Goal: Task Accomplishment & Management: Manage account settings

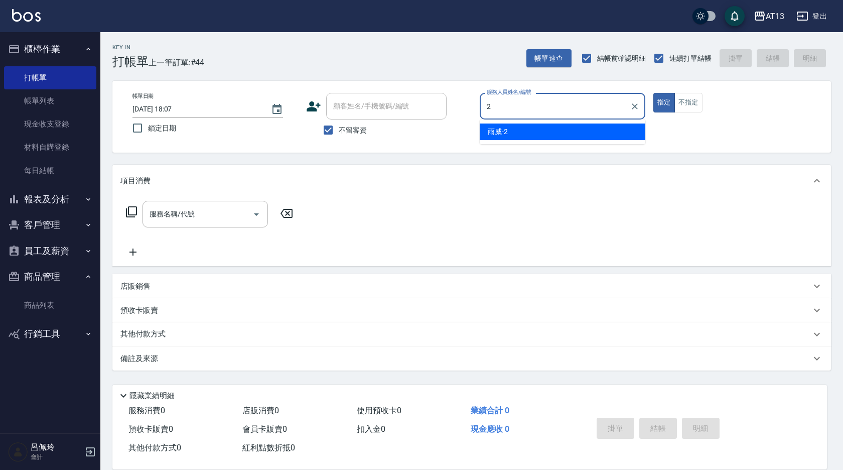
click at [570, 134] on div "雨威 -2" at bounding box center [563, 131] width 166 height 17
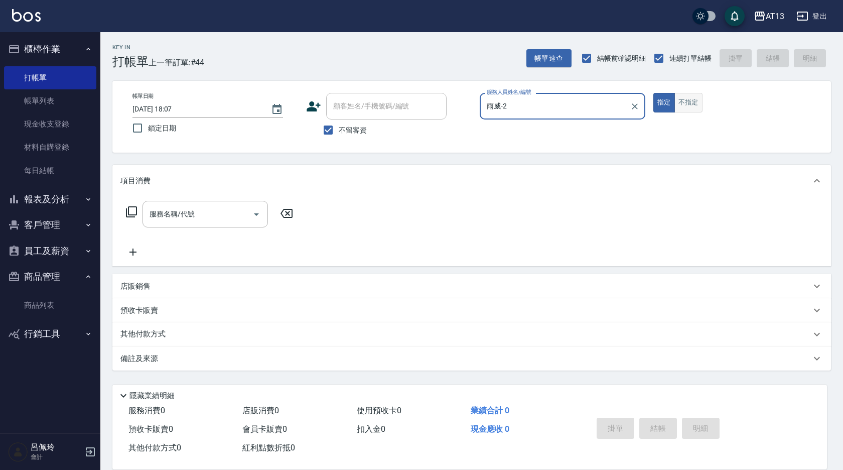
type input "雨威-2"
click at [676, 99] on button "不指定" at bounding box center [688, 103] width 28 height 20
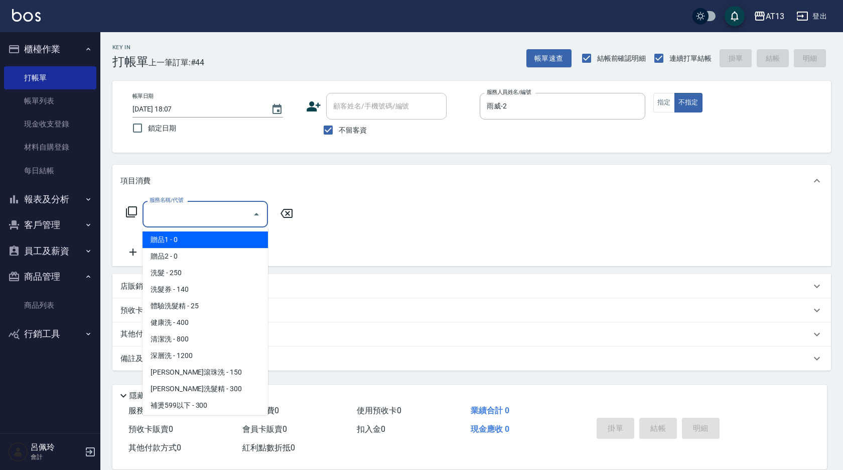
click at [159, 206] on div "服務名稱/代號 服務名稱/代號" at bounding box center [204, 214] width 125 height 27
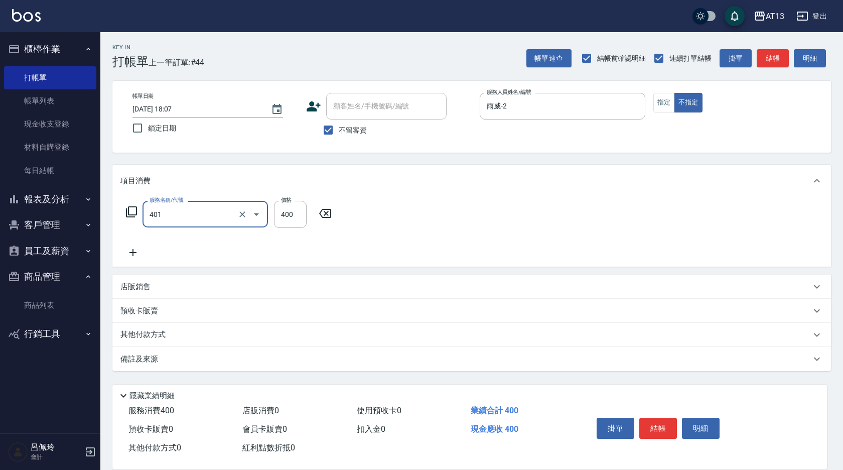
type input "剪髮(401)"
type input "200"
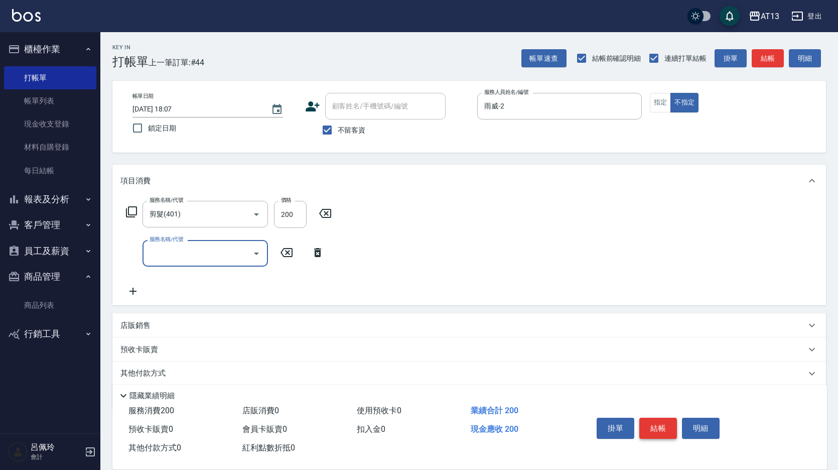
drag, startPoint x: 678, startPoint y: 227, endPoint x: 643, endPoint y: 434, distance: 209.8
click at [678, 233] on div "服務名稱/代號 剪髮(401) 服務名稱/代號 價格 200 價格 服務名稱/代號 服務名稱/代號" at bounding box center [468, 251] width 713 height 108
click at [660, 428] on button "結帳" at bounding box center [658, 427] width 38 height 21
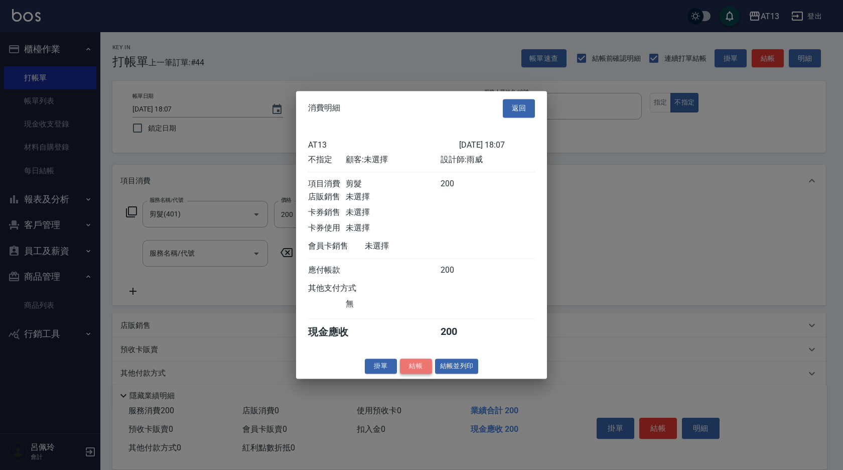
click at [413, 371] on button "結帳" at bounding box center [416, 366] width 32 height 16
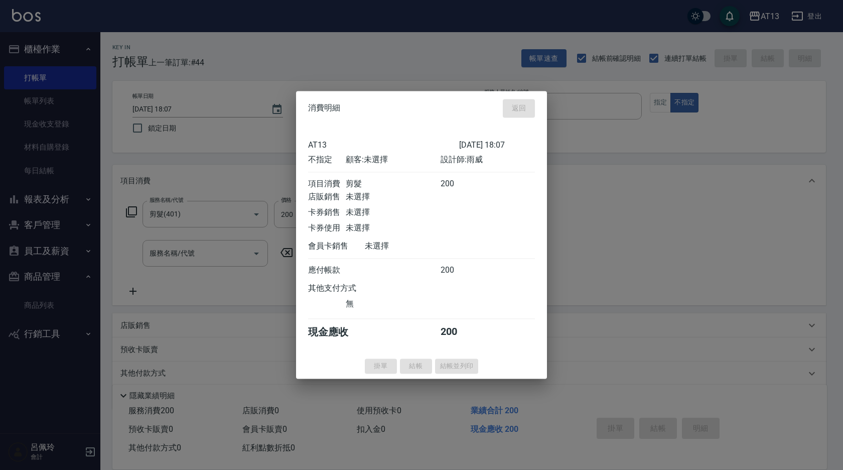
type input "[DATE] 18:58"
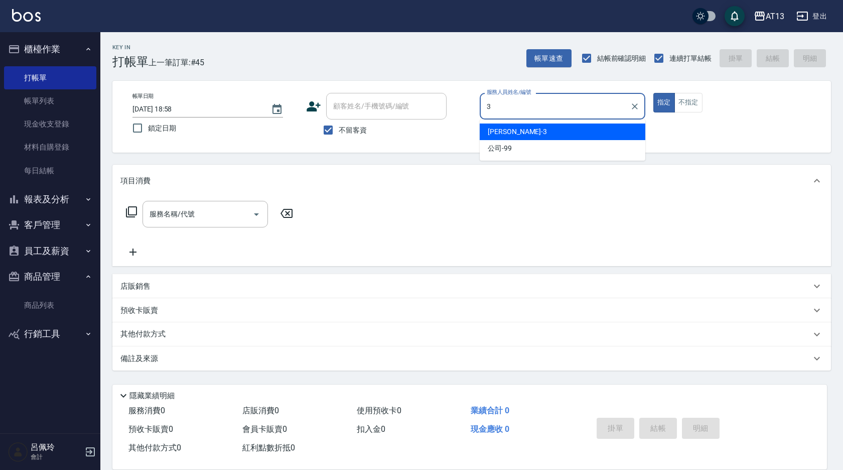
click at [561, 128] on div "[PERSON_NAME] -3" at bounding box center [563, 131] width 166 height 17
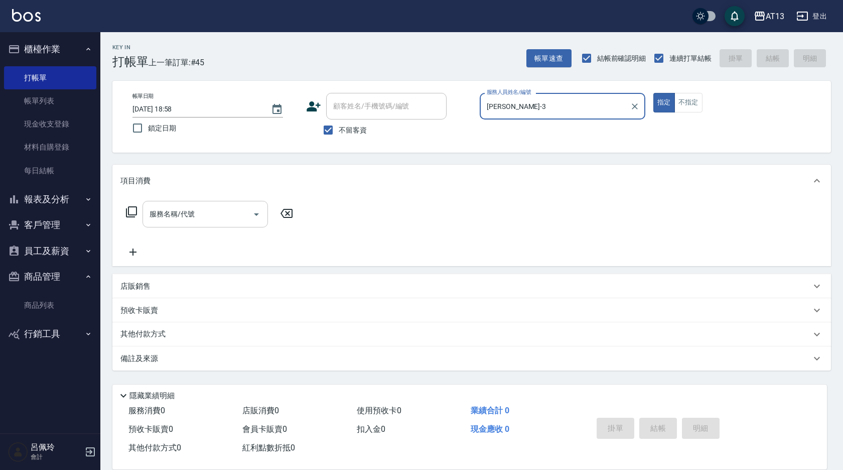
type input "[PERSON_NAME]-3"
drag, startPoint x: 170, startPoint y: 212, endPoint x: 188, endPoint y: 211, distance: 18.1
click at [170, 212] on div "服務名稱/代號 服務名稱/代號" at bounding box center [204, 214] width 125 height 27
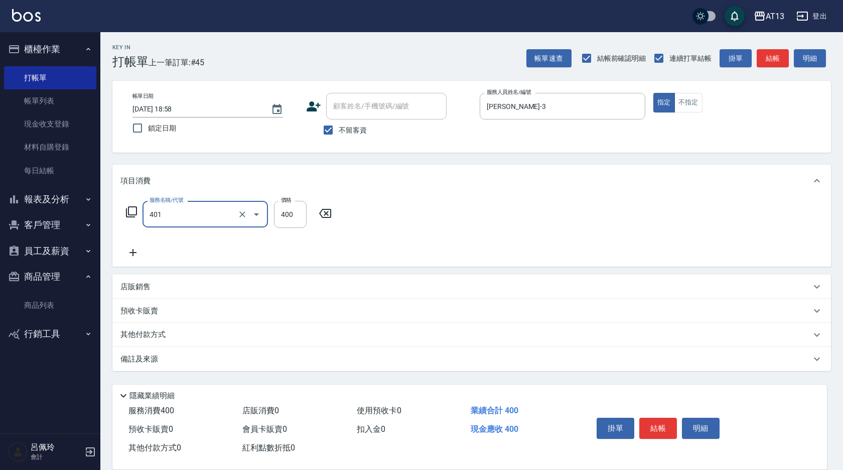
type input "剪髮(401)"
click at [545, 253] on div "服務名稱/代號 剪髮(401) 服務名稱/代號 價格 400 價格" at bounding box center [471, 232] width 719 height 70
click at [664, 421] on button "結帳" at bounding box center [658, 427] width 38 height 21
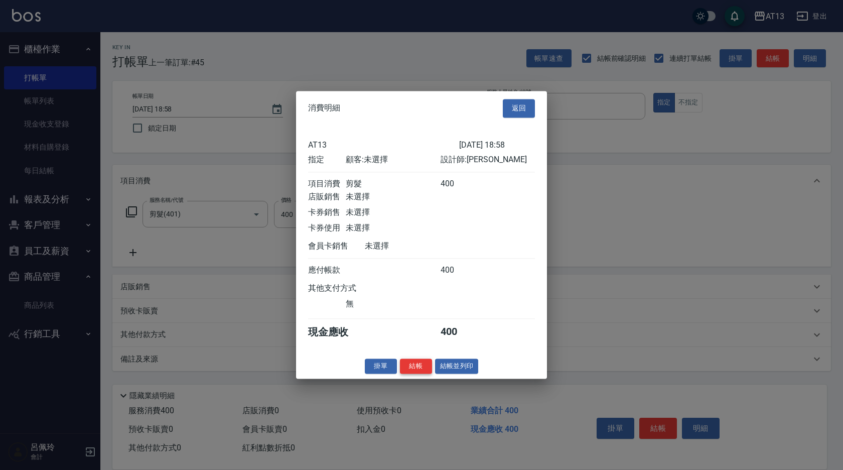
click at [410, 367] on button "結帳" at bounding box center [416, 366] width 32 height 16
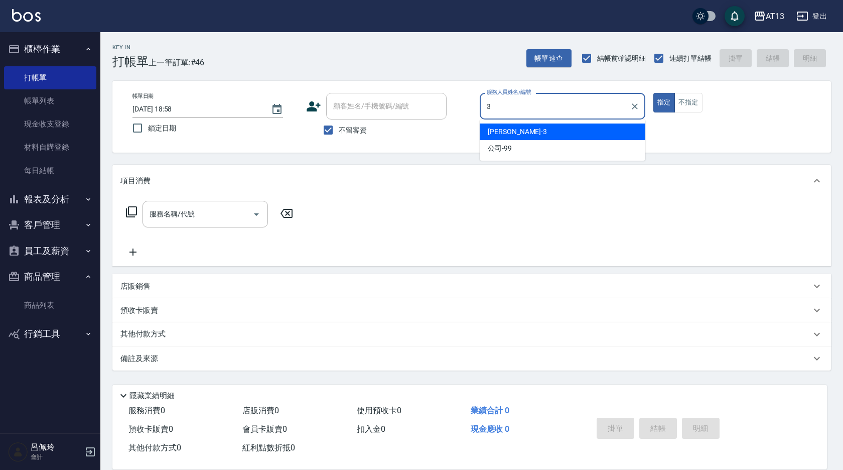
click at [578, 131] on div "[PERSON_NAME] -3" at bounding box center [563, 131] width 166 height 17
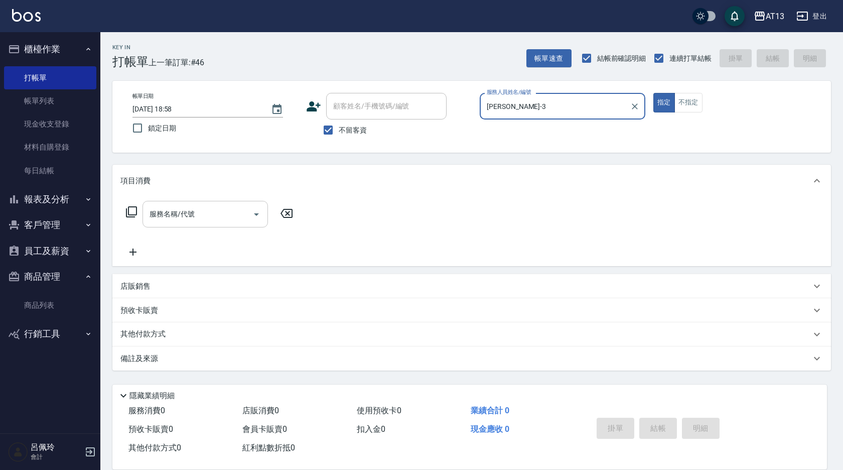
type input "[PERSON_NAME]-3"
click at [205, 215] on input "服務名稱/代號" at bounding box center [197, 214] width 101 height 18
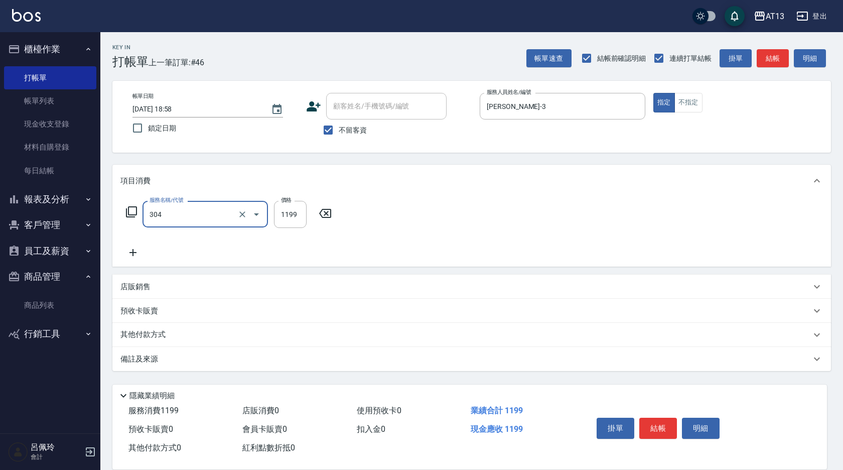
type input "離子燙(特價)(304)"
type input "1200"
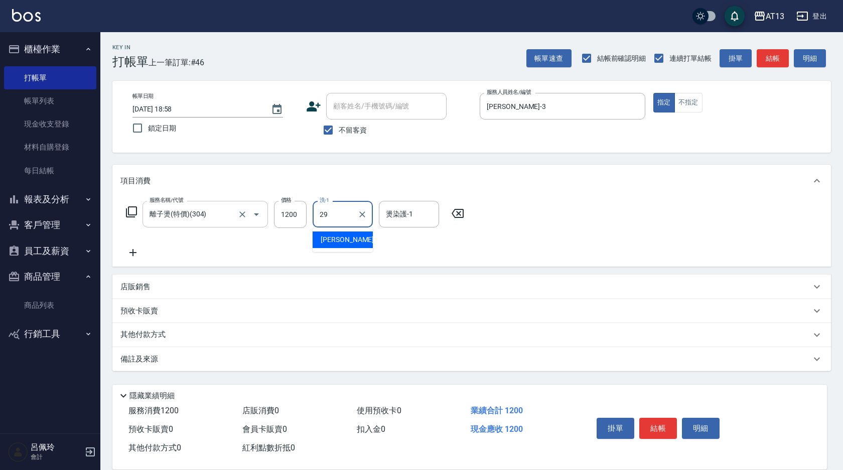
type input "[PERSON_NAME]-29"
click at [617, 260] on div "服務名稱/代號 離子燙(特價)(304) 服務名稱/代號 價格 1200 價格 洗-1 妤宸-29 洗-1 燙染護-1 妤宸-29 燙染護-1" at bounding box center [471, 232] width 719 height 70
click at [668, 429] on button "結帳" at bounding box center [658, 427] width 38 height 21
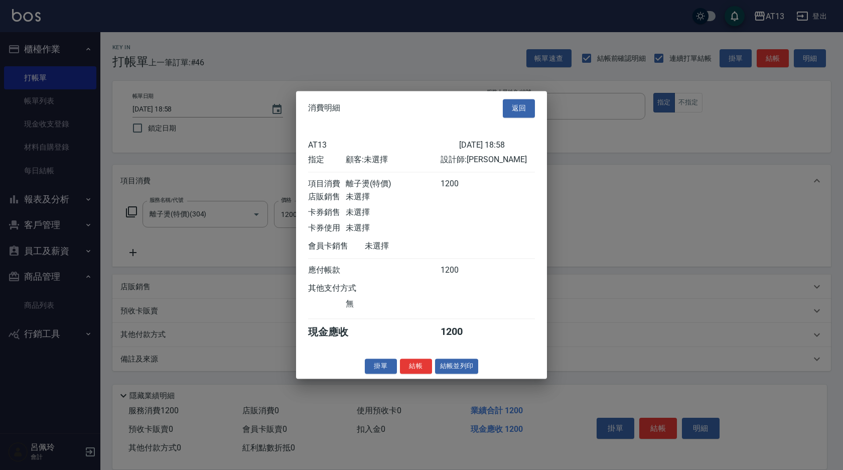
click at [420, 365] on div "消費明細 返回 AT13 [DATE] 18:58 指定 顧客: 未選擇 設計師: 敏玹 項目消費 離子燙(特價) 1200 店販銷售 未選擇 卡券銷售 未選…" at bounding box center [421, 235] width 251 height 288
click at [411, 367] on button "結帳" at bounding box center [416, 366] width 32 height 16
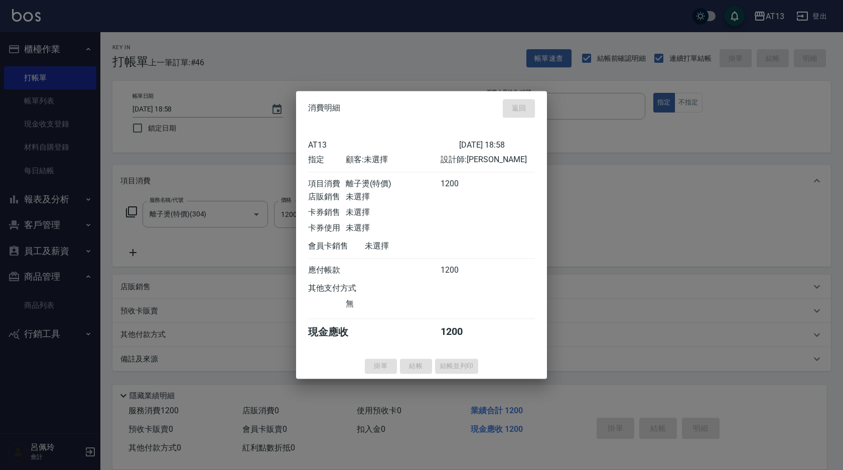
type input "[DATE] 18:59"
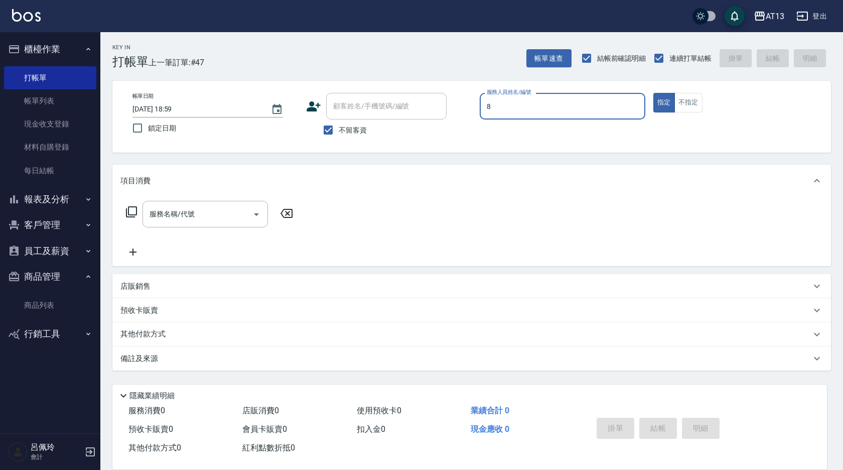
type input "85"
click at [635, 104] on icon "Clear" at bounding box center [635, 106] width 10 height 10
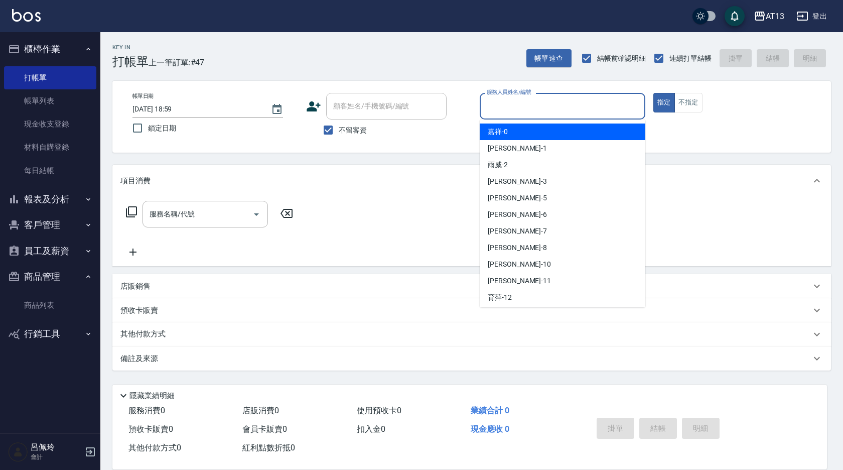
click at [487, 104] on input "服務人員姓名/編號" at bounding box center [562, 106] width 157 height 18
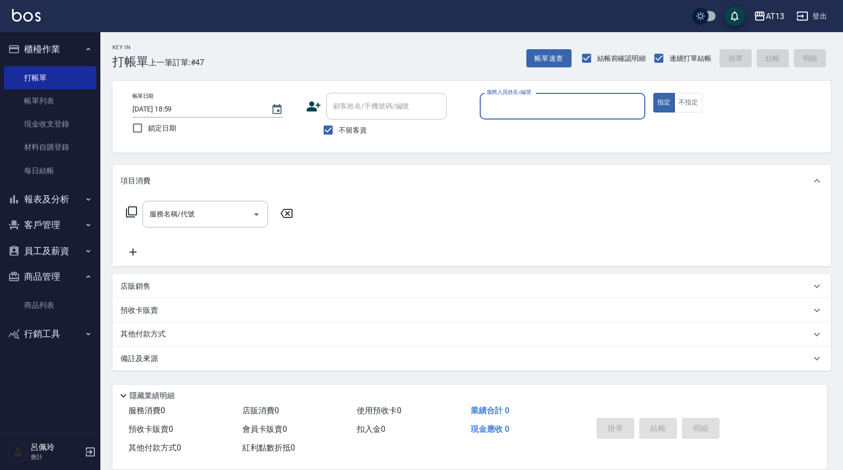
click at [487, 104] on input "服務人員姓名/編號" at bounding box center [562, 106] width 157 height 18
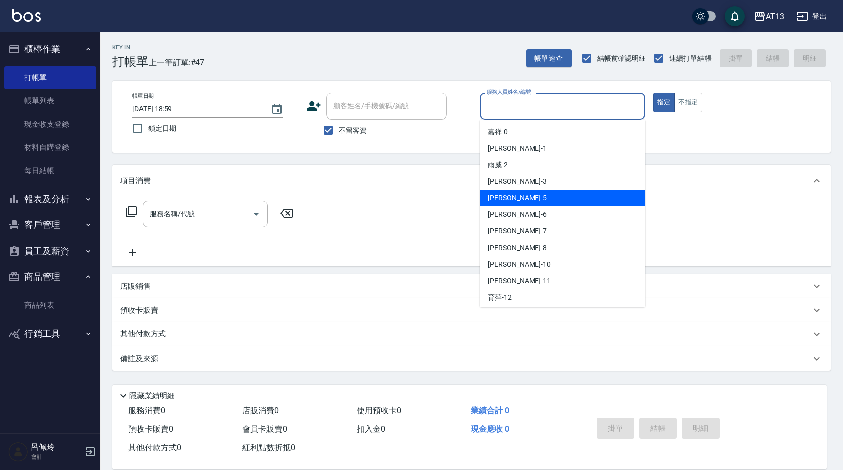
click at [524, 199] on div "[PERSON_NAME] -5" at bounding box center [563, 198] width 166 height 17
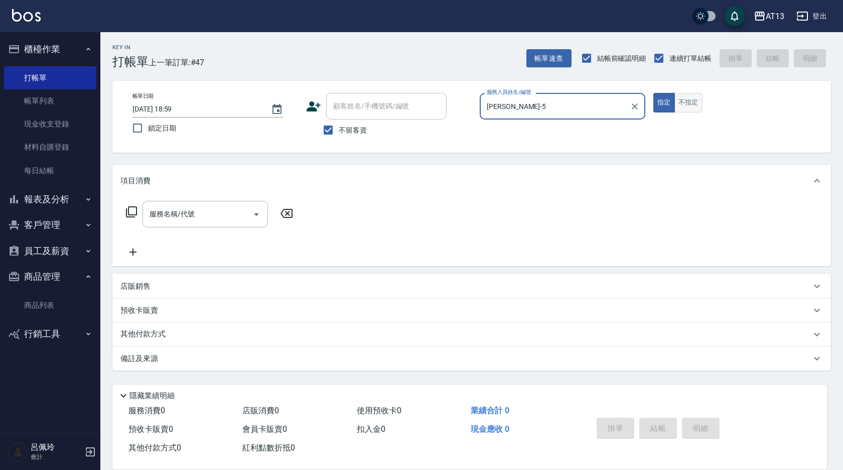
type input "[PERSON_NAME]-5"
drag, startPoint x: 684, startPoint y: 93, endPoint x: 687, endPoint y: 105, distance: 13.0
click at [684, 94] on button "不指定" at bounding box center [688, 103] width 28 height 20
click at [184, 209] on div "服務名稱/代號 服務名稱/代號" at bounding box center [204, 214] width 125 height 27
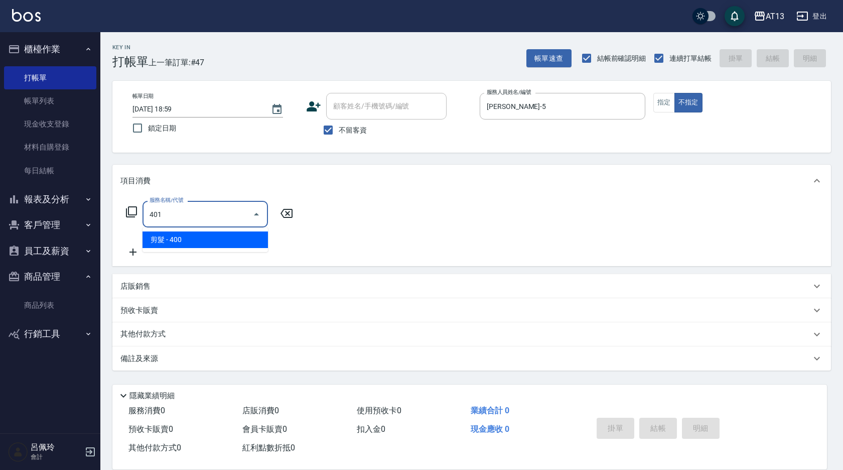
type input "剪髮(401)"
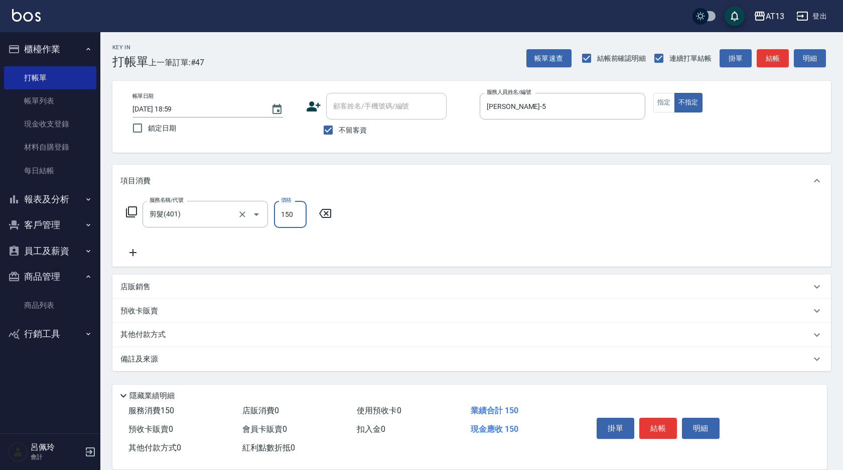
type input "150"
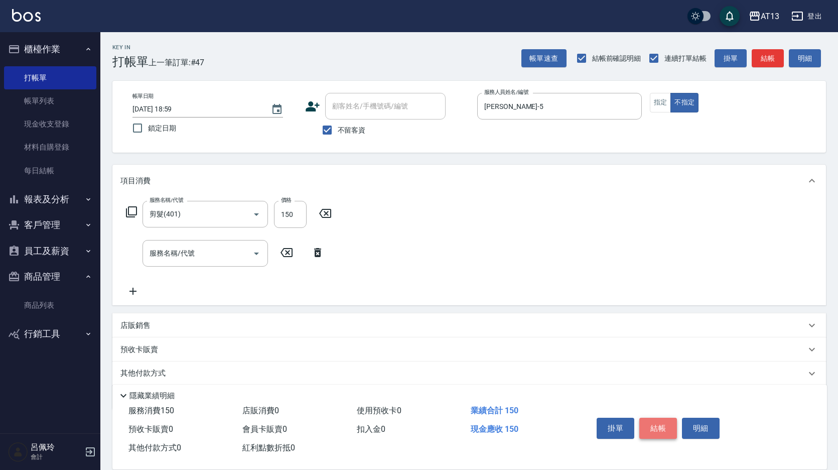
click at [647, 417] on button "結帳" at bounding box center [658, 427] width 38 height 21
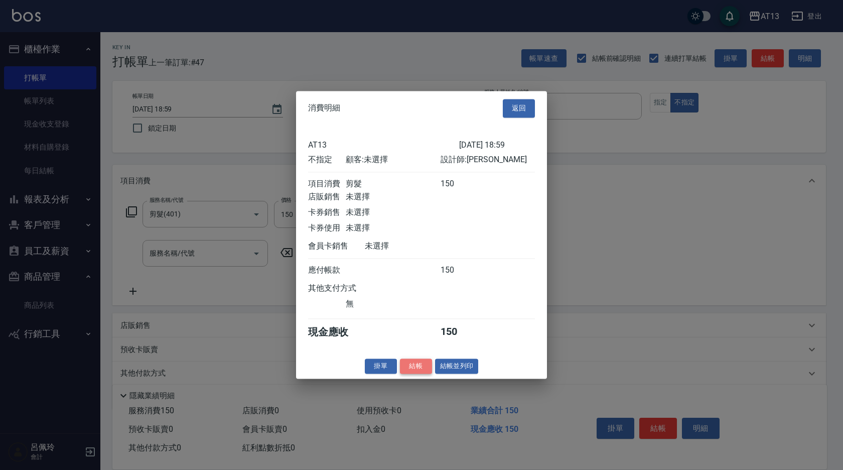
click at [429, 372] on button "結帳" at bounding box center [416, 366] width 32 height 16
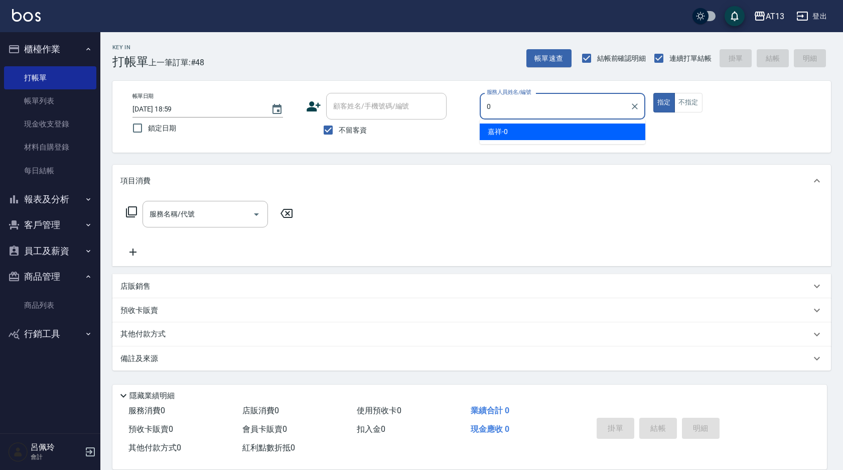
click at [591, 126] on div "嘉祥 -0" at bounding box center [563, 131] width 166 height 17
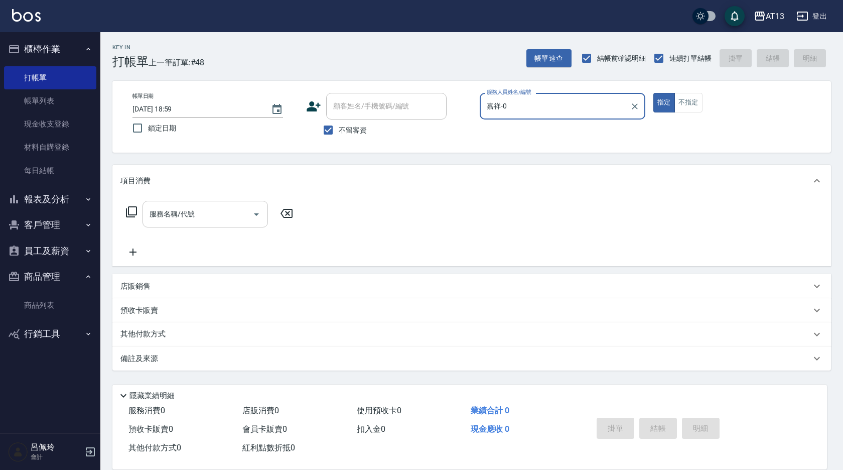
type input "嘉祥-0"
click at [177, 209] on div "服務名稱/代號 服務名稱/代號" at bounding box center [204, 214] width 125 height 27
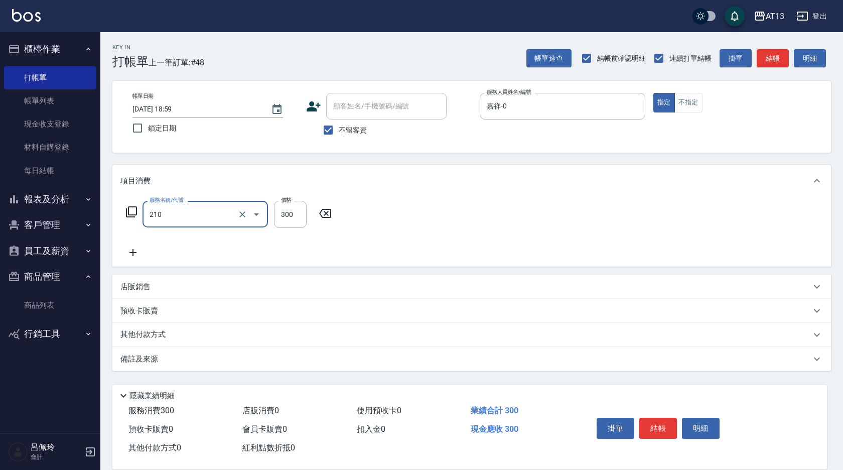
type input "[PERSON_NAME]洗髮精(210)"
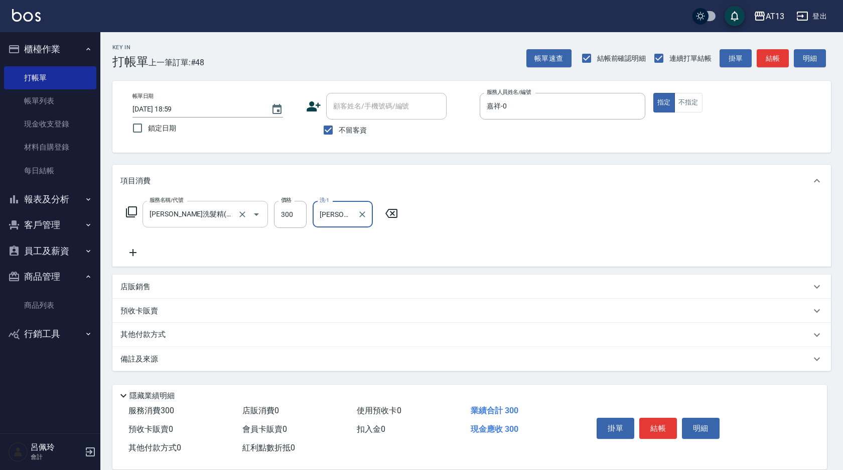
type input "[PERSON_NAME]-31"
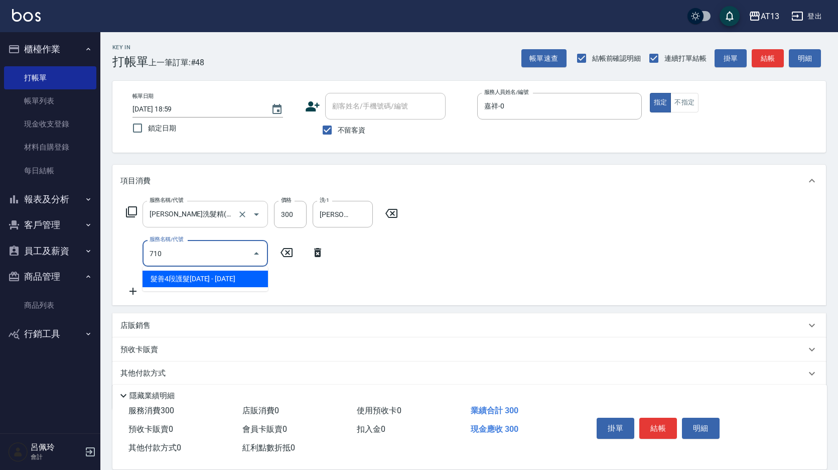
type input "髮善4段護髮2000(710)"
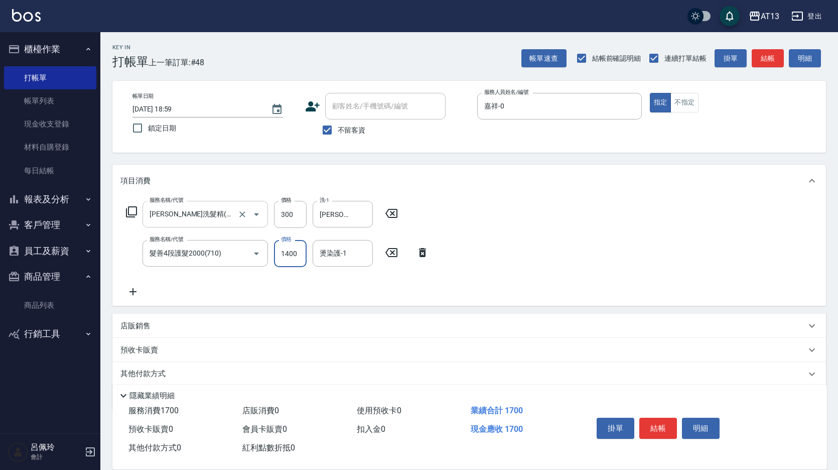
type input "1400"
type input "312"
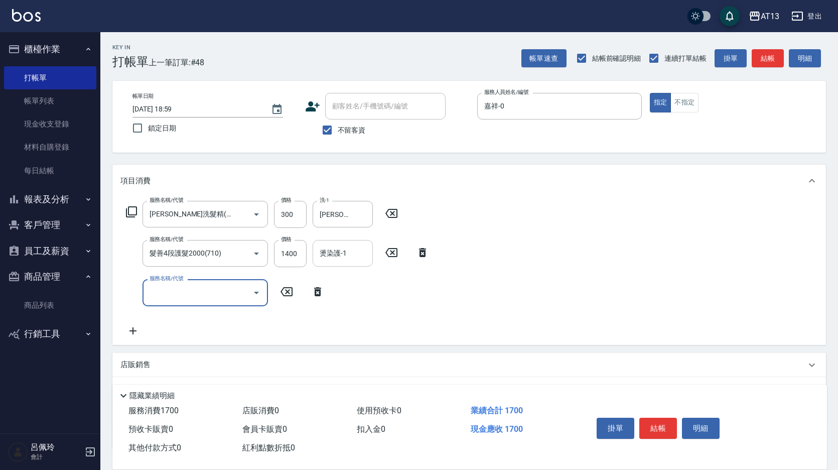
click at [352, 253] on input "燙染護-1" at bounding box center [342, 253] width 51 height 18
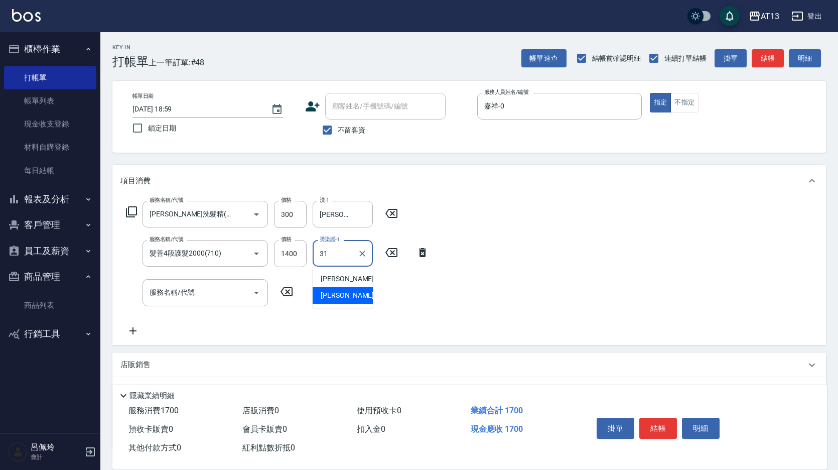
type input "[PERSON_NAME]-31"
click at [669, 424] on button "結帳" at bounding box center [658, 427] width 38 height 21
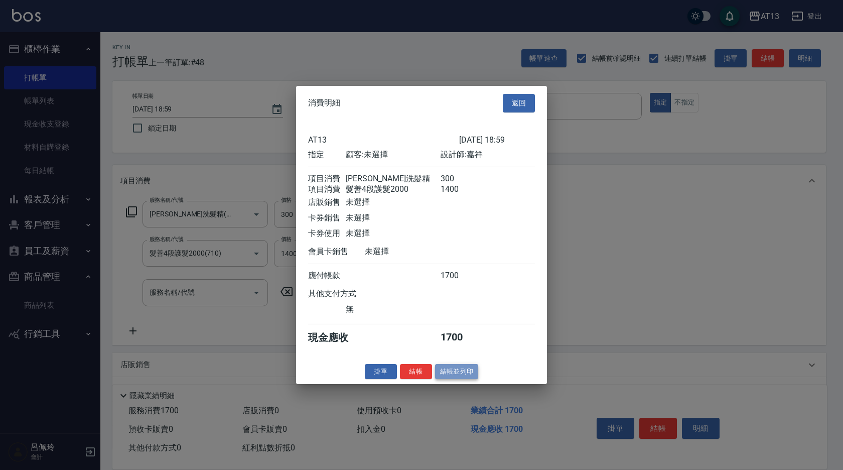
click at [436, 375] on button "結帳並列印" at bounding box center [457, 371] width 44 height 16
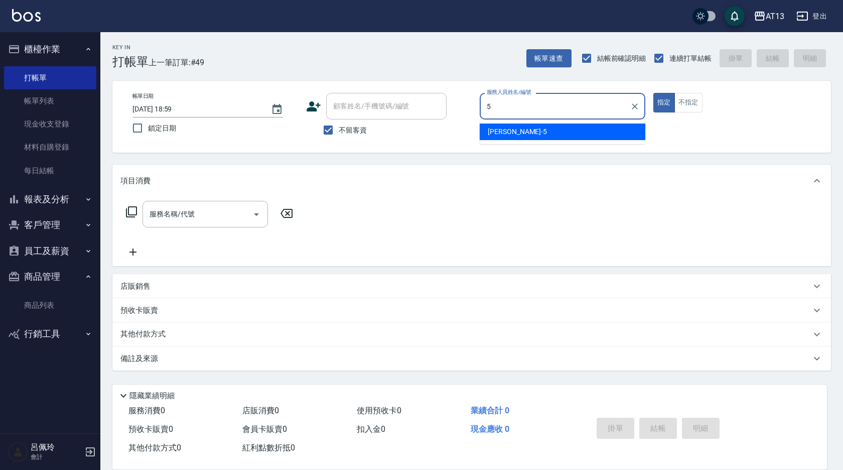
click at [585, 135] on div "[PERSON_NAME] -5" at bounding box center [563, 131] width 166 height 17
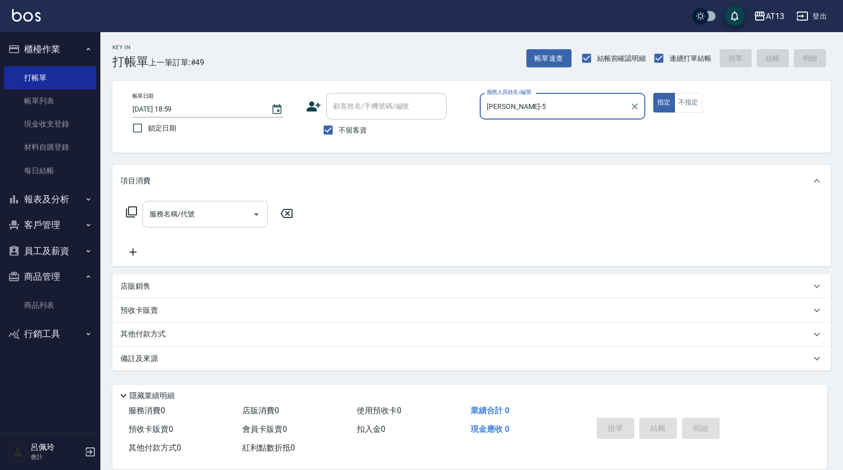
type input "[PERSON_NAME]-5"
click at [191, 212] on div "服務名稱/代號 服務名稱/代號" at bounding box center [204, 214] width 125 height 27
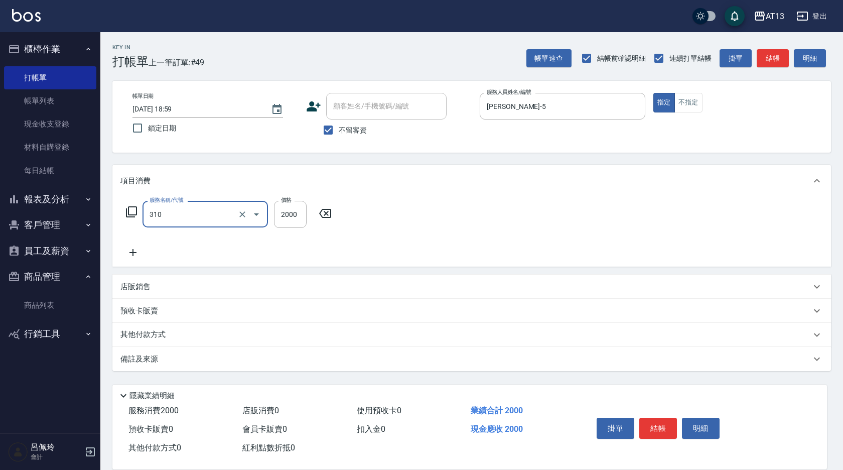
type input "MK果酸燙2000(310)"
type input "1700"
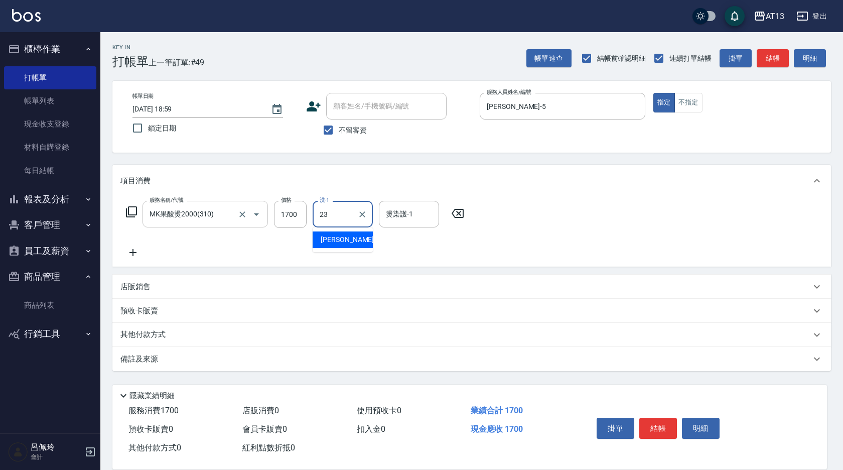
type input "[PERSON_NAME]-23"
click at [645, 418] on button "結帳" at bounding box center [658, 427] width 38 height 21
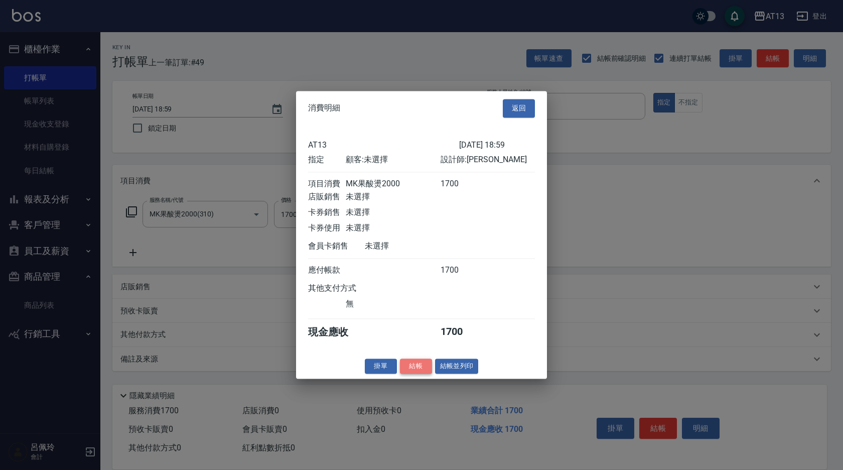
click at [420, 370] on button "結帳" at bounding box center [416, 366] width 32 height 16
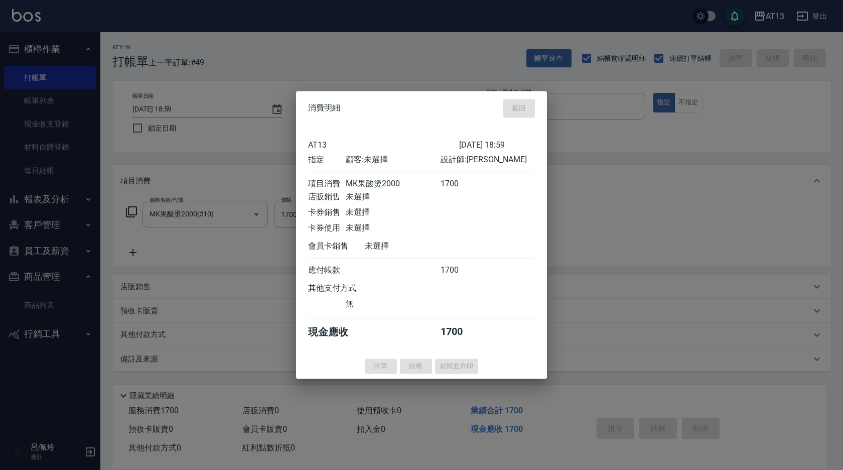
type input "[DATE] 19:09"
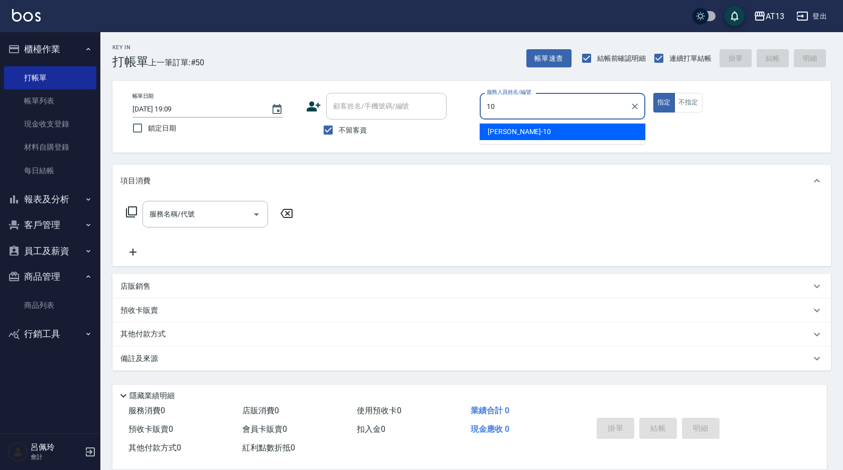
click at [581, 135] on div "稔穎 -10" at bounding box center [563, 131] width 166 height 17
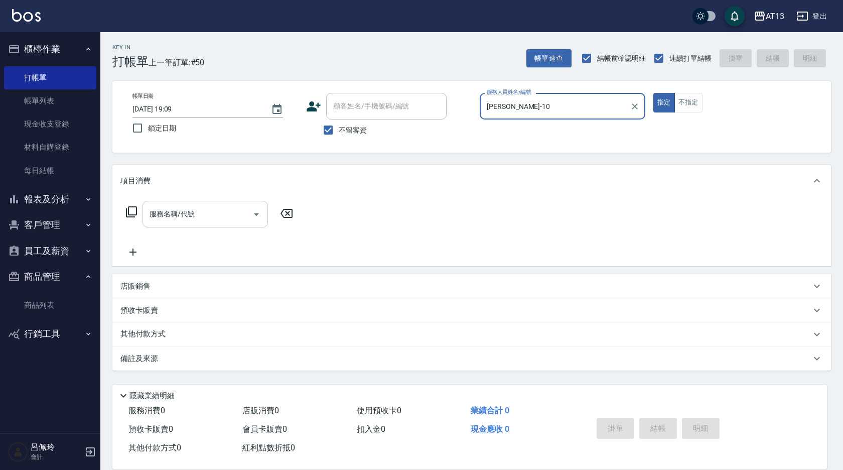
type input "[PERSON_NAME]-10"
click at [184, 213] on div "服務名稱/代號 服務名稱/代號" at bounding box center [204, 214] width 125 height 27
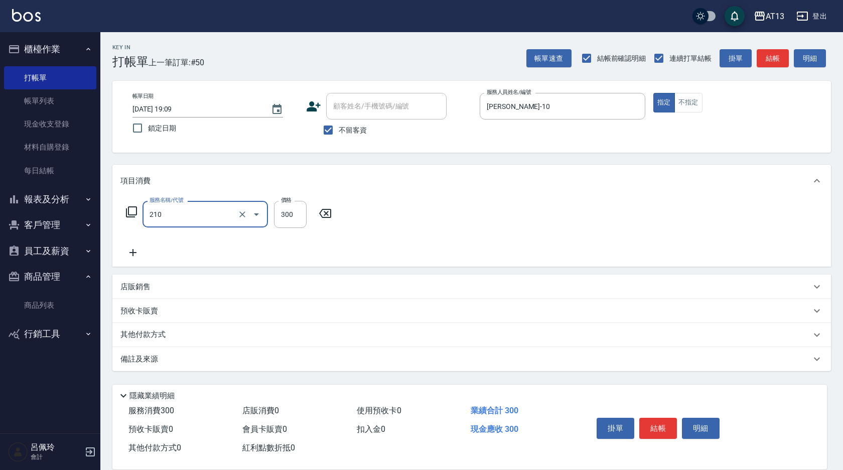
type input "[PERSON_NAME]洗髮精(210)"
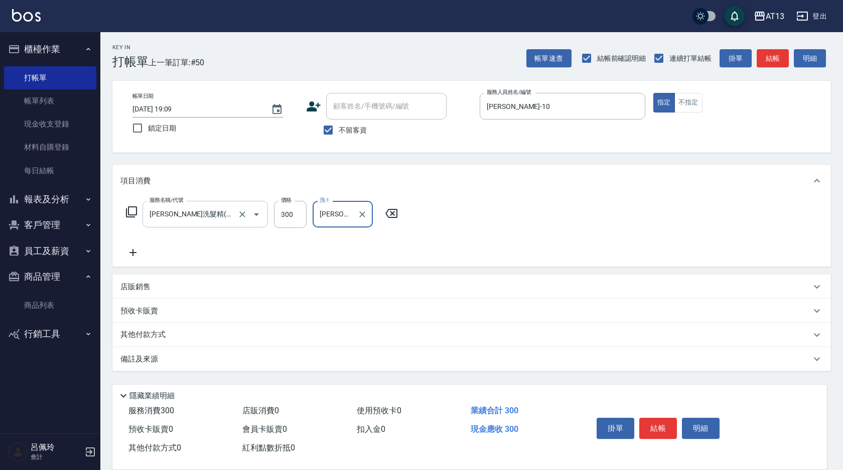
type input "[PERSON_NAME]妡-30"
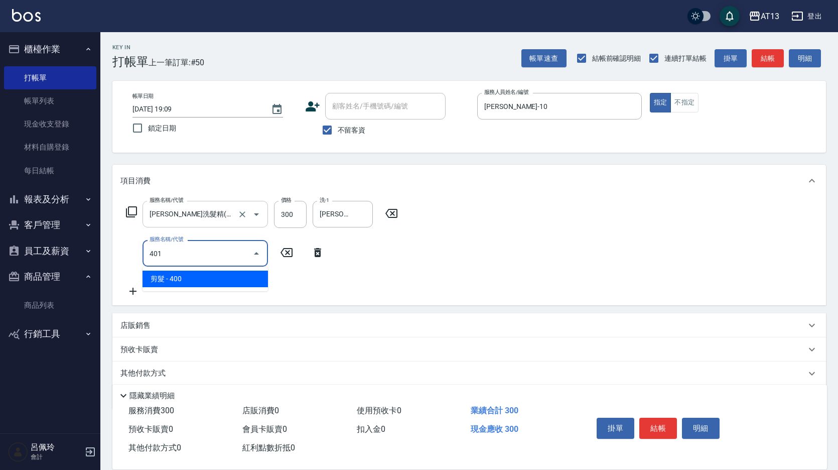
type input "剪髮(401)"
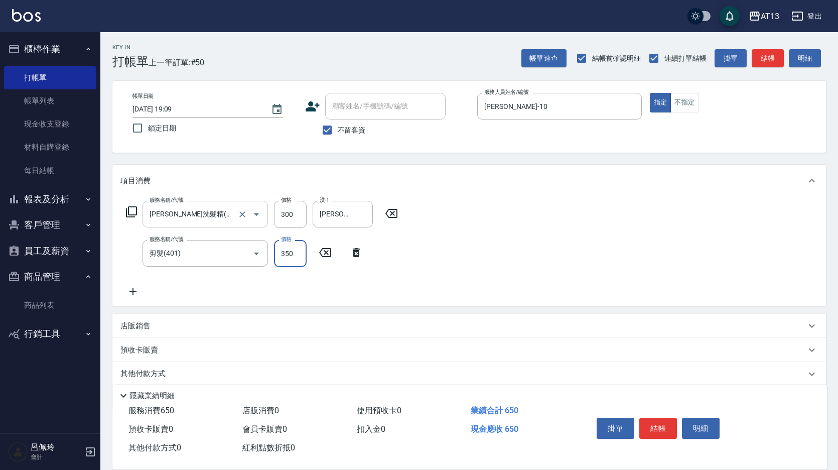
type input "350"
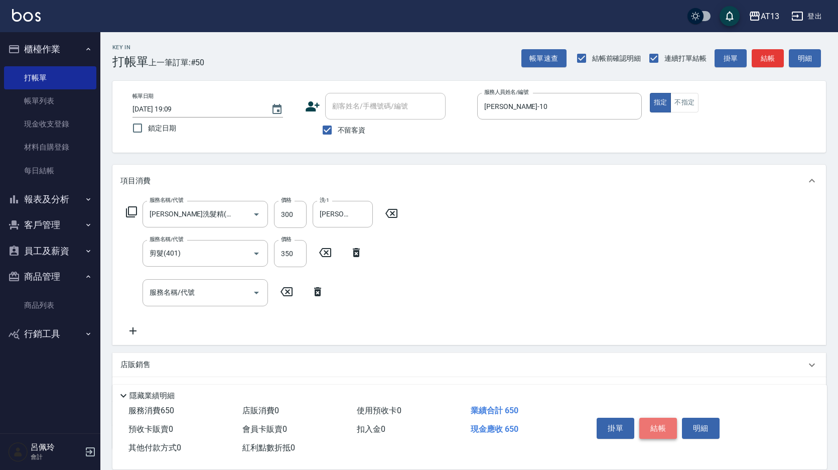
click at [667, 426] on button "結帳" at bounding box center [658, 427] width 38 height 21
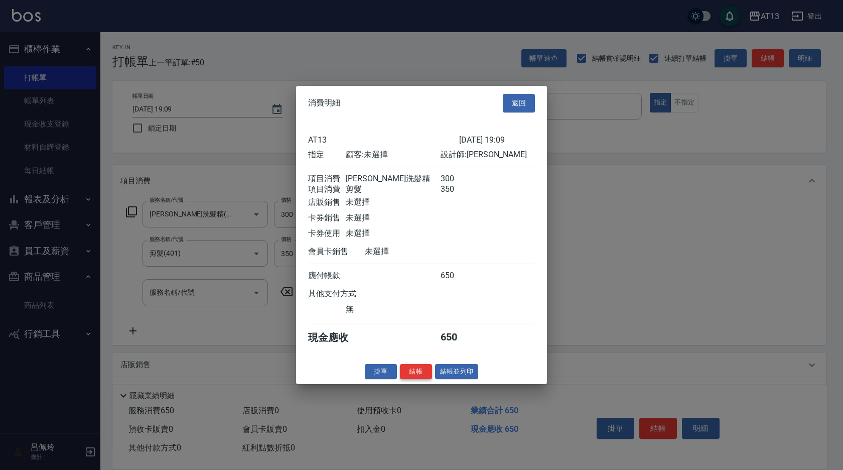
click at [422, 373] on button "結帳" at bounding box center [416, 371] width 32 height 16
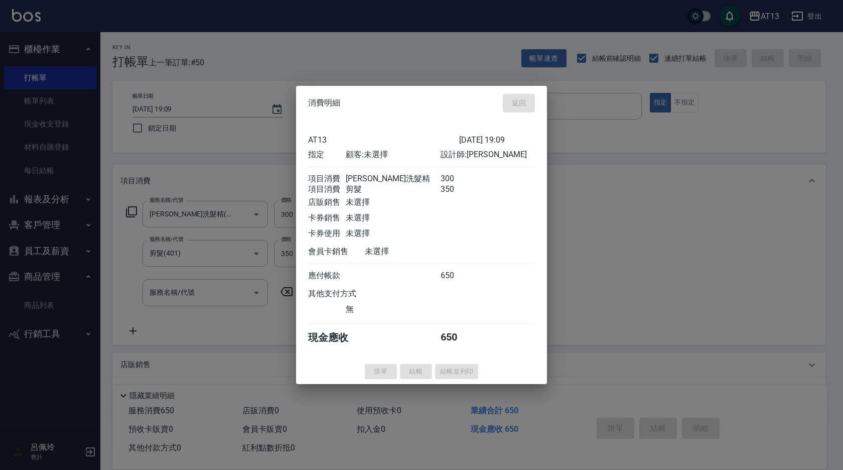
type input "[DATE] 19:11"
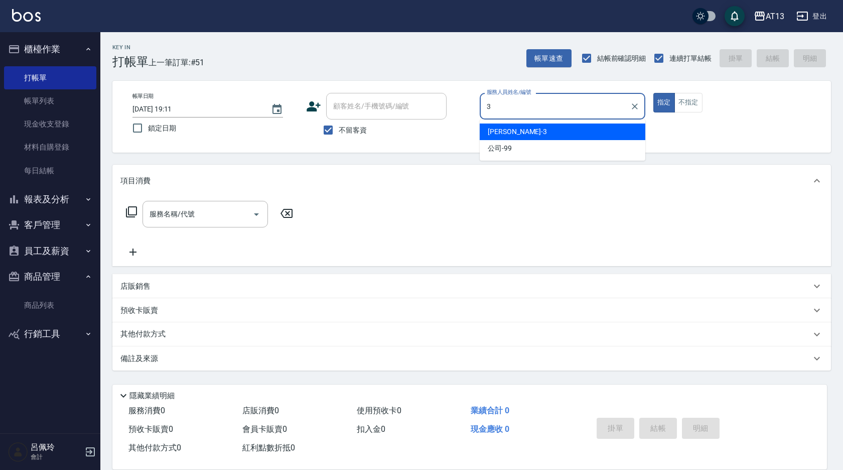
click at [504, 125] on div "[PERSON_NAME] -3" at bounding box center [563, 131] width 166 height 17
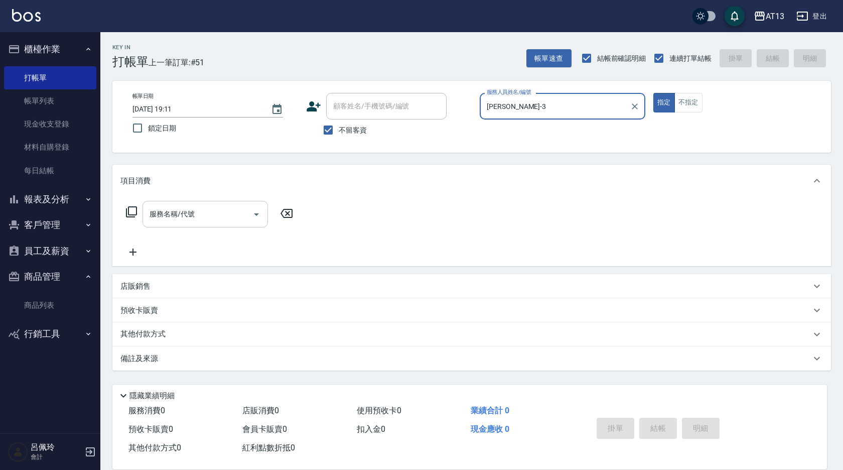
type input "[PERSON_NAME]-3"
click at [243, 215] on input "服務名稱/代號" at bounding box center [197, 214] width 101 height 18
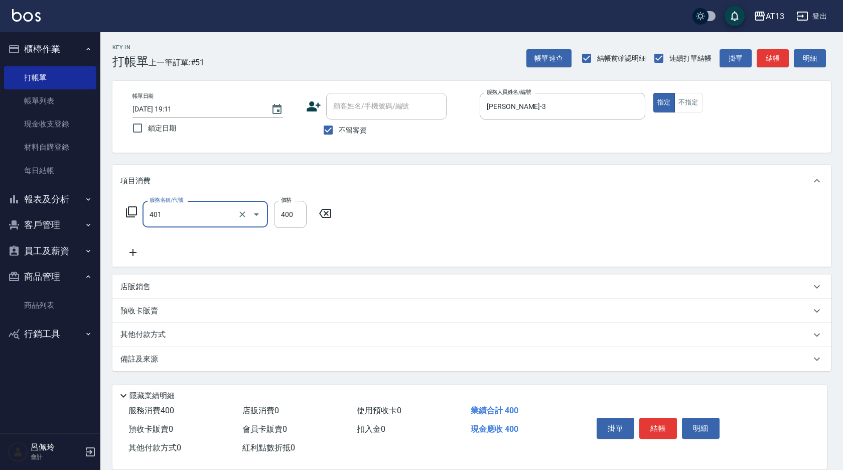
type input "剪髮(401)"
type input "350"
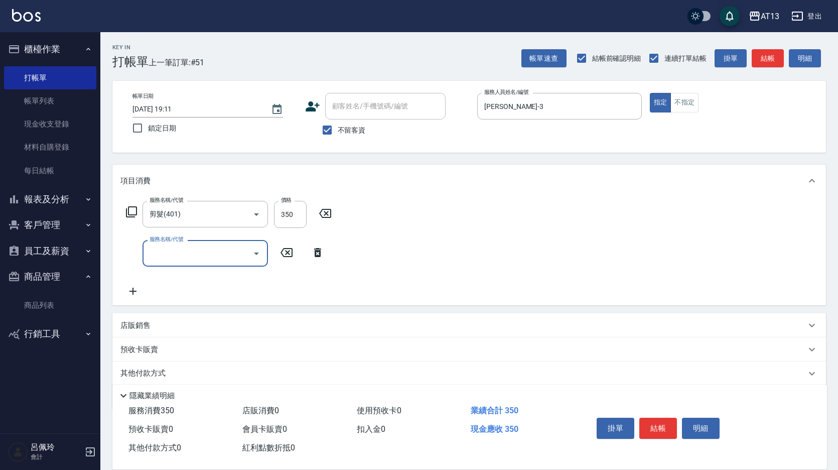
drag, startPoint x: 489, startPoint y: 247, endPoint x: 623, endPoint y: 363, distance: 177.9
click at [490, 247] on div "服務名稱/代號 剪髮(401) 服務名稱/代號 價格 350 價格 服務名稱/代號 服務名稱/代號" at bounding box center [468, 251] width 713 height 108
click at [652, 422] on button "結帳" at bounding box center [658, 427] width 38 height 21
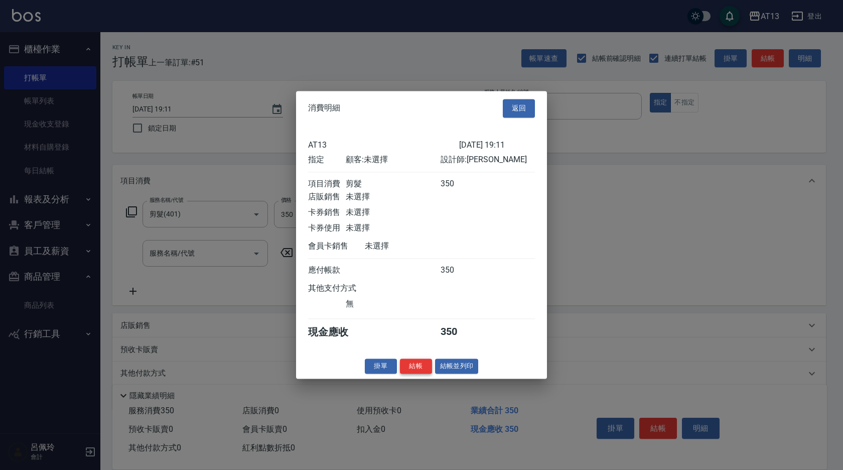
click at [426, 373] on button "結帳" at bounding box center [416, 366] width 32 height 16
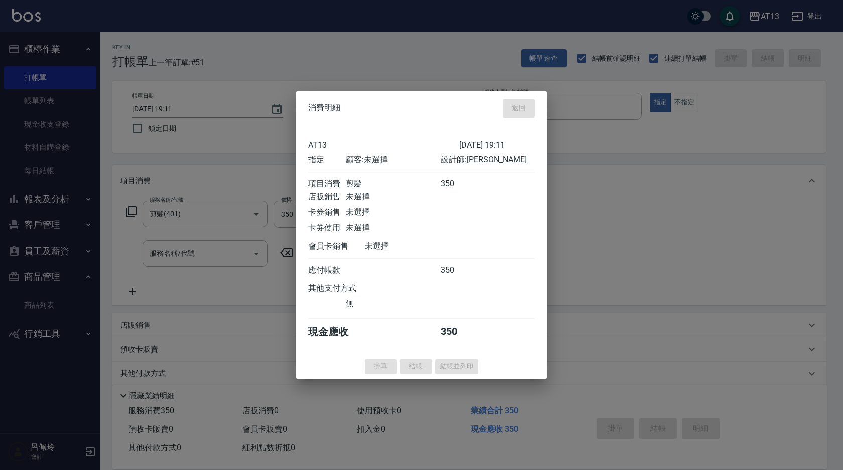
type input "[DATE] 19:27"
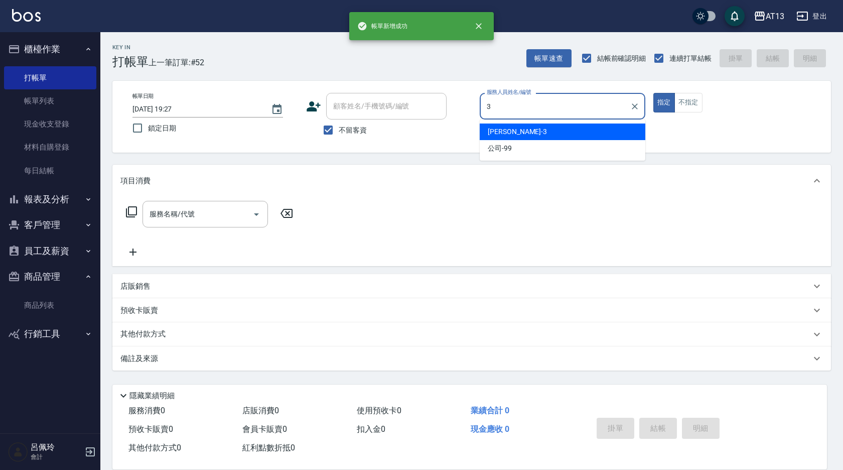
click at [522, 133] on div "[PERSON_NAME] -3" at bounding box center [563, 131] width 166 height 17
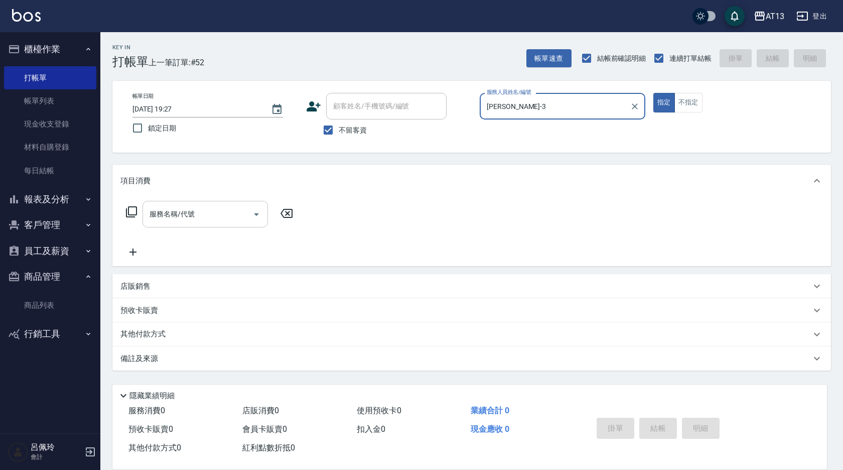
type input "[PERSON_NAME]-3"
click at [209, 209] on input "服務名稱/代號" at bounding box center [197, 214] width 101 height 18
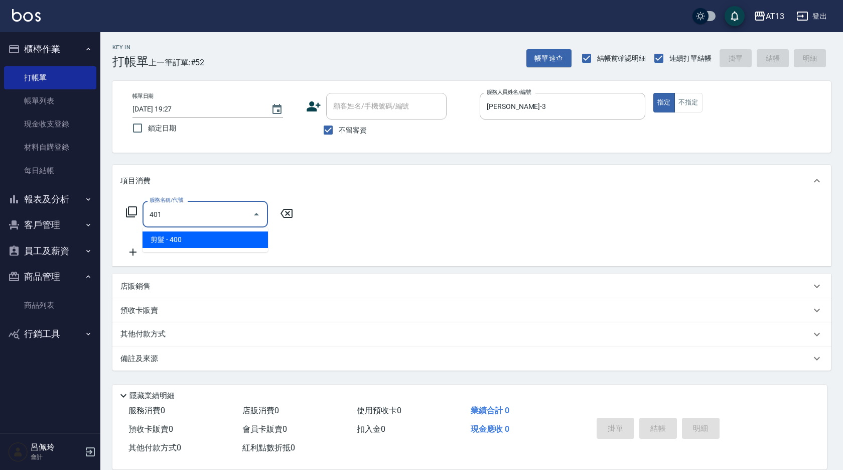
type input "剪髮(401)"
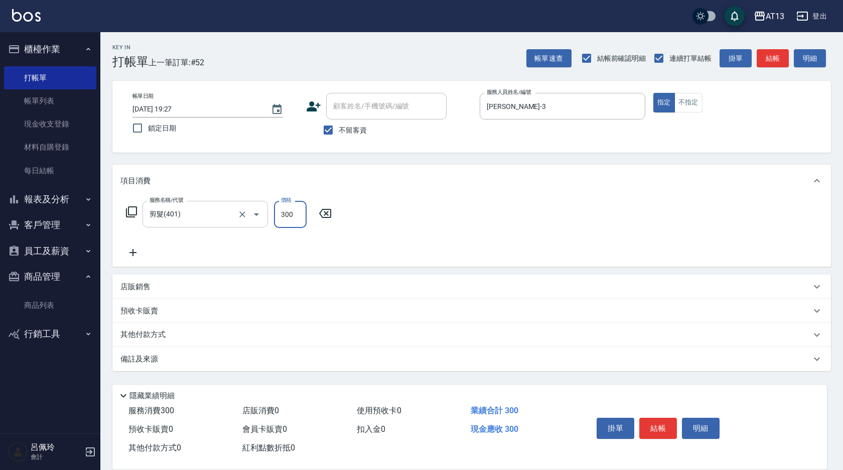
type input "300"
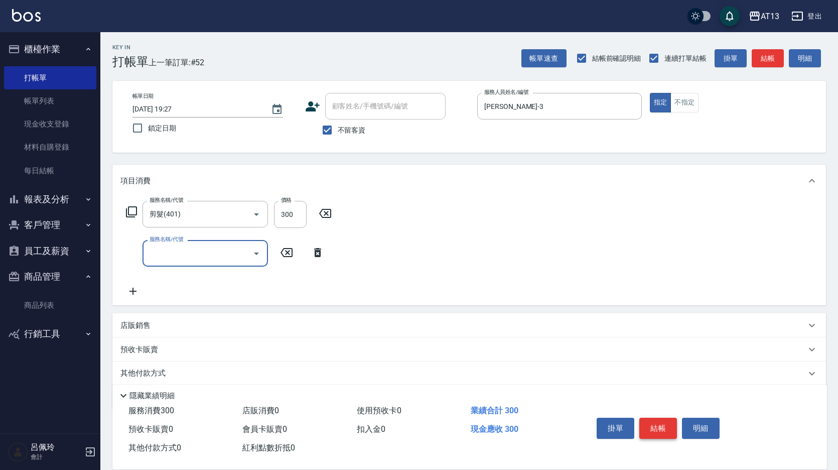
click at [652, 417] on button "結帳" at bounding box center [658, 427] width 38 height 21
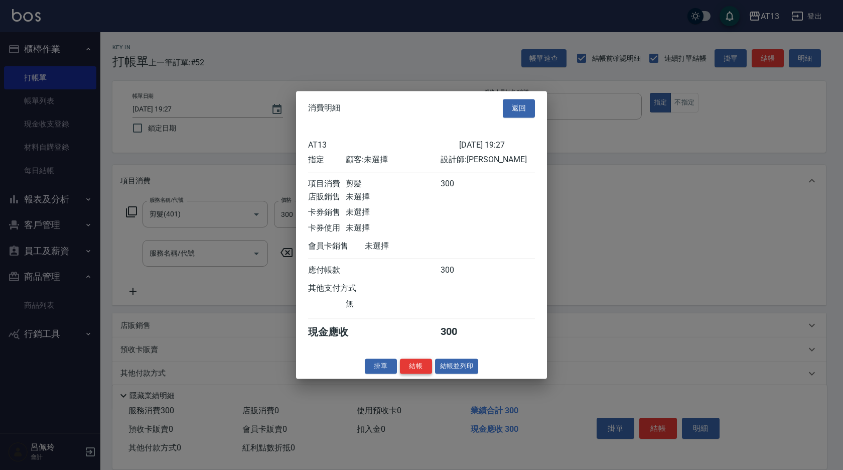
click at [420, 370] on button "結帳" at bounding box center [416, 366] width 32 height 16
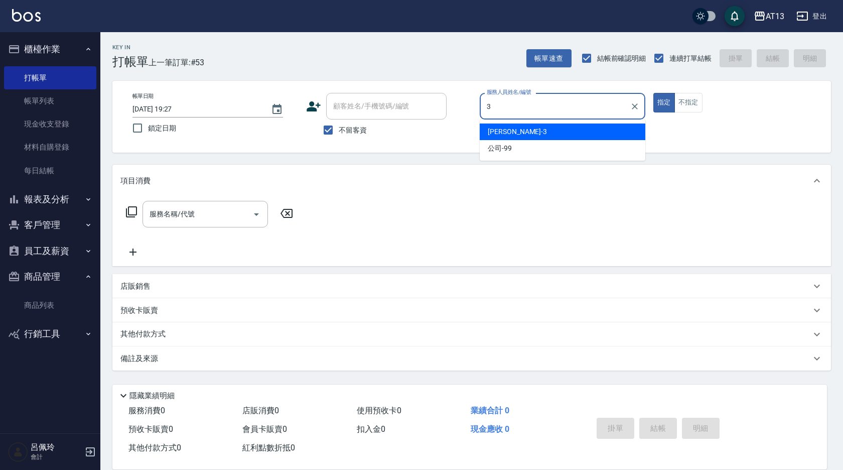
click at [556, 127] on div "[PERSON_NAME] -3" at bounding box center [563, 131] width 166 height 17
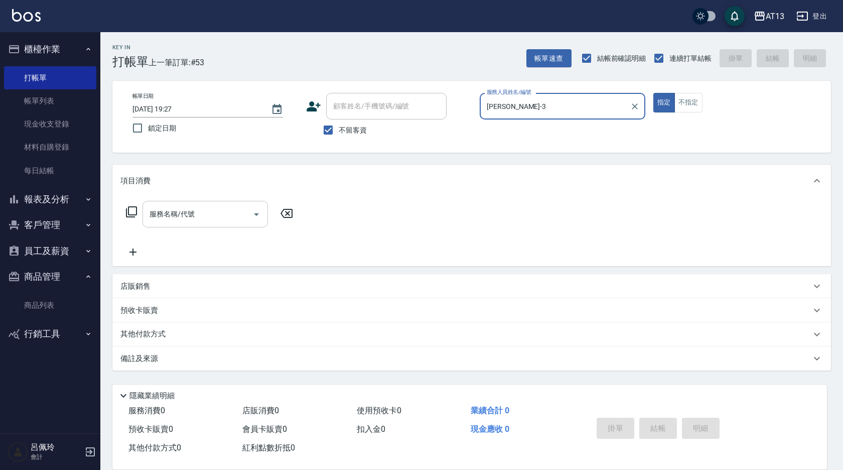
type input "[PERSON_NAME]-3"
click at [210, 223] on input "服務名稱/代號" at bounding box center [197, 214] width 101 height 18
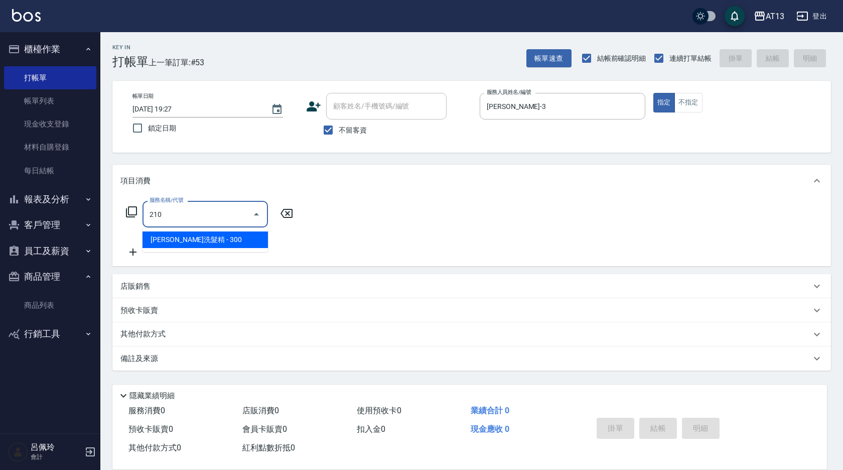
type input "[PERSON_NAME]洗髮精(210)"
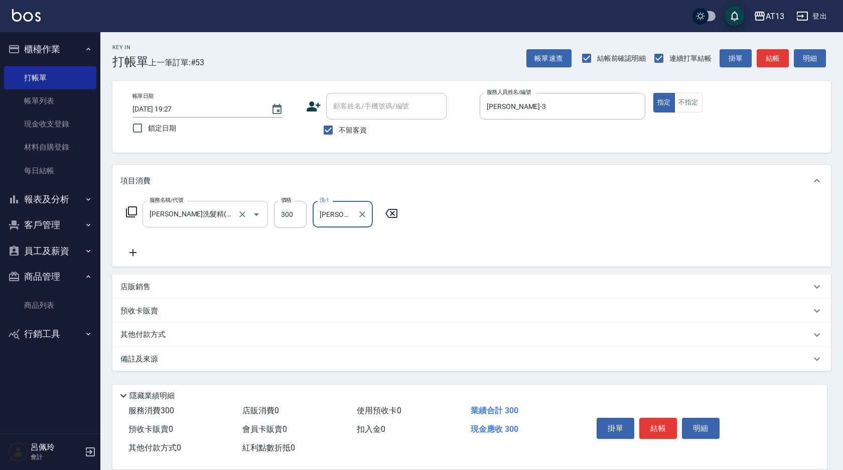
type input "[PERSON_NAME]-29"
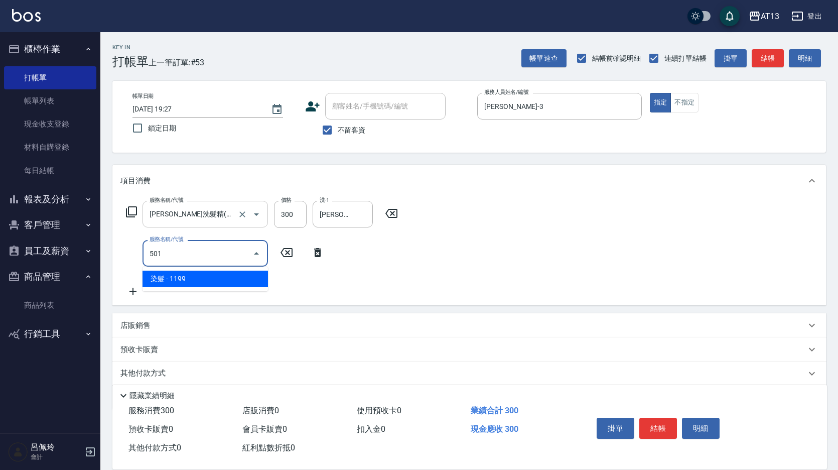
type input "染髮(501)"
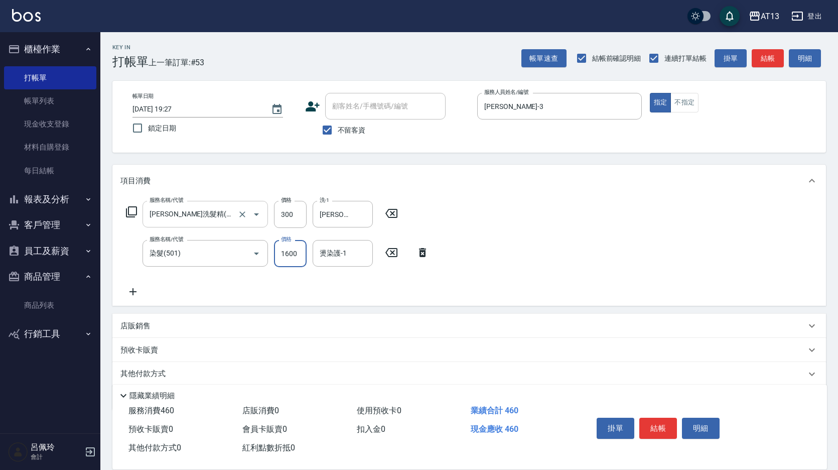
type input "1600"
type input "[PERSON_NAME]-29"
click at [665, 421] on button "結帳" at bounding box center [658, 427] width 38 height 21
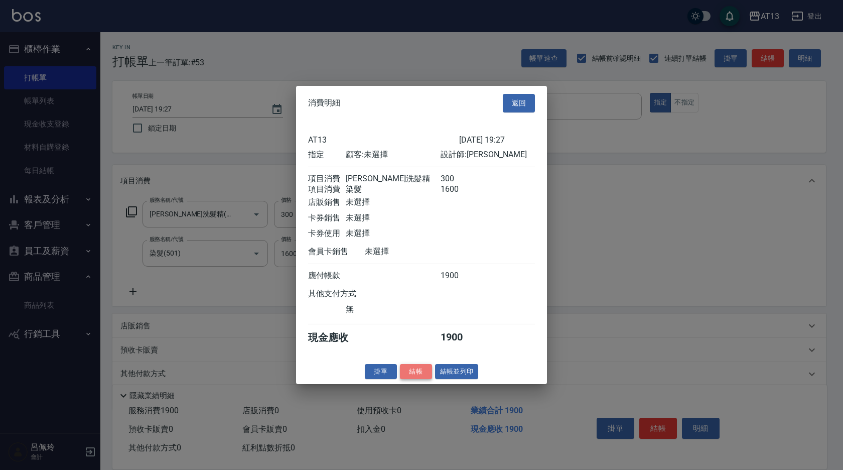
click at [422, 379] on button "結帳" at bounding box center [416, 371] width 32 height 16
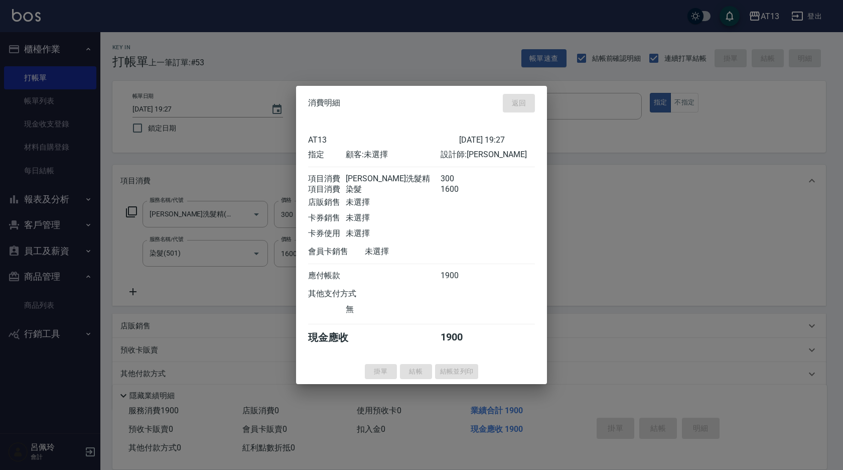
type input "[DATE] 19:38"
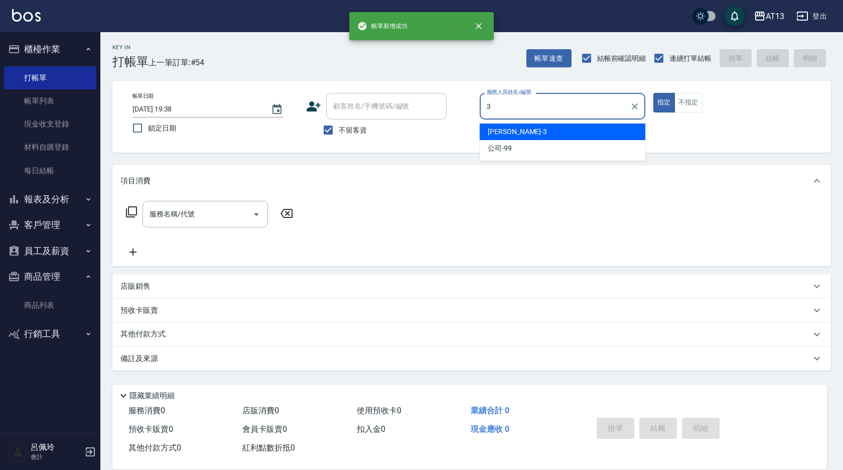
click at [514, 131] on div "[PERSON_NAME] -3" at bounding box center [563, 131] width 166 height 17
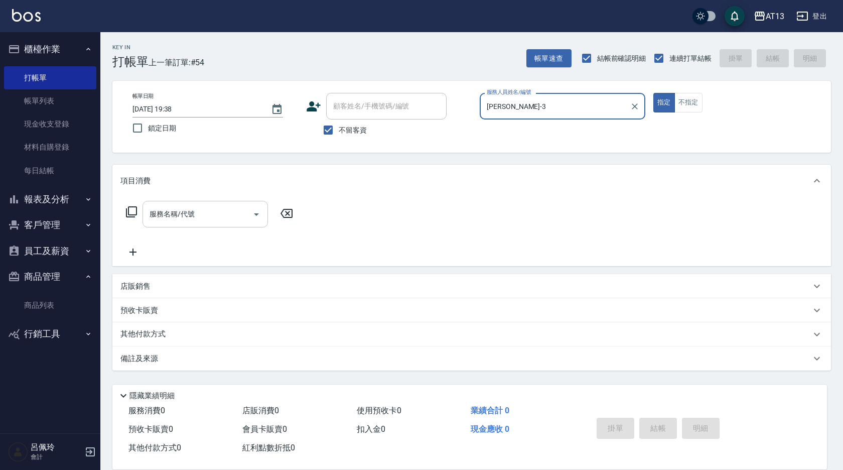
type input "[PERSON_NAME]-3"
click at [184, 219] on input "服務名稱/代號" at bounding box center [197, 214] width 101 height 18
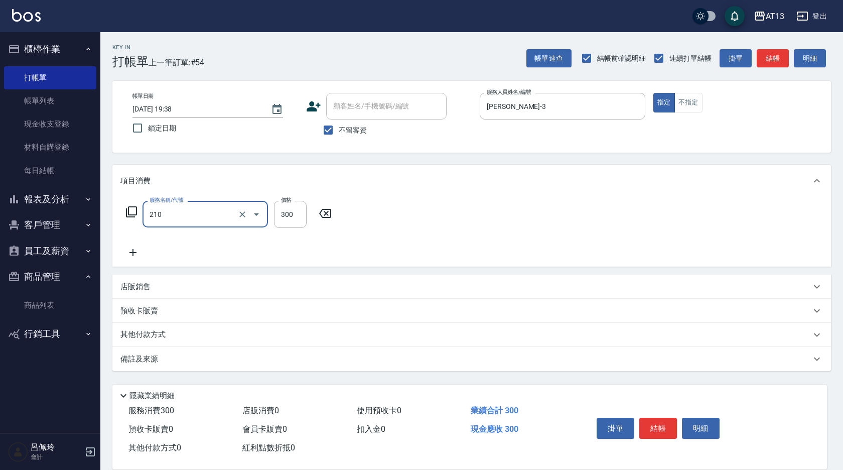
type input "[PERSON_NAME]洗髮精(210)"
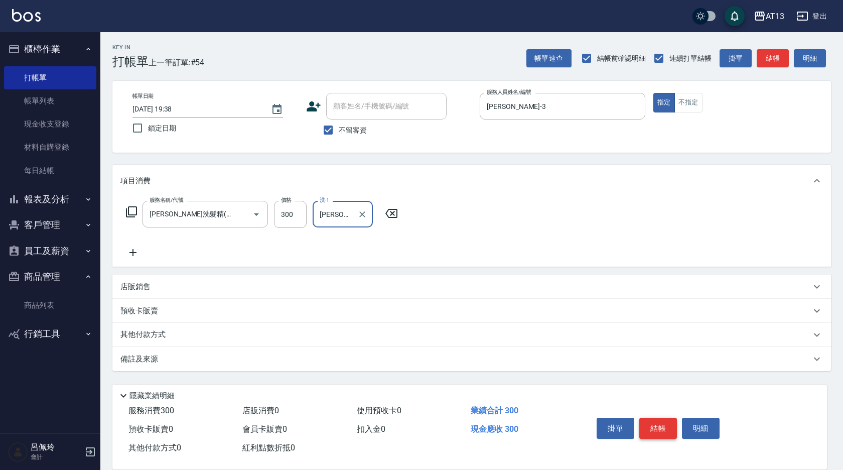
type input "[PERSON_NAME]-23"
click at [649, 419] on button "結帳" at bounding box center [658, 427] width 38 height 21
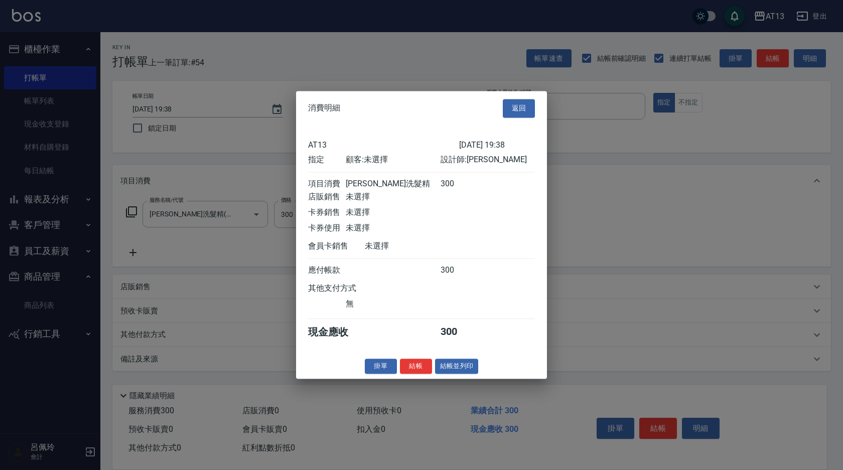
click at [419, 369] on button "結帳" at bounding box center [416, 366] width 32 height 16
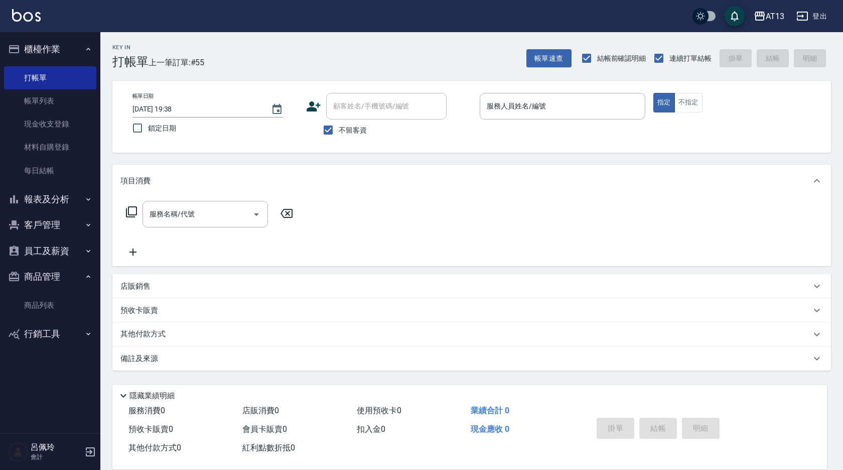
click at [414, 368] on div "備註及來源" at bounding box center [471, 358] width 719 height 24
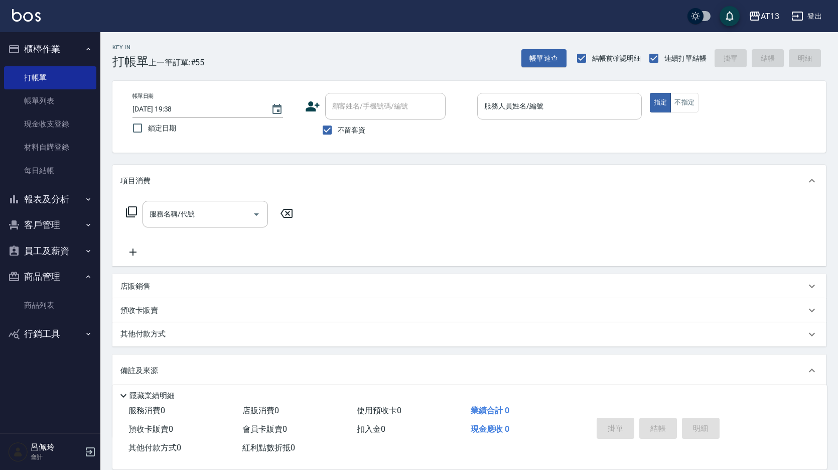
click at [575, 94] on div "服務人員姓名/編號" at bounding box center [559, 106] width 165 height 27
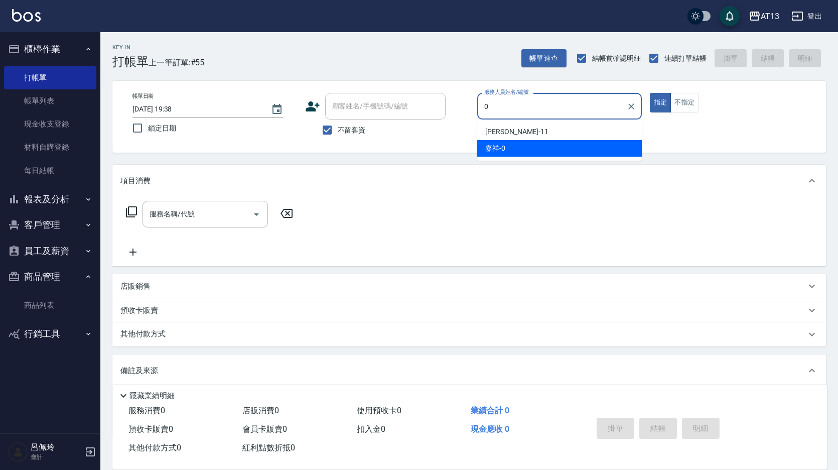
click at [518, 142] on div "嘉祥 -0" at bounding box center [559, 148] width 165 height 17
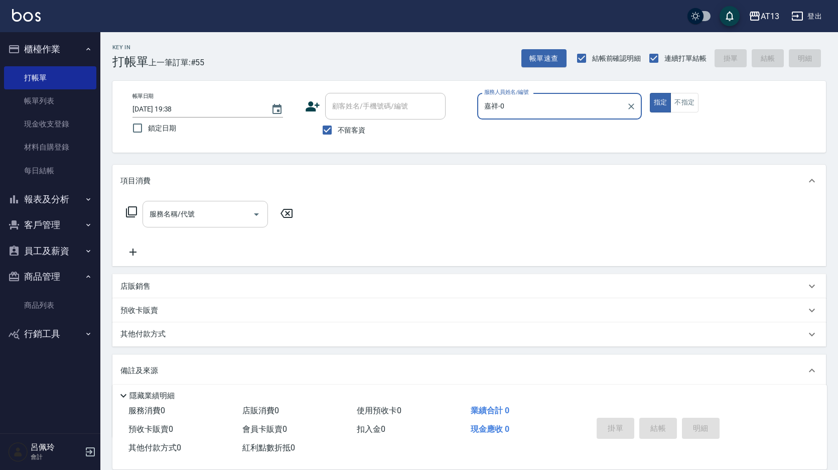
type input "嘉祥-0"
click at [211, 214] on input "服務名稱/代號" at bounding box center [197, 214] width 101 height 18
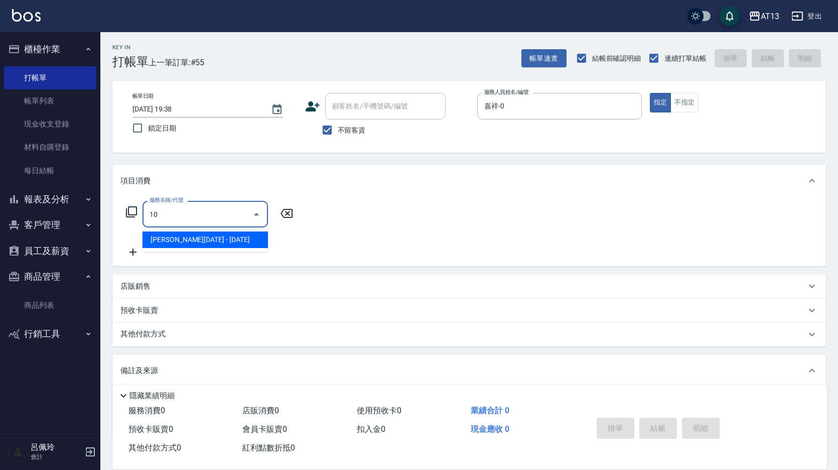
type input "1"
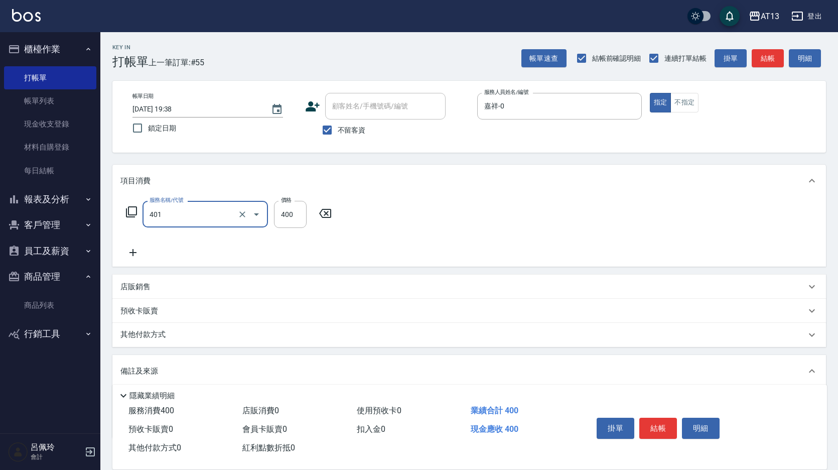
type input "剪髮(401)"
type input "200"
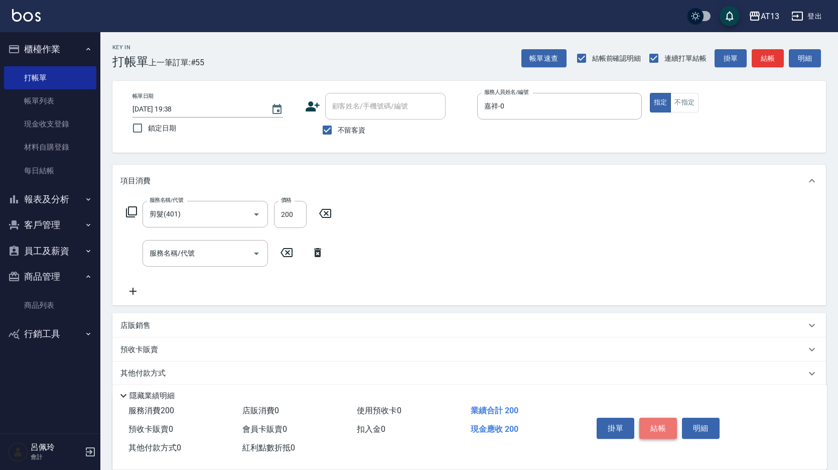
click at [666, 420] on button "結帳" at bounding box center [658, 427] width 38 height 21
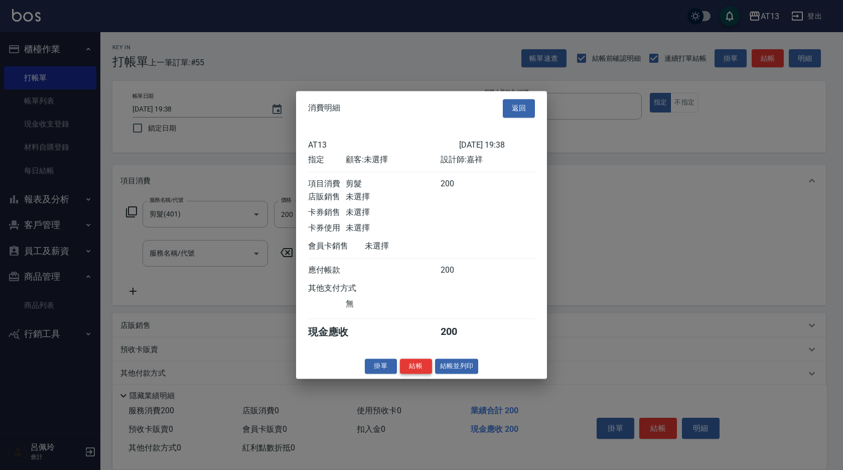
click at [418, 373] on button "結帳" at bounding box center [416, 366] width 32 height 16
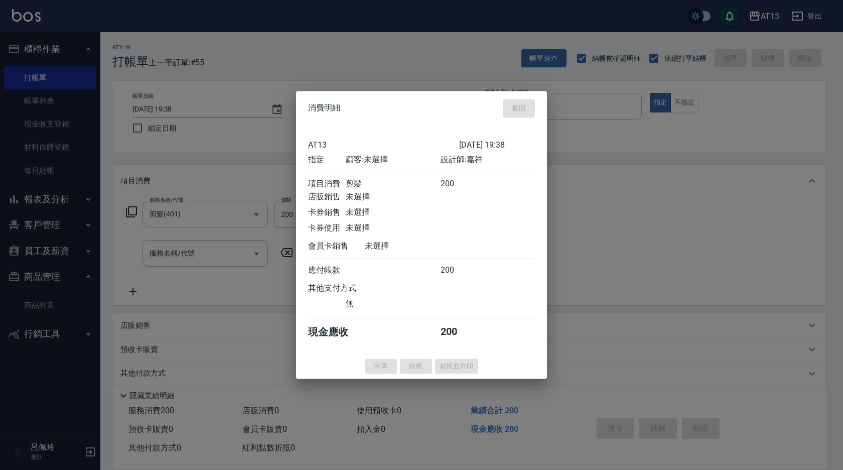
type input "[DATE] 19:42"
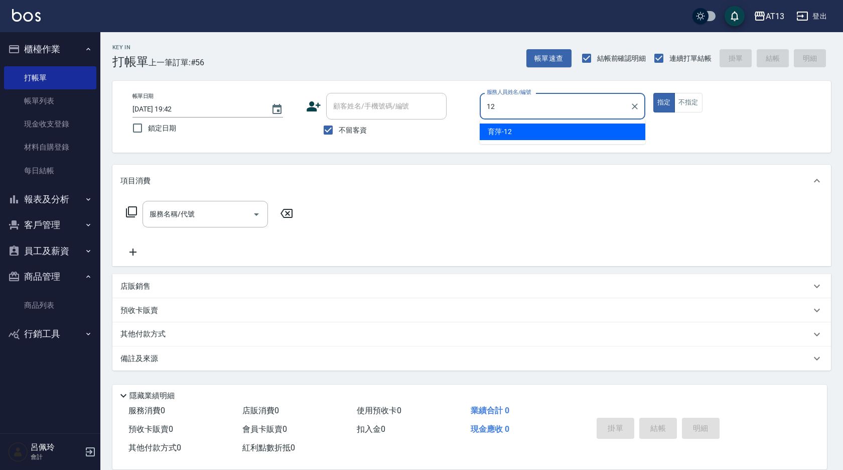
click at [502, 134] on span "育萍 -12" at bounding box center [500, 131] width 24 height 11
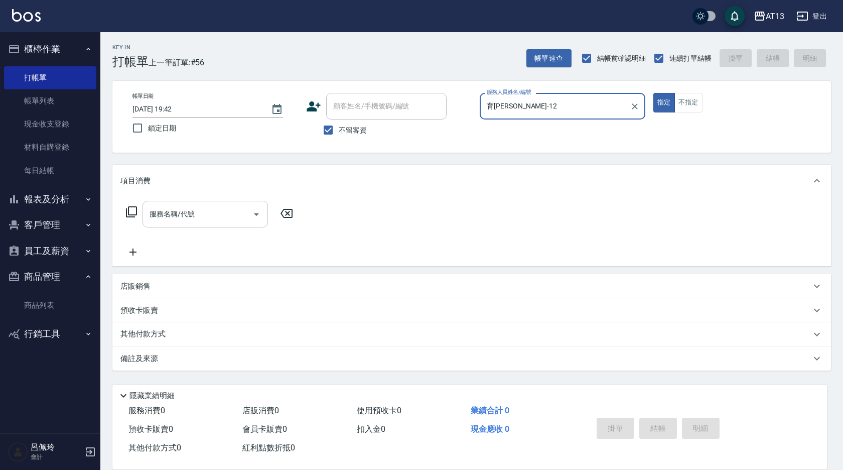
type input "育[PERSON_NAME]-12"
click at [212, 220] on input "服務名稱/代號" at bounding box center [197, 214] width 101 height 18
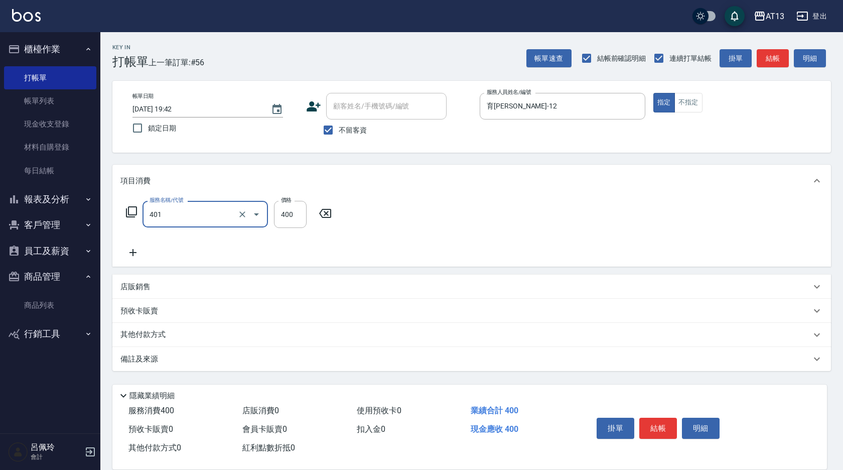
type input "剪髮(401)"
type input "40"
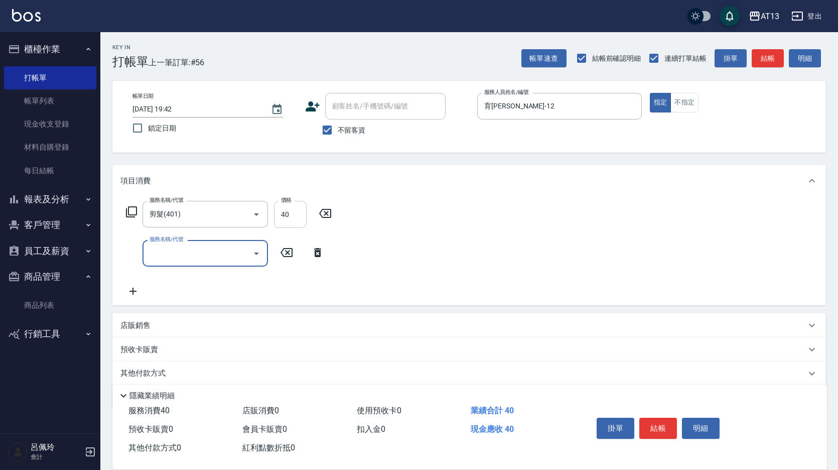
click at [284, 220] on input "40" at bounding box center [290, 214] width 33 height 27
click at [277, 221] on input "40" at bounding box center [290, 214] width 33 height 27
click at [277, 220] on input "40" at bounding box center [290, 214] width 33 height 27
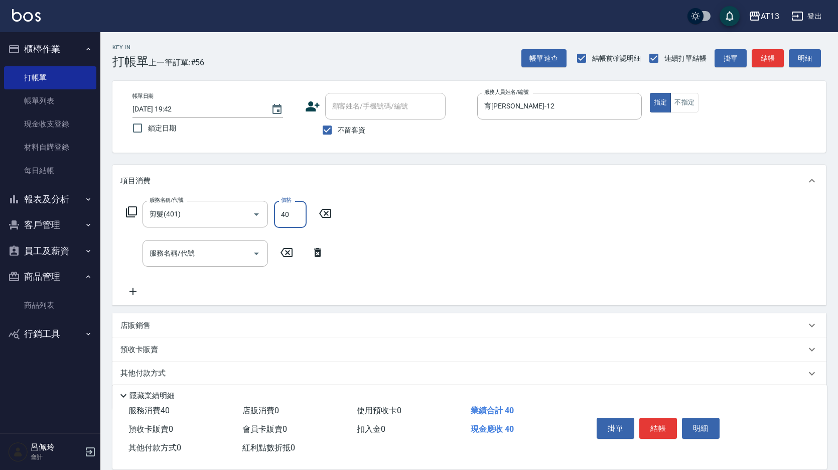
click at [277, 220] on input "40" at bounding box center [290, 214] width 33 height 27
click at [323, 212] on icon at bounding box center [325, 213] width 25 height 12
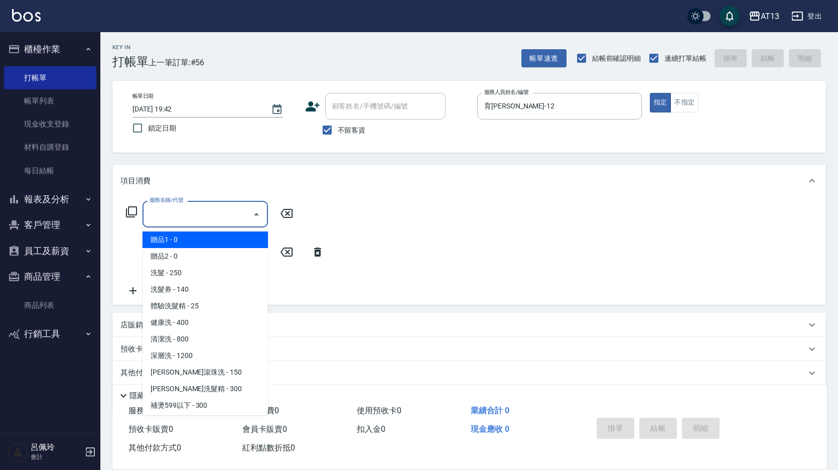
click at [231, 218] on input "服務名稱/代號" at bounding box center [197, 214] width 101 height 18
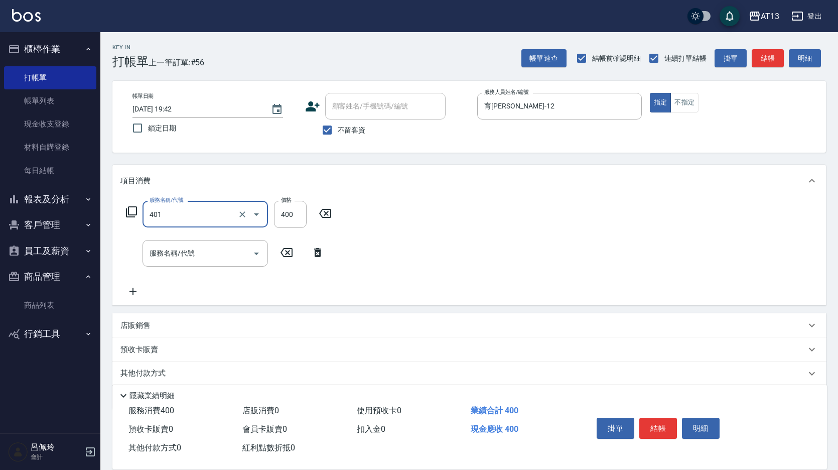
type input "剪髮(401)"
type input "450"
drag, startPoint x: 483, startPoint y: 228, endPoint x: 652, endPoint y: 394, distance: 237.0
click at [487, 231] on div "服務名稱/代號 剪髮(401) 服務名稱/代號 價格 450 價格 服務名稱/代號 服務名稱/代號" at bounding box center [468, 251] width 713 height 108
click at [653, 421] on button "結帳" at bounding box center [658, 427] width 38 height 21
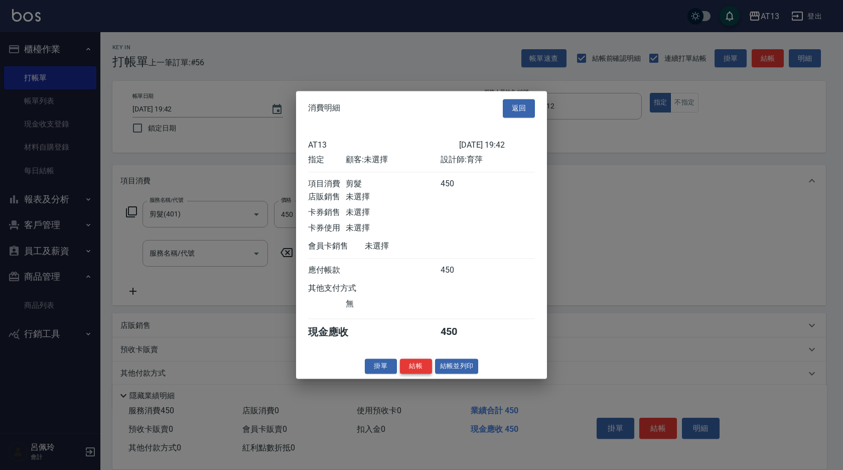
click at [418, 374] on button "結帳" at bounding box center [416, 366] width 32 height 16
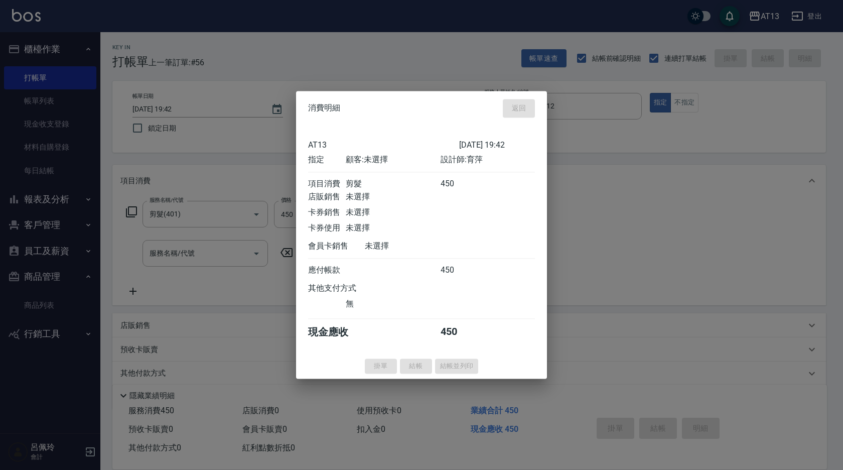
type input "[DATE] 19:51"
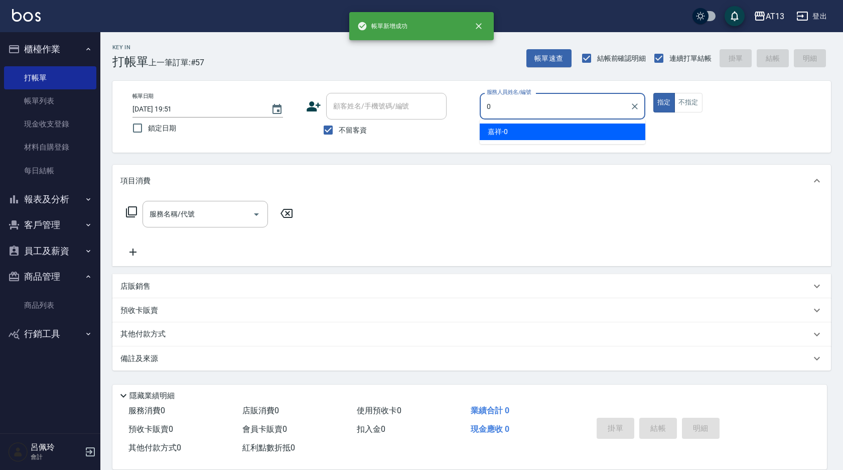
click at [519, 135] on div "嘉祥 -0" at bounding box center [563, 131] width 166 height 17
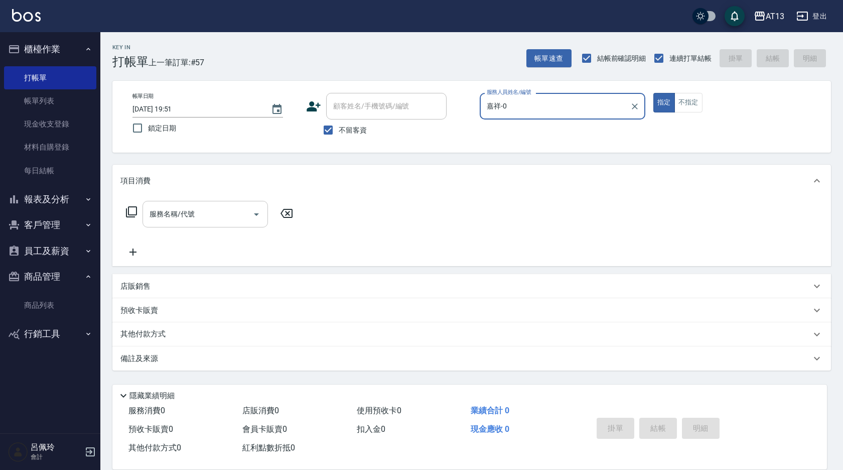
type input "嘉祥-0"
click at [238, 211] on input "服務名稱/代號" at bounding box center [197, 214] width 101 height 18
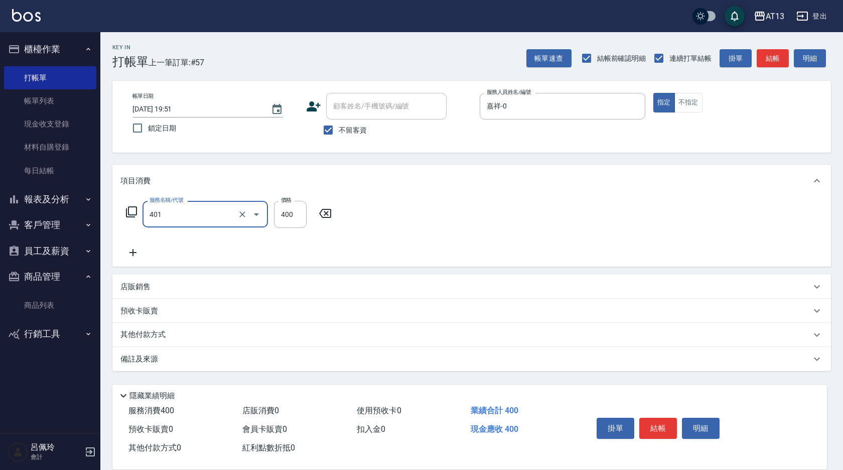
type input "剪髮(401)"
type input "200"
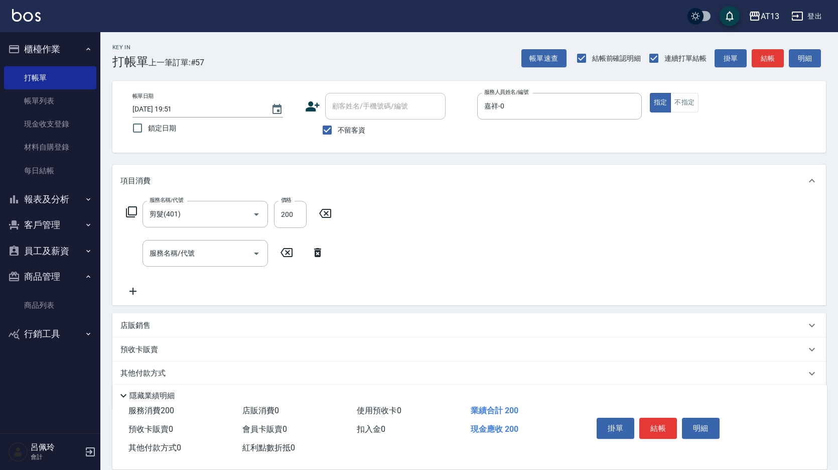
drag, startPoint x: 462, startPoint y: 230, endPoint x: 620, endPoint y: 338, distance: 191.8
click at [463, 235] on div "服務名稱/代號 剪髮(401) 服務名稱/代號 價格 200 價格 服務名稱/代號 服務名稱/代號" at bounding box center [468, 251] width 713 height 108
click at [667, 423] on button "結帳" at bounding box center [658, 427] width 38 height 21
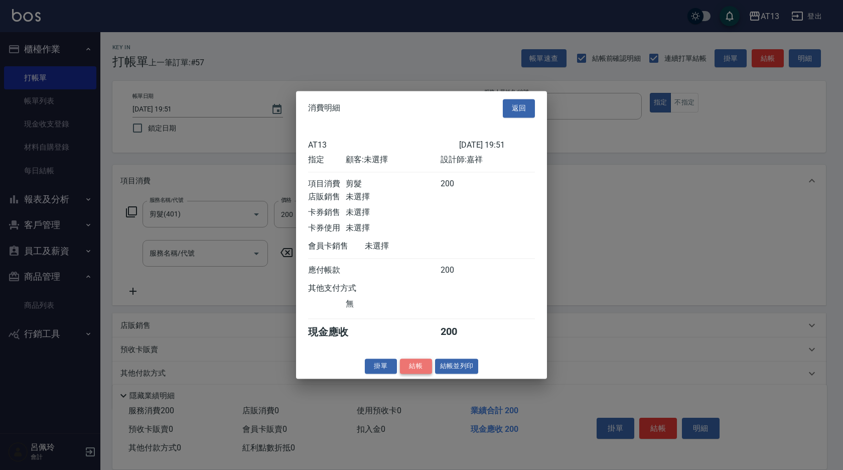
click at [422, 370] on button "結帳" at bounding box center [416, 366] width 32 height 16
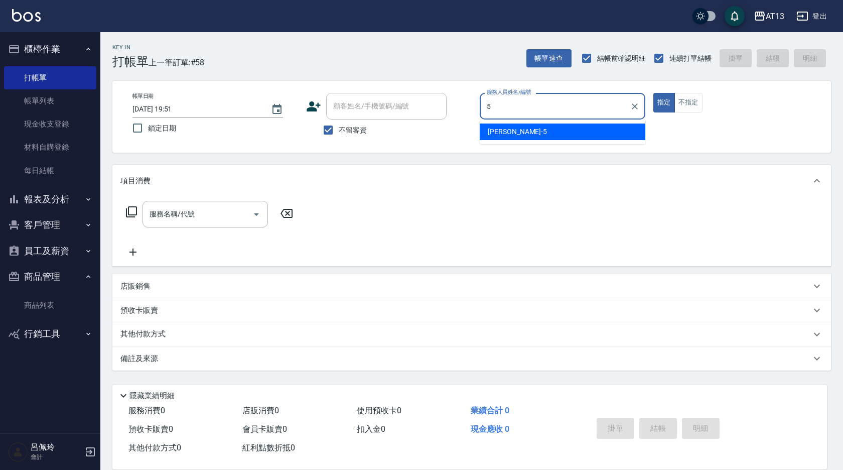
click at [552, 132] on div "[PERSON_NAME] -5" at bounding box center [563, 131] width 166 height 17
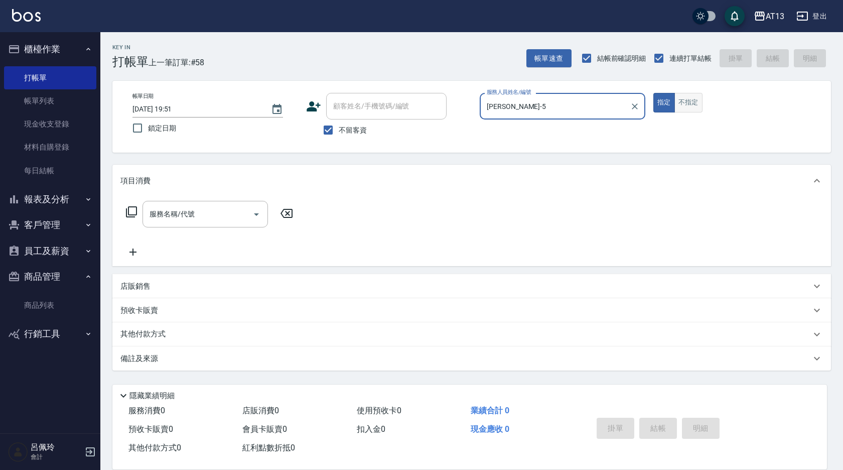
type input "[PERSON_NAME]-5"
click at [685, 105] on button "不指定" at bounding box center [688, 103] width 28 height 20
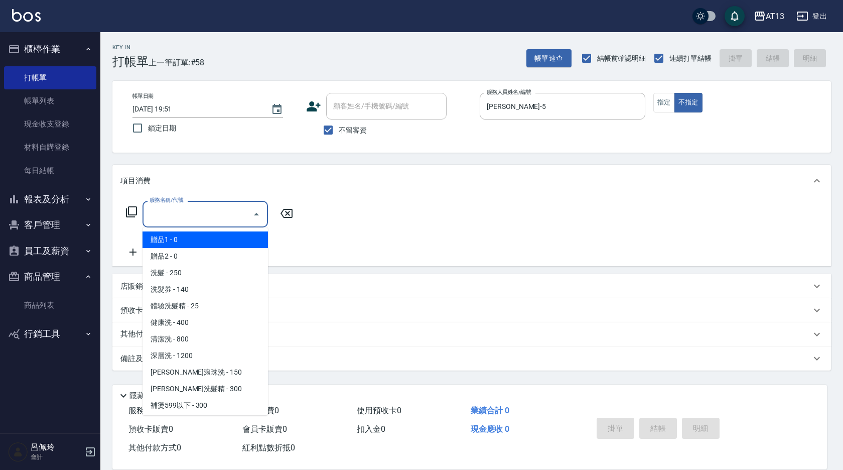
drag, startPoint x: 217, startPoint y: 206, endPoint x: 214, endPoint y: 213, distance: 7.6
click at [216, 207] on input "服務名稱/代號" at bounding box center [197, 214] width 101 height 18
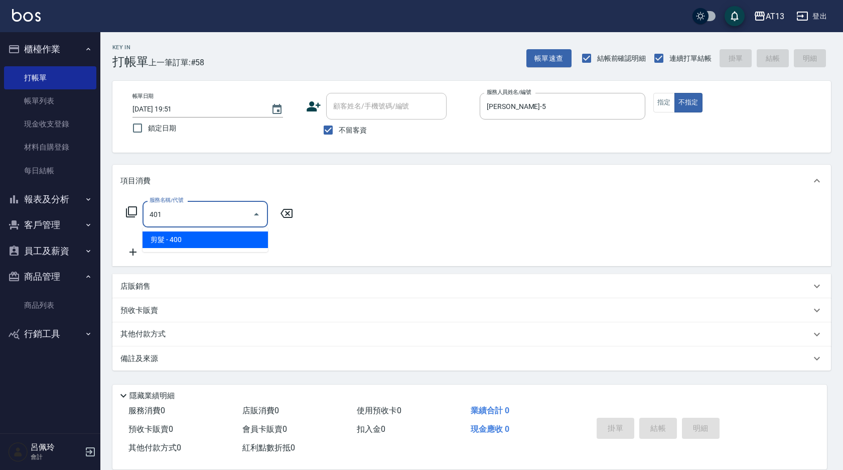
type input "剪髮(401)"
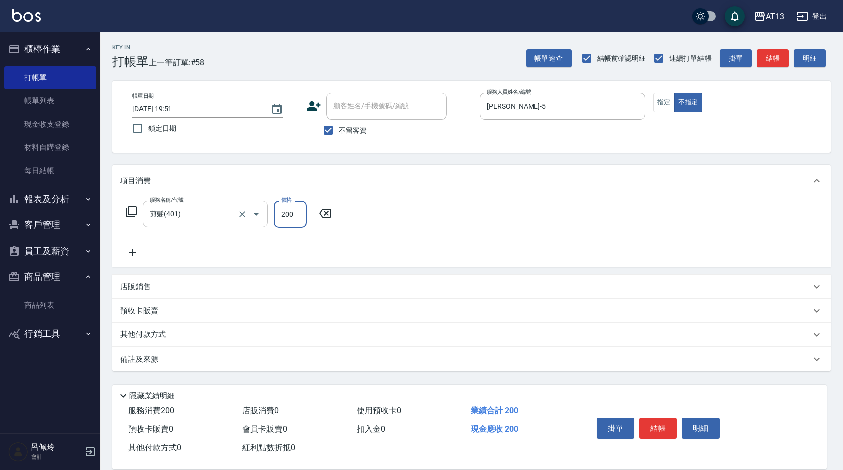
type input "200"
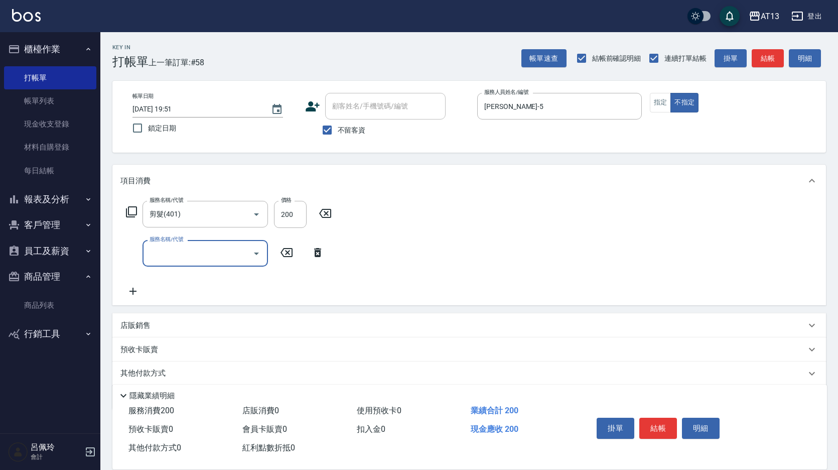
drag, startPoint x: 370, startPoint y: 206, endPoint x: 390, endPoint y: 215, distance: 21.8
click at [374, 207] on div "服務名稱/代號 剪髮(401) 服務名稱/代號 價格 200 價格 服務名稱/代號 服務名稱/代號" at bounding box center [468, 251] width 713 height 108
click at [664, 428] on button "結帳" at bounding box center [658, 427] width 38 height 21
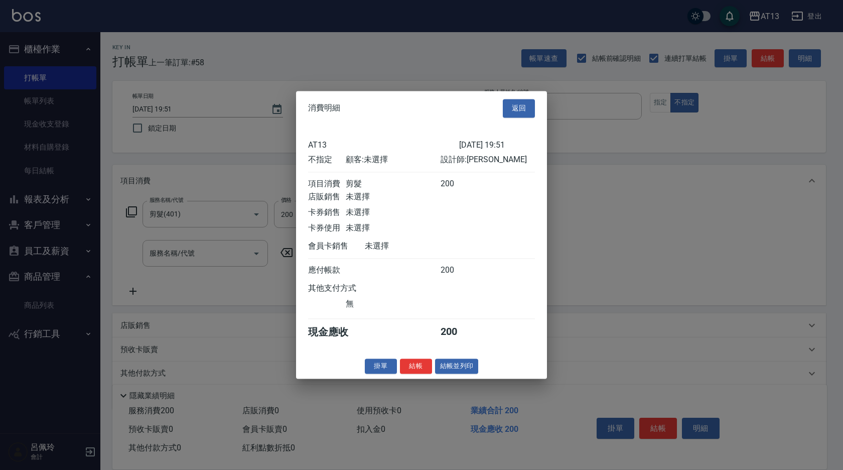
click at [413, 374] on button "結帳" at bounding box center [416, 366] width 32 height 16
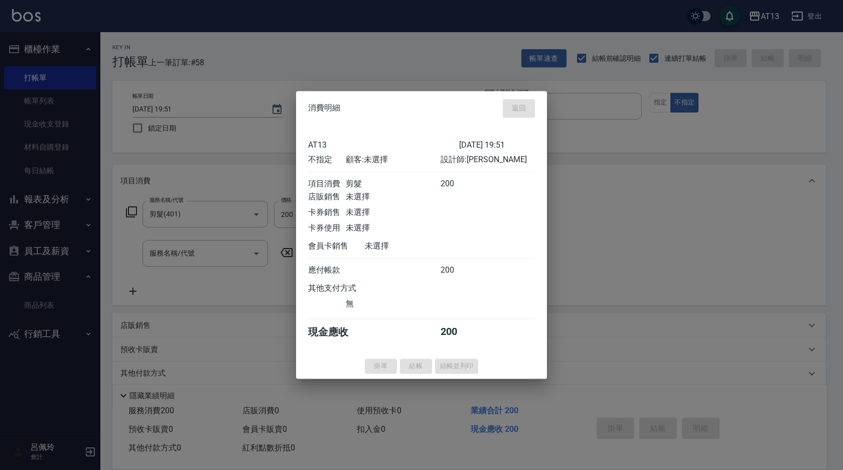
type input "[DATE] 19:52"
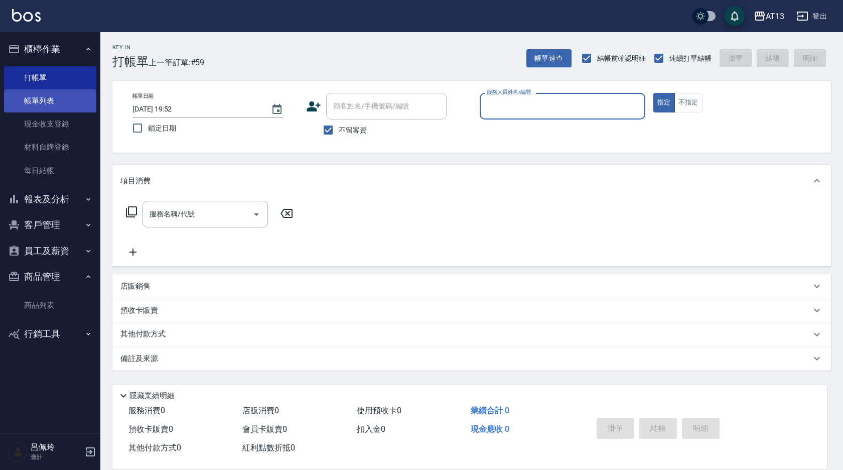
drag, startPoint x: 45, startPoint y: 106, endPoint x: 59, endPoint y: 102, distance: 15.0
click at [45, 106] on link "帳單列表" at bounding box center [50, 100] width 92 height 23
click at [55, 97] on link "帳單列表" at bounding box center [50, 100] width 92 height 23
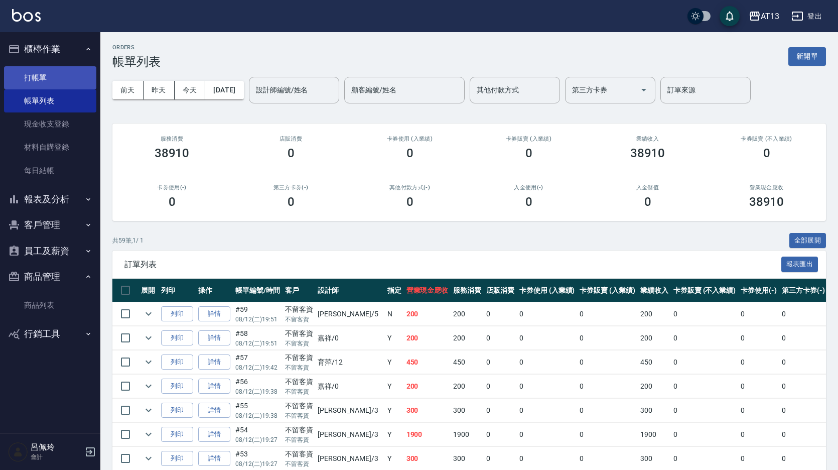
click at [33, 75] on link "打帳單" at bounding box center [50, 77] width 92 height 23
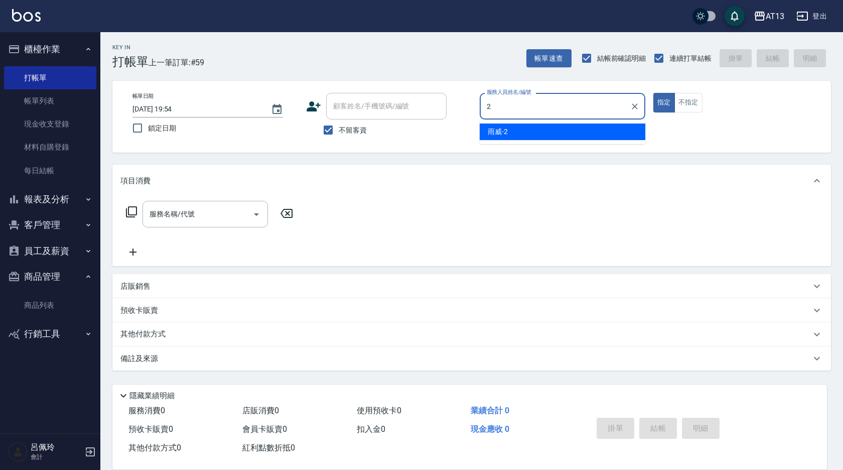
click at [499, 127] on span "雨威 -2" at bounding box center [498, 131] width 20 height 11
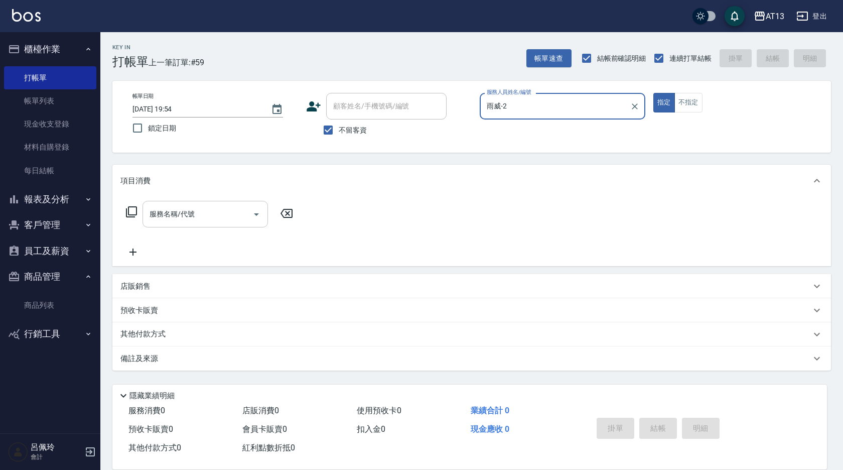
type input "雨威-2"
drag, startPoint x: 213, startPoint y: 215, endPoint x: 203, endPoint y: 221, distance: 12.1
click at [212, 216] on input "服務名稱/代號" at bounding box center [197, 214] width 101 height 18
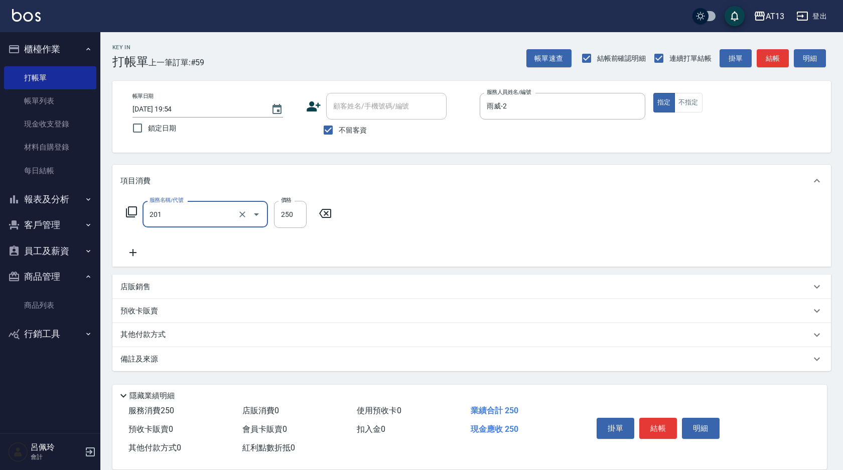
type input "洗髮(201)"
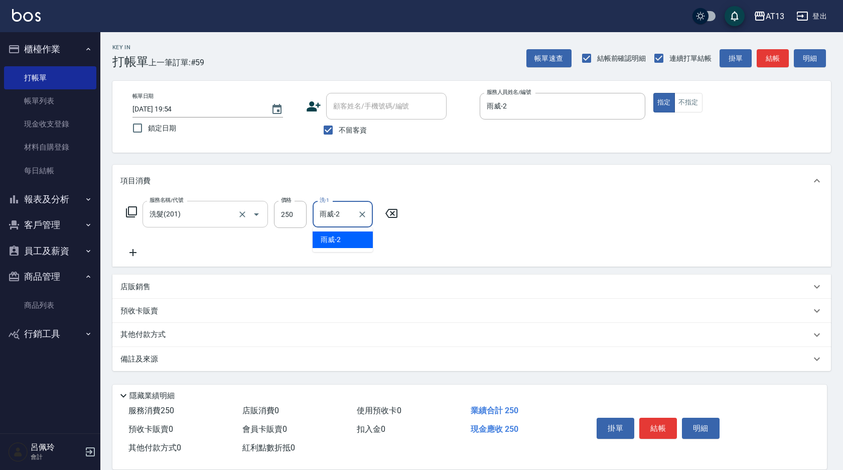
type input "雨威-2"
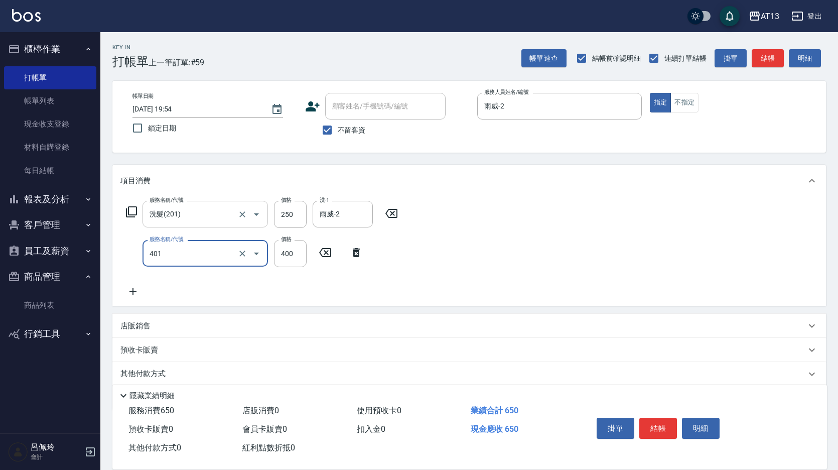
type input "剪髮(401)"
type input "200"
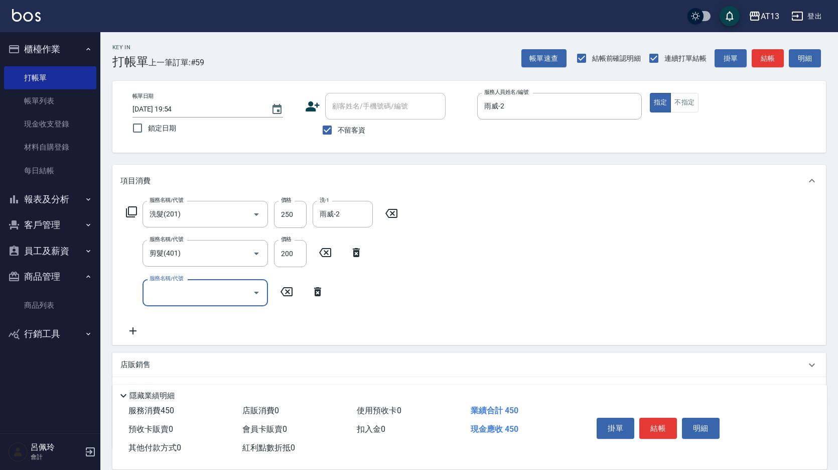
click at [528, 322] on div "服務名稱/代號 洗髮(201) 服務名稱/代號 價格 250 價格 洗-1 雨威-2 洗-1 服務名稱/代號 剪髮(401) 服務名稱/代號 價格 200 價…" at bounding box center [468, 271] width 713 height 148
click at [656, 424] on button "結帳" at bounding box center [658, 427] width 38 height 21
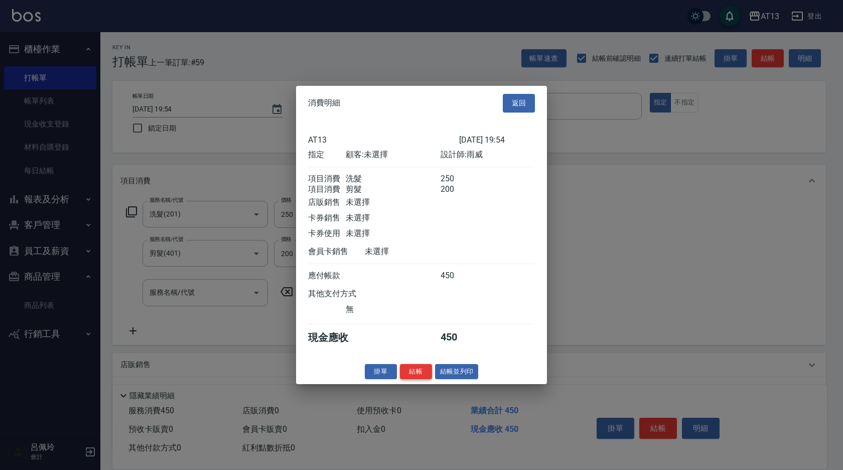
click at [411, 372] on button "結帳" at bounding box center [416, 371] width 32 height 16
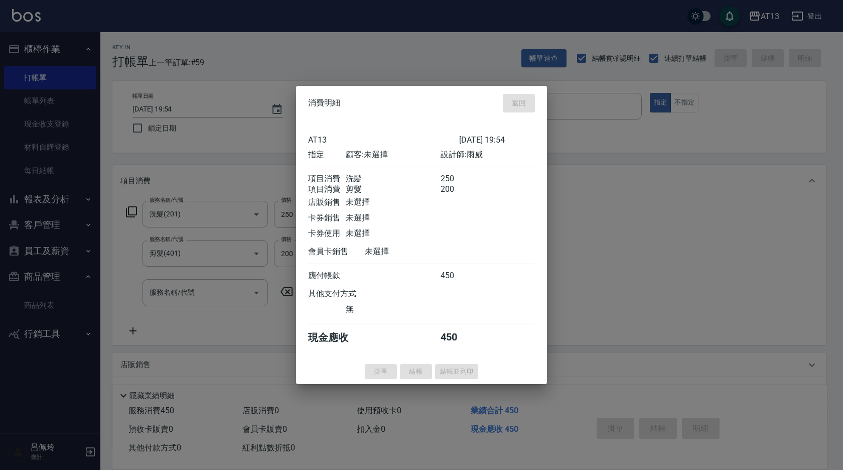
type input "[DATE] 20:02"
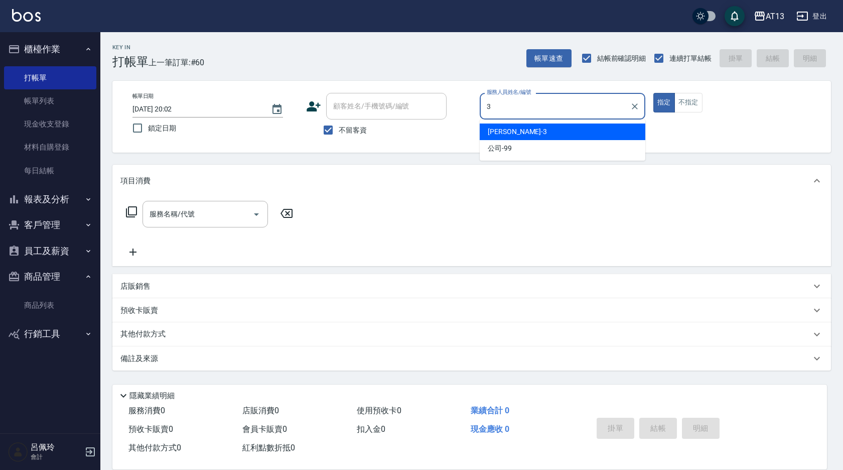
click at [533, 126] on div "[PERSON_NAME] -3" at bounding box center [563, 131] width 166 height 17
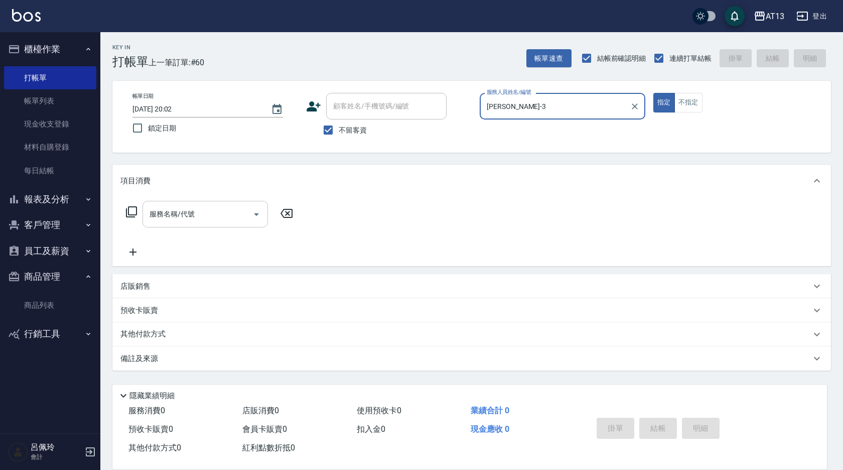
type input "[PERSON_NAME]-3"
click at [174, 209] on div "服務名稱/代號 服務名稱/代號" at bounding box center [204, 214] width 125 height 27
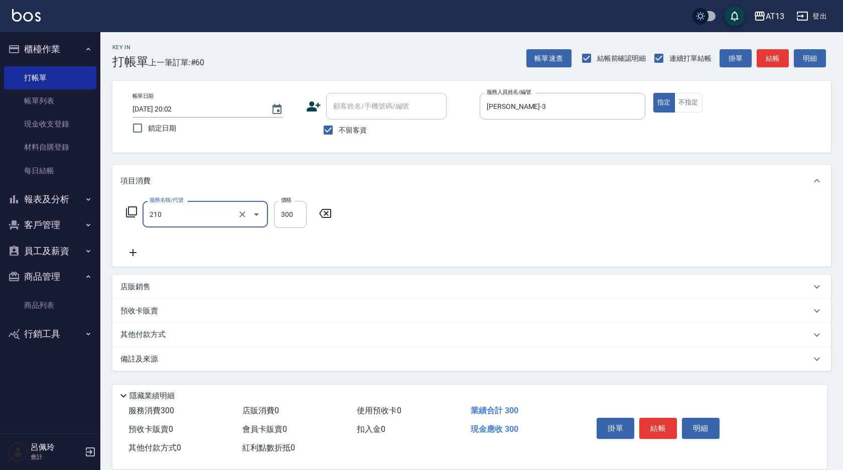
type input "[PERSON_NAME]洗髮精(210)"
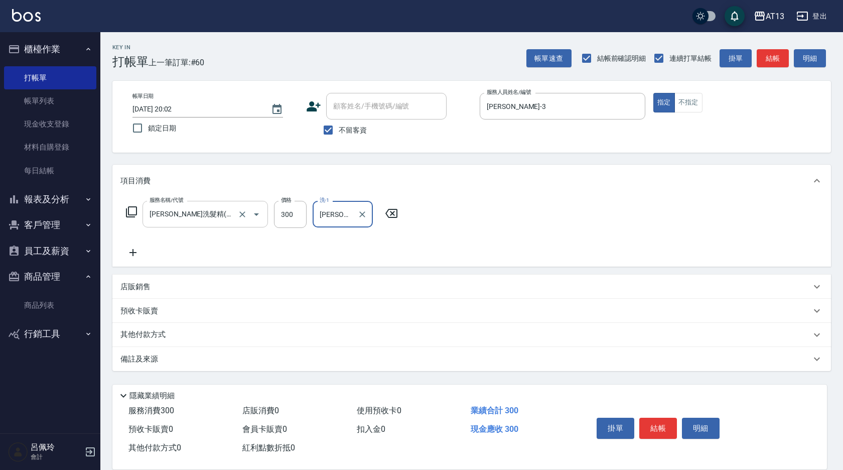
type input "[PERSON_NAME]-28"
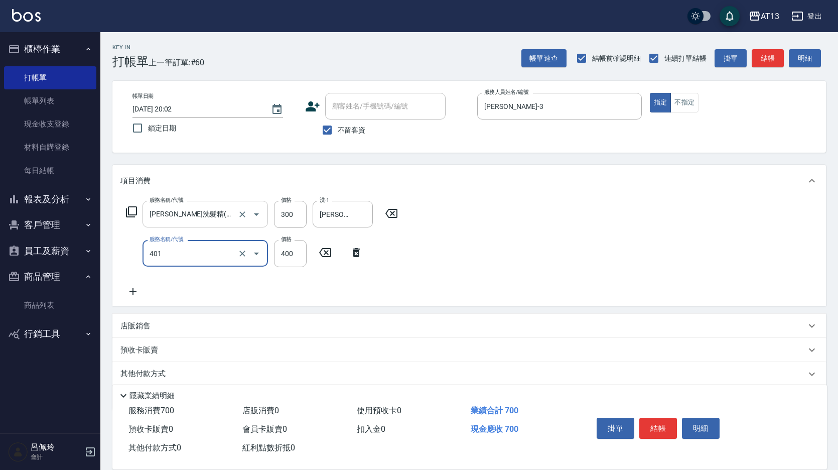
type input "剪髮(401)"
type input "350"
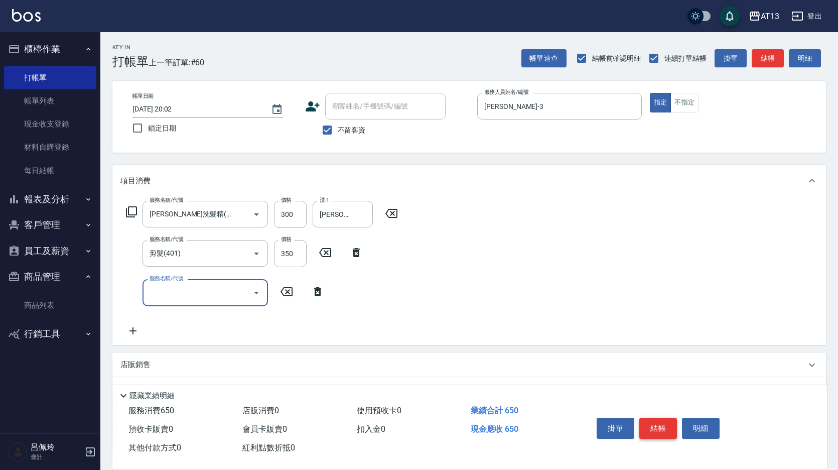
click at [652, 421] on button "結帳" at bounding box center [658, 427] width 38 height 21
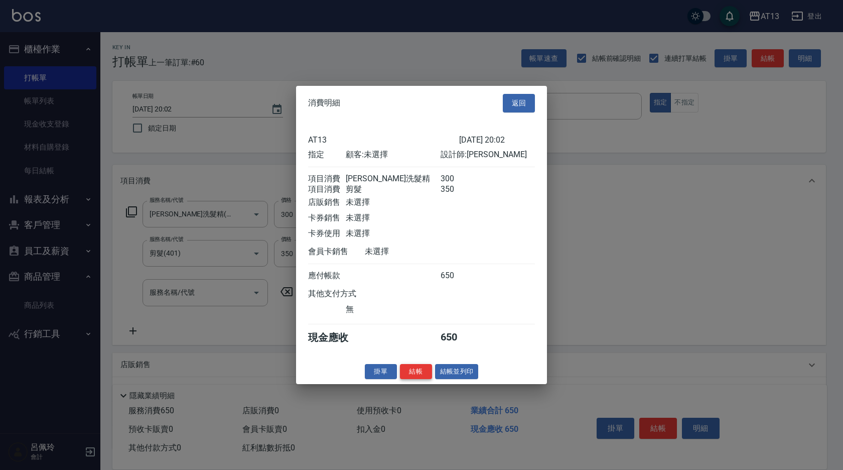
click at [416, 378] on button "結帳" at bounding box center [416, 371] width 32 height 16
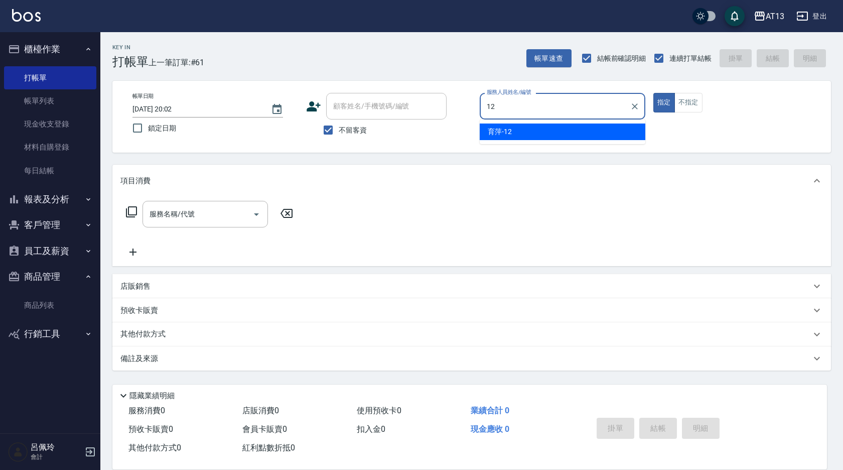
click at [534, 134] on div "育萍 -12" at bounding box center [563, 131] width 166 height 17
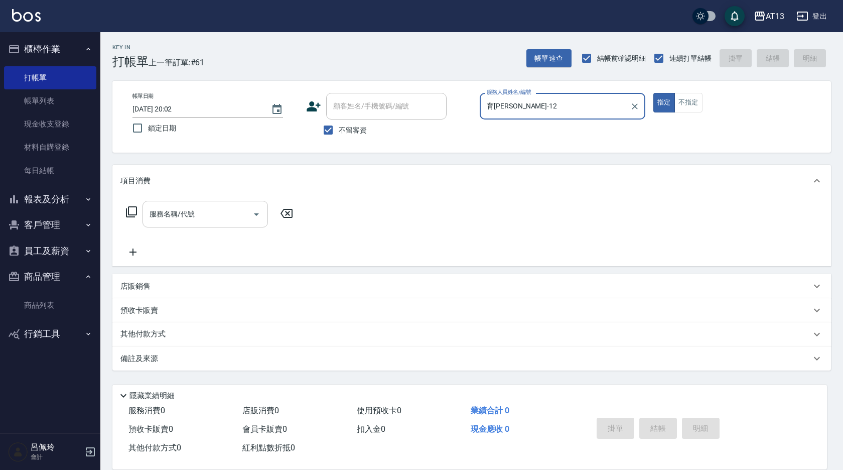
type input "育[PERSON_NAME]-12"
click at [223, 210] on input "服務名稱/代號" at bounding box center [197, 214] width 101 height 18
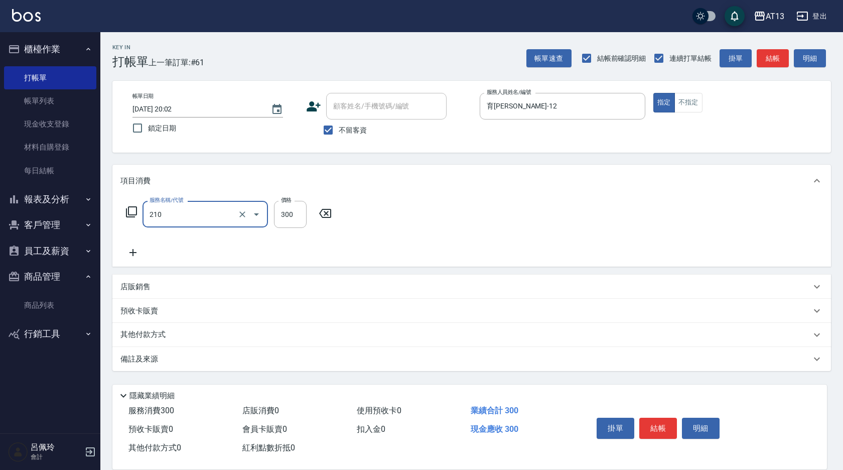
type input "[PERSON_NAME]洗髮精(210)"
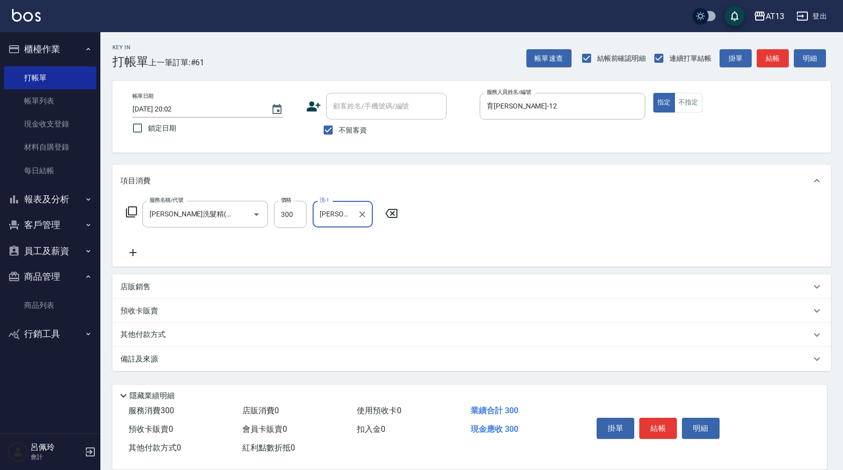
type input "[PERSON_NAME]妡-30"
click at [564, 239] on div "服務名稱/代號 [PERSON_NAME]洗髮精(210) 服務名稱/代號 價格 300 價格 洗-1 [PERSON_NAME]妡-30 洗-1" at bounding box center [471, 232] width 719 height 70
click at [650, 418] on button "結帳" at bounding box center [658, 427] width 38 height 21
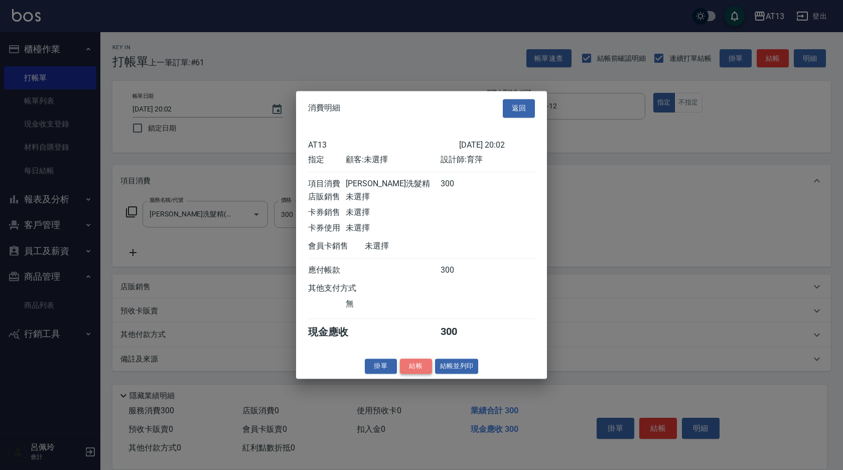
click at [420, 374] on button "結帳" at bounding box center [416, 366] width 32 height 16
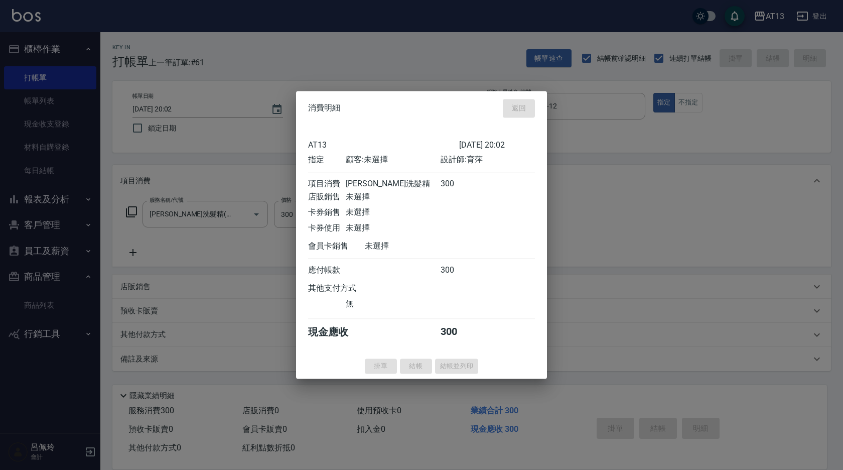
type input "[DATE] 20:03"
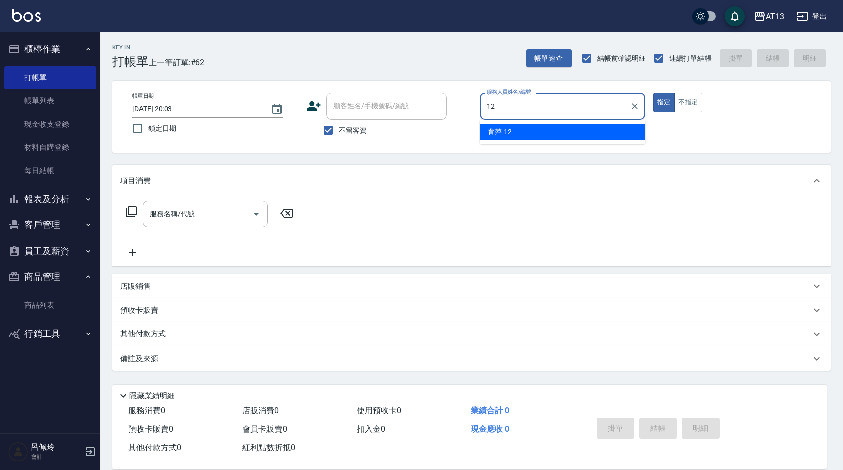
click at [511, 129] on span "育萍 -12" at bounding box center [500, 131] width 24 height 11
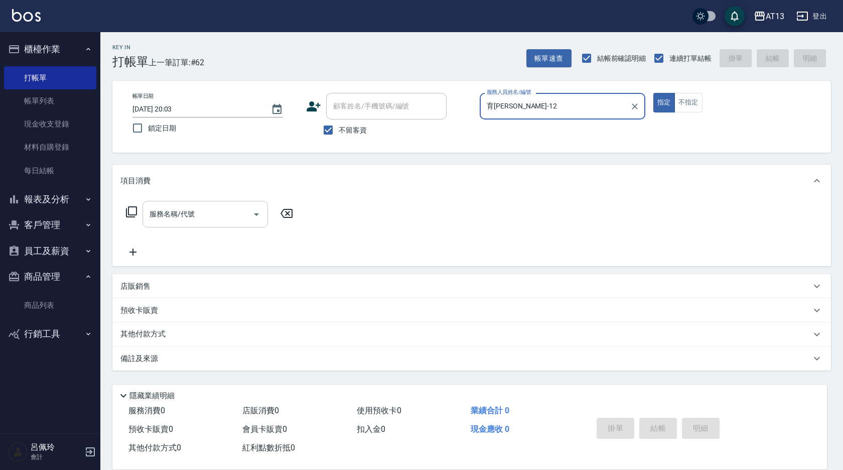
type input "育[PERSON_NAME]-12"
click at [220, 216] on input "服務名稱/代號" at bounding box center [197, 214] width 101 height 18
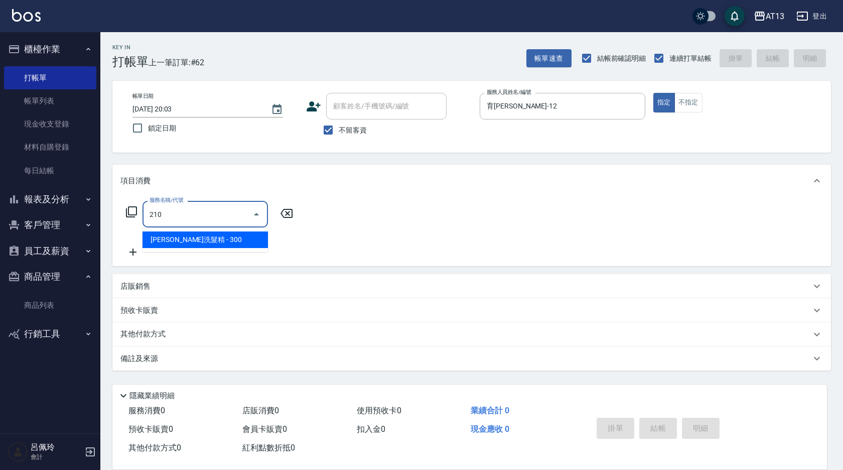
type input "[PERSON_NAME]洗髮精(210)"
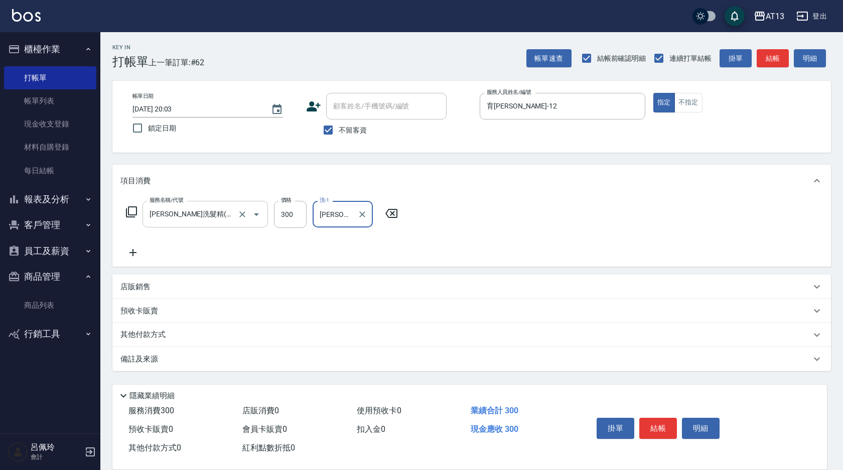
type input "[PERSON_NAME]-31"
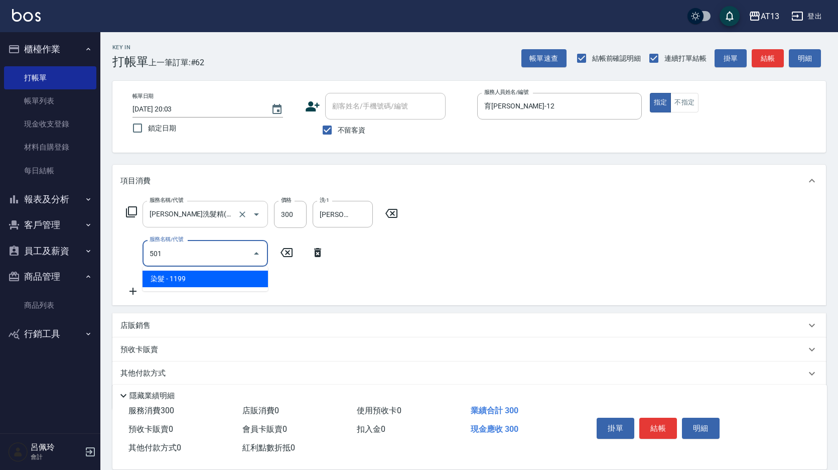
type input "染髮(501)"
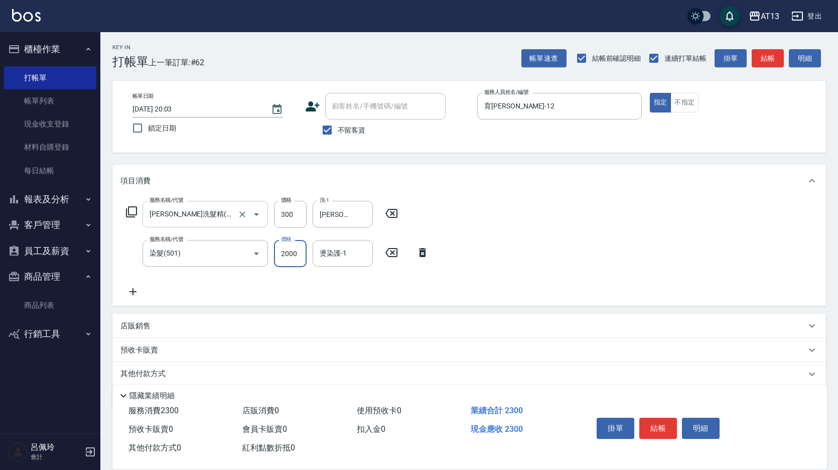
type input "2000"
type input "[PERSON_NAME]-31"
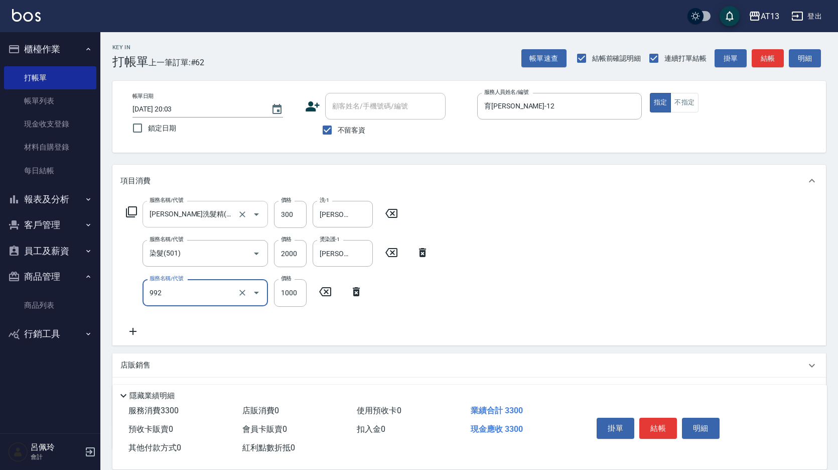
type input "接髮(992)"
type input "1900"
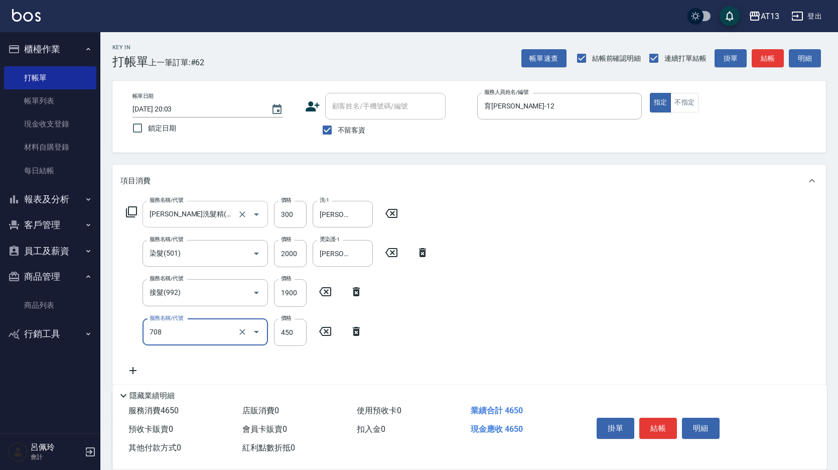
type input "松島舞鶴450(708)"
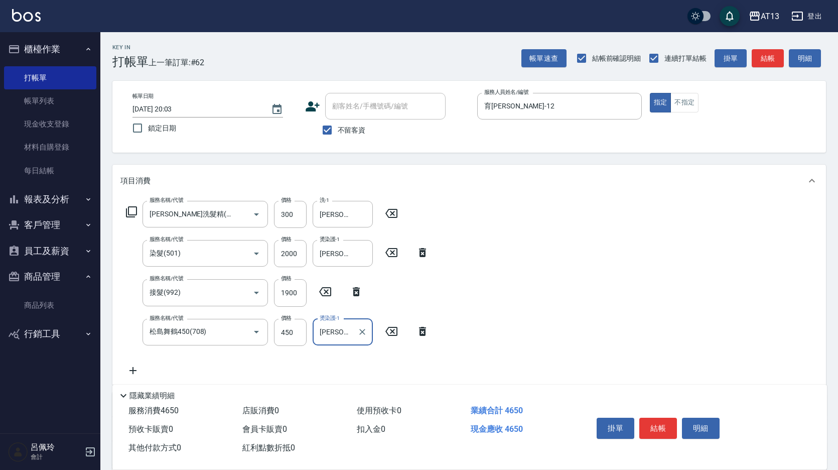
type input "[PERSON_NAME]-31"
click at [588, 298] on div "服務名稱/代號 [PERSON_NAME]洗髮精(210) 服務名稱/代號 價格 300 價格 洗-1 [PERSON_NAME]-31 洗-1 服務名稱/代…" at bounding box center [468, 291] width 713 height 188
click at [658, 417] on button "結帳" at bounding box center [658, 427] width 38 height 21
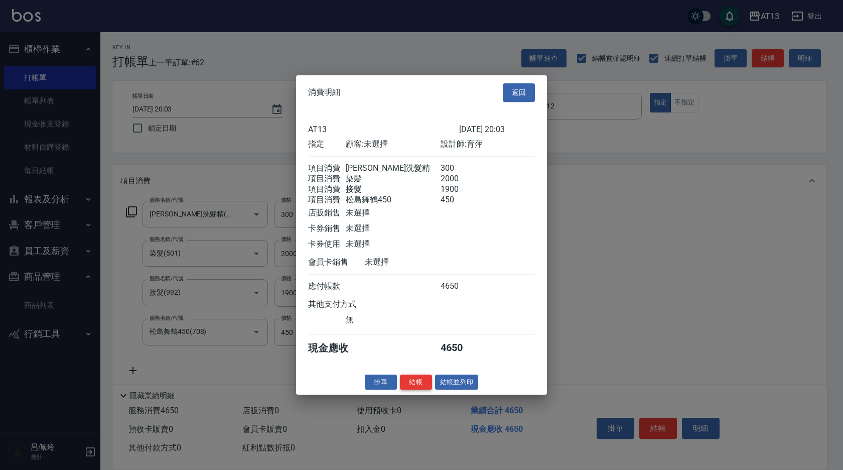
click at [418, 389] on button "結帳" at bounding box center [416, 382] width 32 height 16
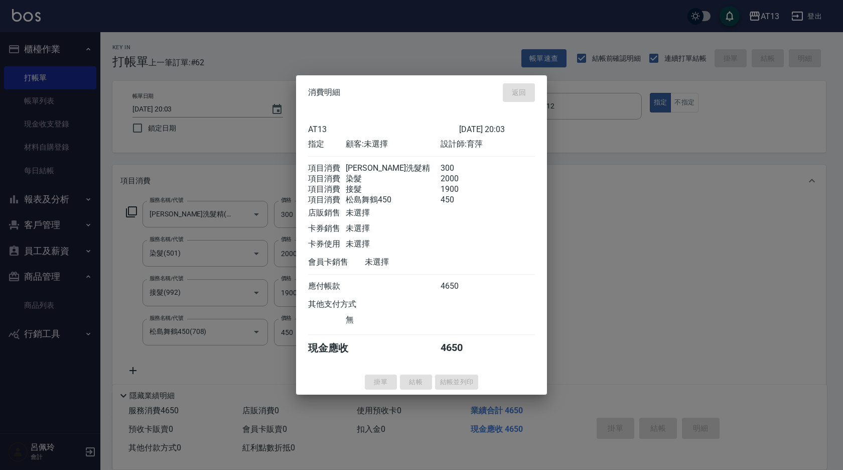
type input "[DATE] 20:05"
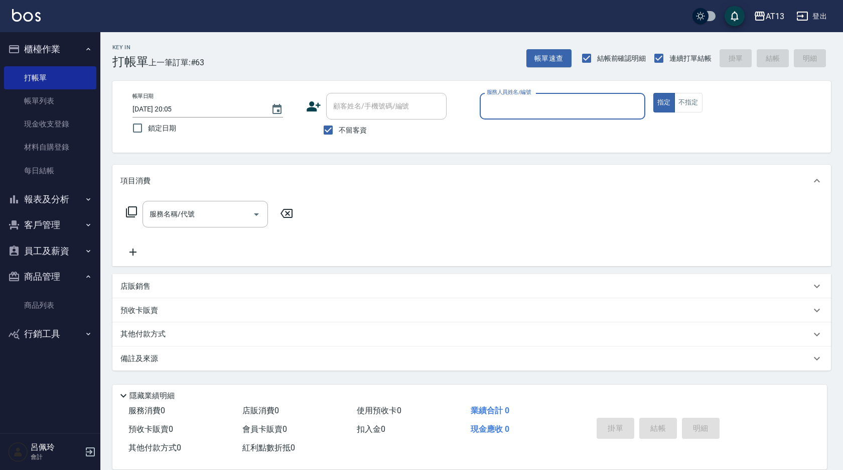
click at [518, 230] on div "服務名稱/代號 服務名稱/代號" at bounding box center [471, 231] width 719 height 69
click at [547, 58] on button "帳單速查" at bounding box center [548, 58] width 45 height 19
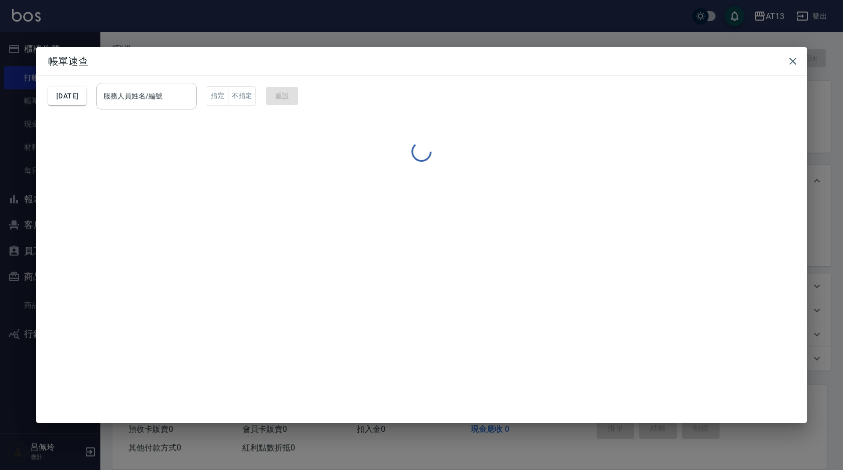
click at [158, 96] on div "服務人員姓名/編號 服務人員姓名/編號" at bounding box center [146, 96] width 100 height 27
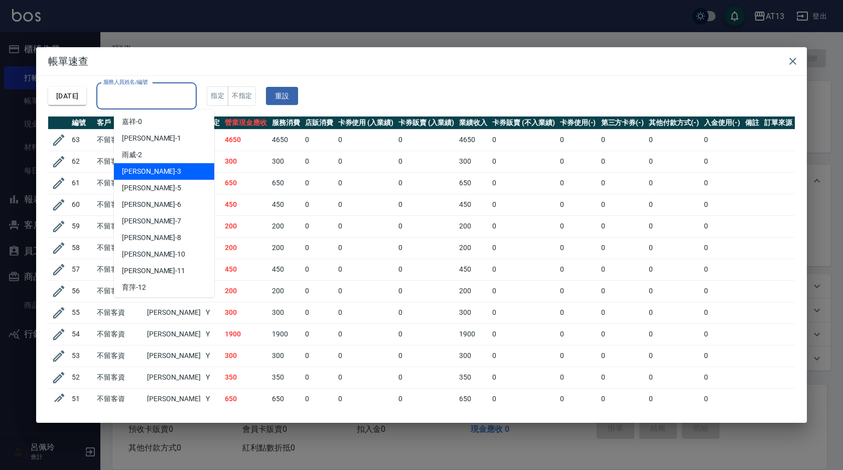
click at [175, 175] on div "[PERSON_NAME] -3" at bounding box center [164, 171] width 100 height 17
type input "[PERSON_NAME]-3"
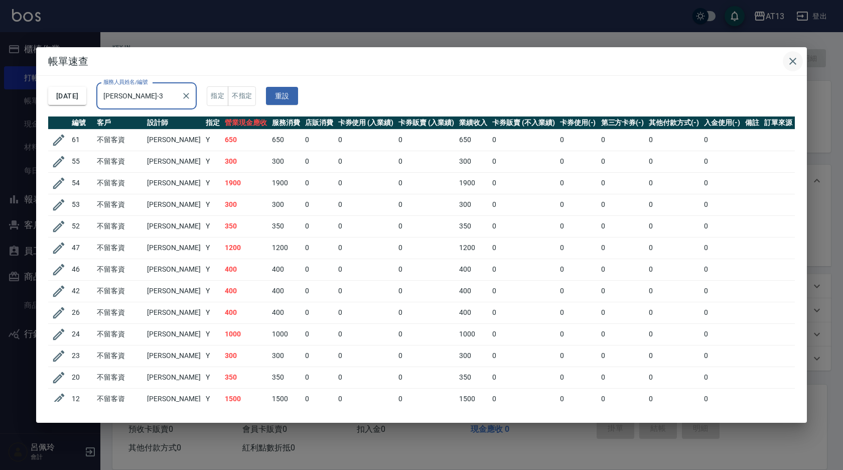
click at [792, 62] on icon "button" at bounding box center [792, 61] width 7 height 7
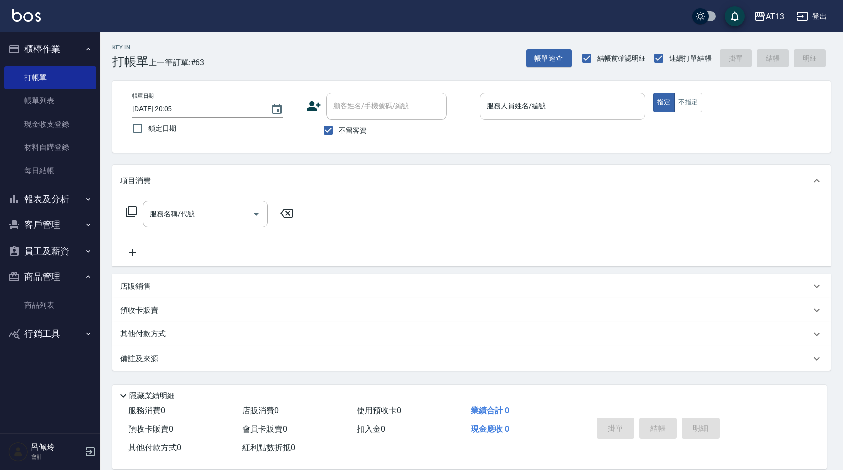
drag, startPoint x: 790, startPoint y: 65, endPoint x: 562, endPoint y: 105, distance: 231.4
click at [562, 105] on input "服務人員姓名/編號" at bounding box center [562, 106] width 157 height 18
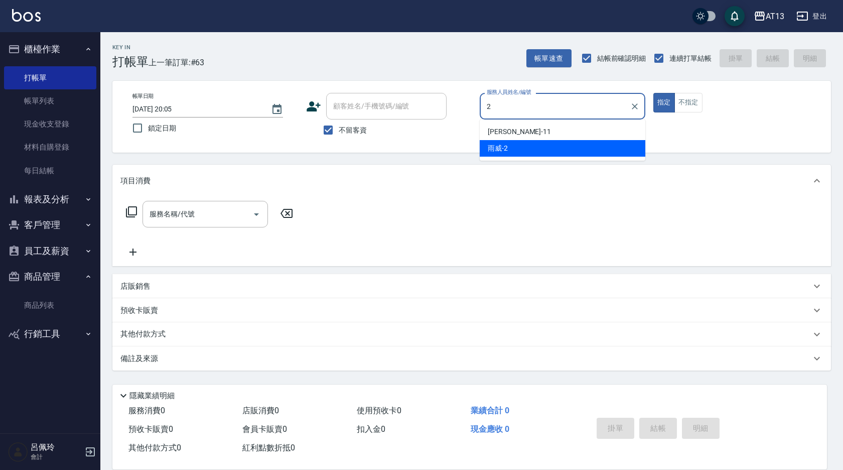
click at [535, 148] on div "雨威 -2" at bounding box center [563, 148] width 166 height 17
type input "雨威-2"
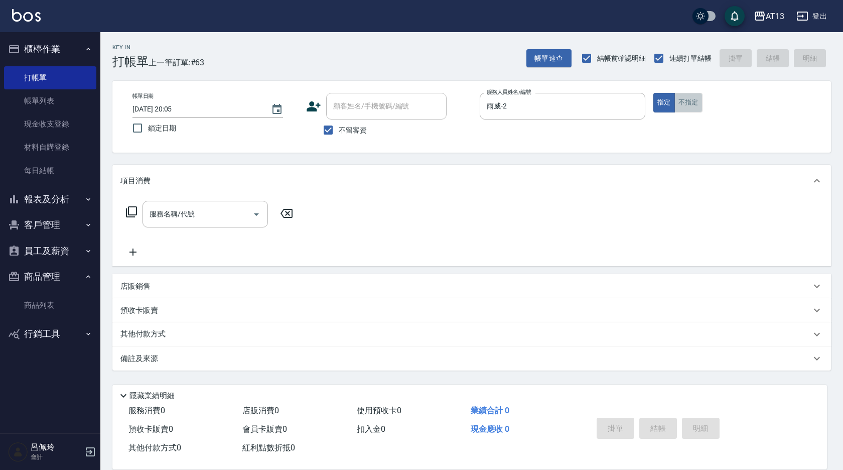
click at [691, 107] on button "不指定" at bounding box center [688, 103] width 28 height 20
click at [212, 212] on input "服務名稱/代號" at bounding box center [197, 214] width 101 height 18
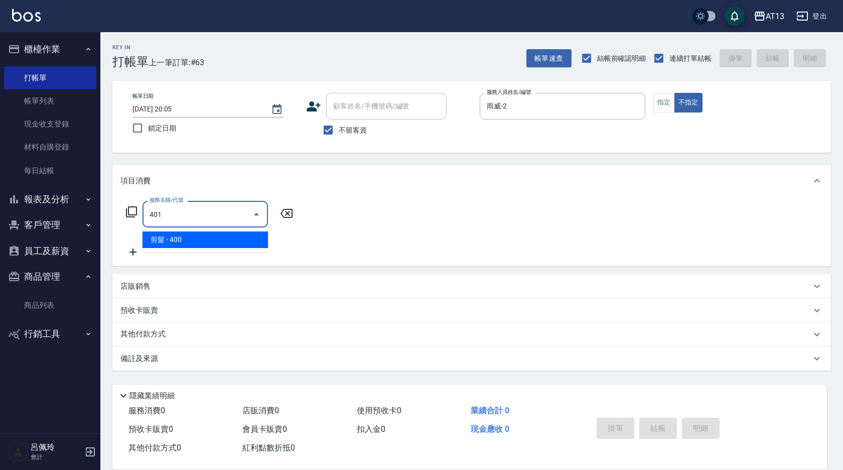
type input "剪髮(401)"
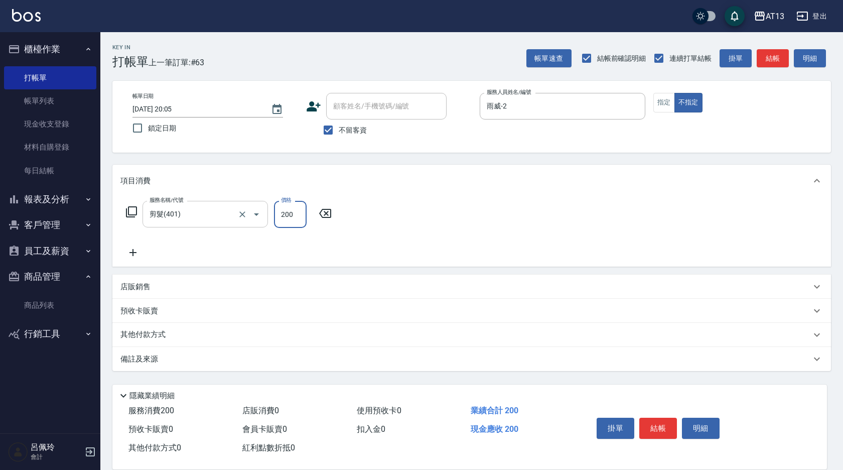
type input "200"
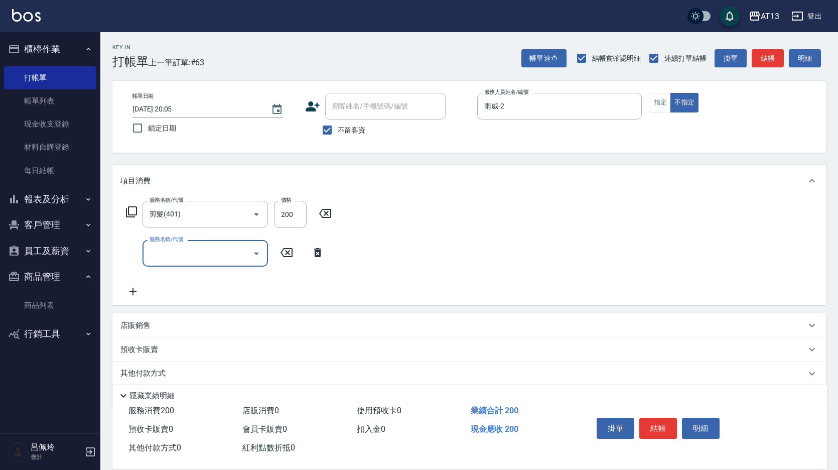
click at [520, 274] on div "服務名稱/代號 剪髮(401) 服務名稱/代號 價格 200 價格 服務名稱/代號 服務名稱/代號" at bounding box center [468, 251] width 713 height 108
click at [655, 423] on button "結帳" at bounding box center [658, 427] width 38 height 21
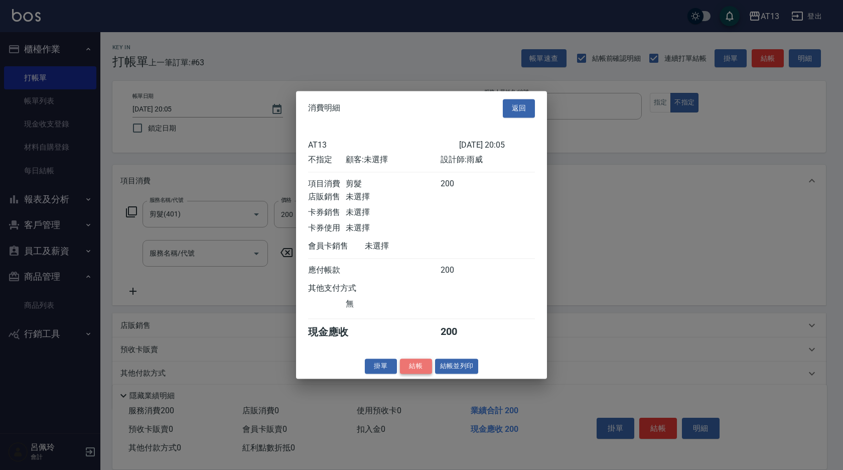
click at [416, 374] on button "結帳" at bounding box center [416, 366] width 32 height 16
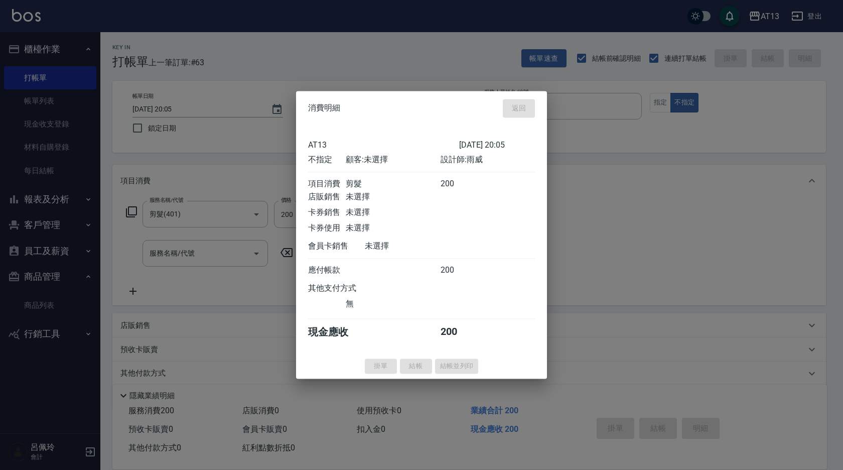
type input "[DATE] 20:28"
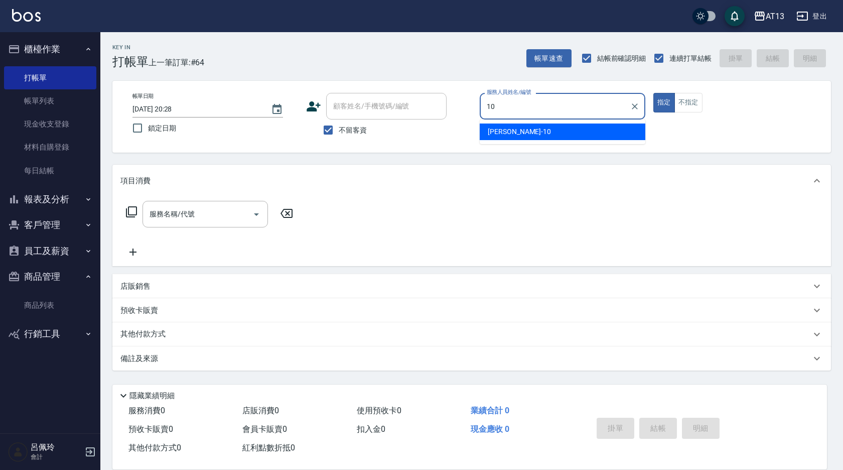
drag, startPoint x: 512, startPoint y: 121, endPoint x: 508, endPoint y: 125, distance: 5.3
click at [513, 121] on ul "稔穎 -10" at bounding box center [563, 131] width 166 height 25
drag, startPoint x: 489, startPoint y: 131, endPoint x: 432, endPoint y: 168, distance: 67.9
click at [489, 131] on span "稔穎 -10" at bounding box center [519, 131] width 63 height 11
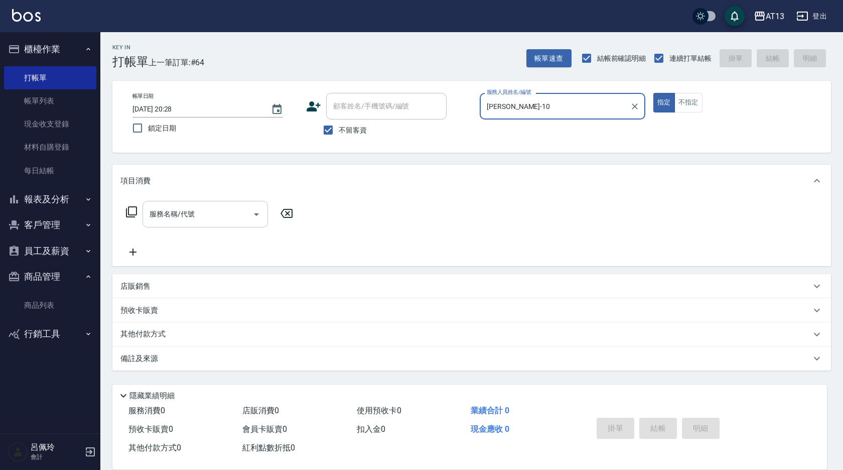
type input "[PERSON_NAME]-10"
click at [210, 221] on input "服務名稱/代號" at bounding box center [197, 214] width 101 height 18
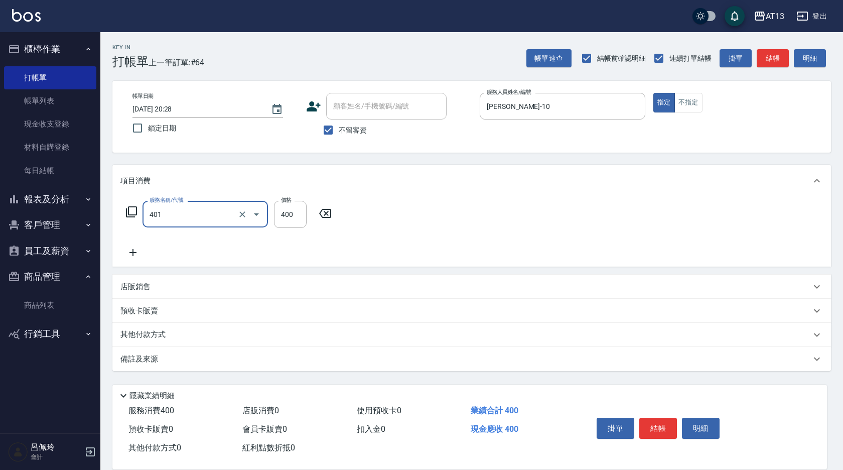
type input "剪髮(401)"
type input "150"
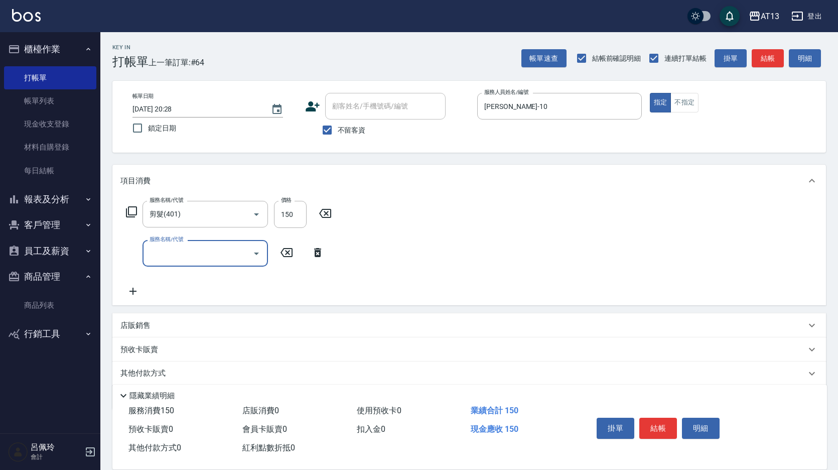
click at [412, 248] on div "服務名稱/代號 剪髮(401) 服務名稱/代號 價格 150 價格 服務名稱/代號 服務名稱/代號" at bounding box center [468, 251] width 713 height 108
click at [648, 425] on button "結帳" at bounding box center [658, 427] width 38 height 21
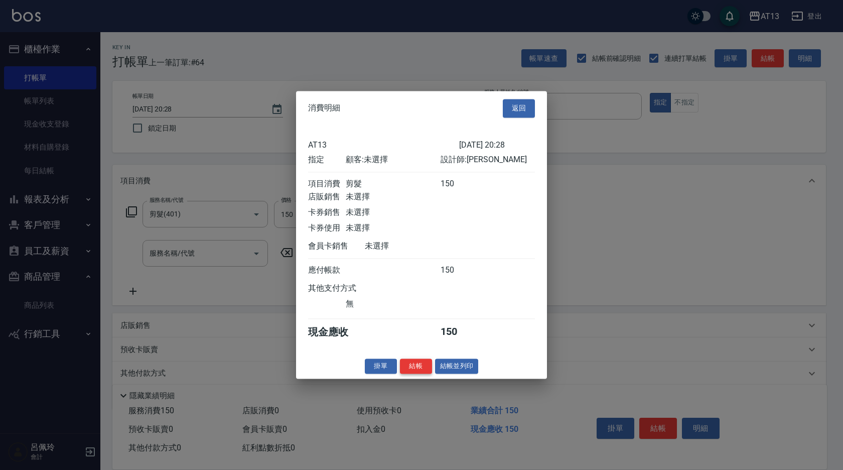
click at [410, 369] on button "結帳" at bounding box center [416, 366] width 32 height 16
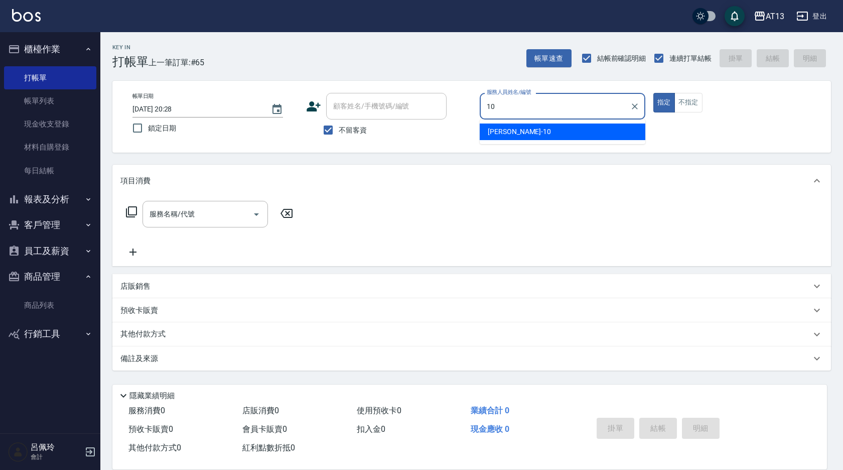
click at [523, 139] on div "稔穎 -10" at bounding box center [563, 131] width 166 height 17
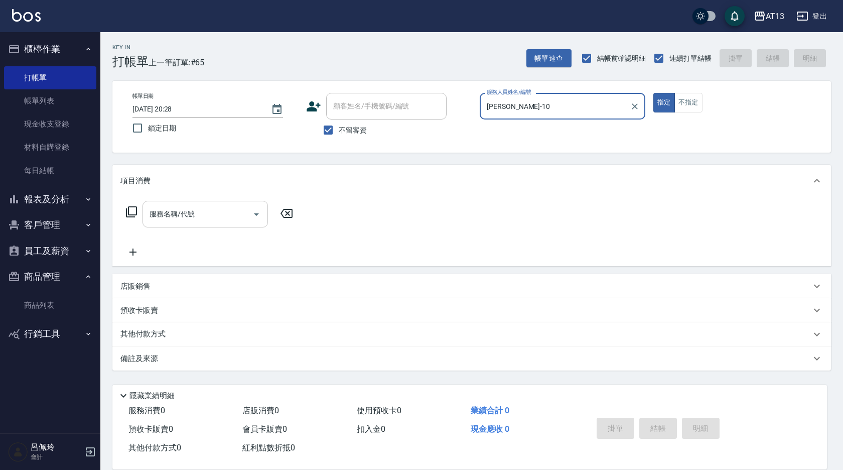
type input "[PERSON_NAME]-10"
click at [170, 217] on div "服務名稱/代號 服務名稱/代號" at bounding box center [204, 214] width 125 height 27
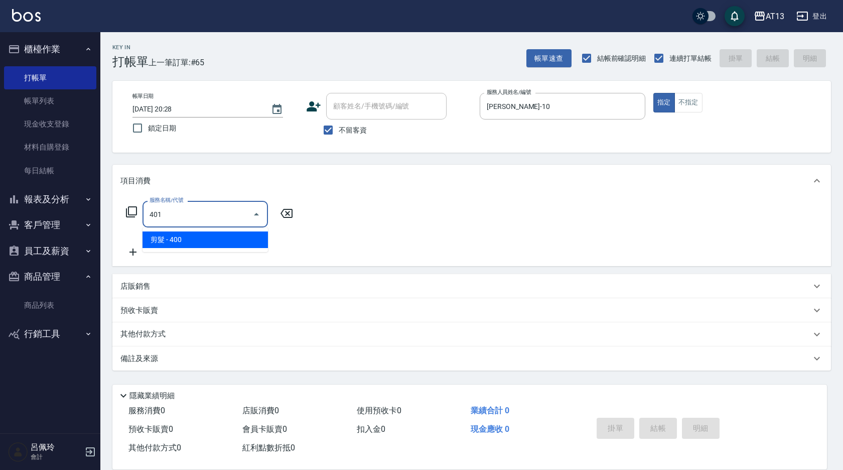
type input "剪髮(401)"
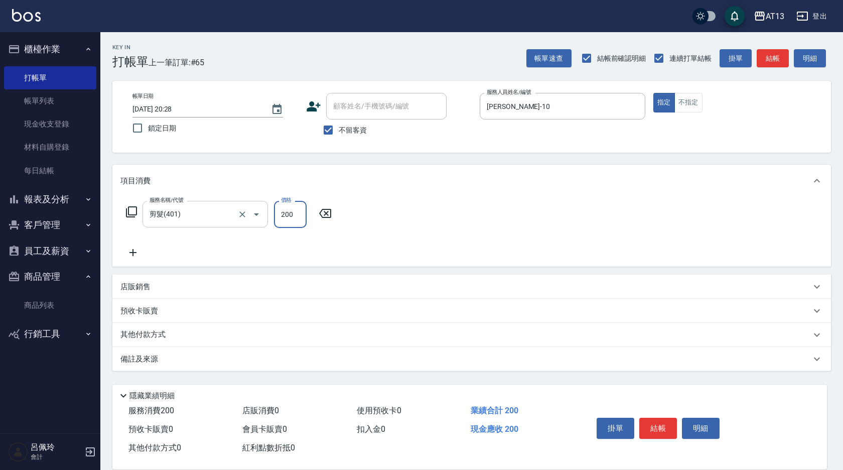
type input "200"
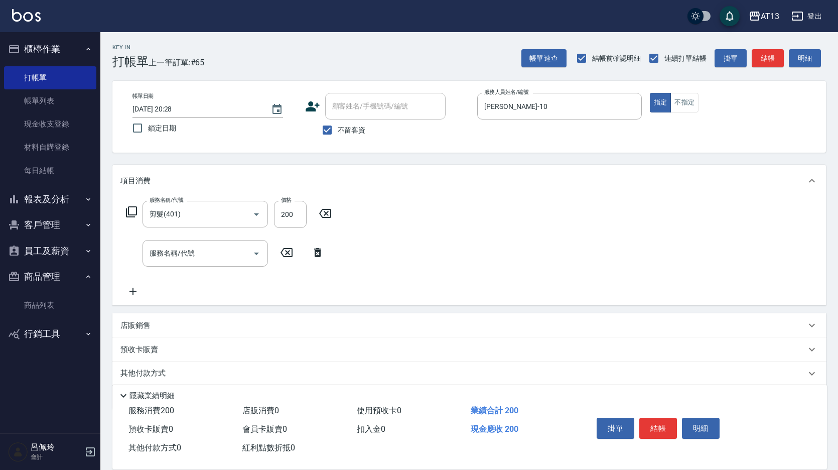
click at [390, 238] on div "服務名稱/代號 剪髮(401) 服務名稱/代號 價格 200 價格 服務名稱/代號 服務名稱/代號" at bounding box center [468, 251] width 713 height 108
click at [663, 419] on button "結帳" at bounding box center [658, 427] width 38 height 21
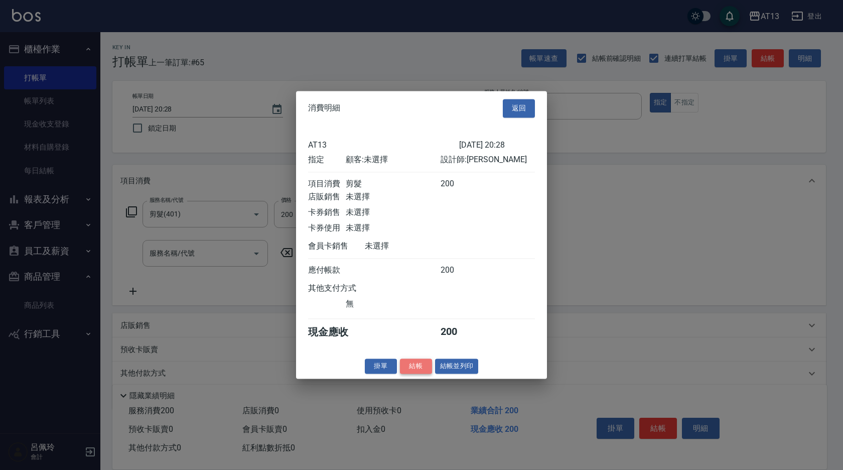
click at [417, 370] on button "結帳" at bounding box center [416, 366] width 32 height 16
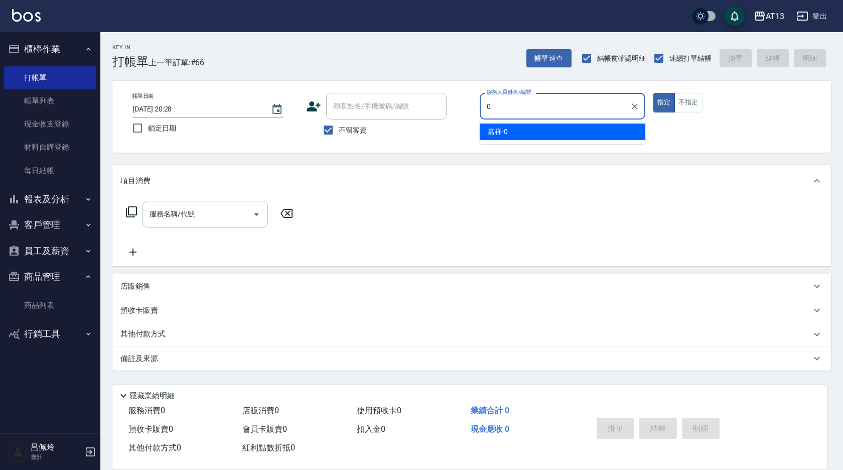
click at [581, 131] on div "嘉祥 -0" at bounding box center [563, 131] width 166 height 17
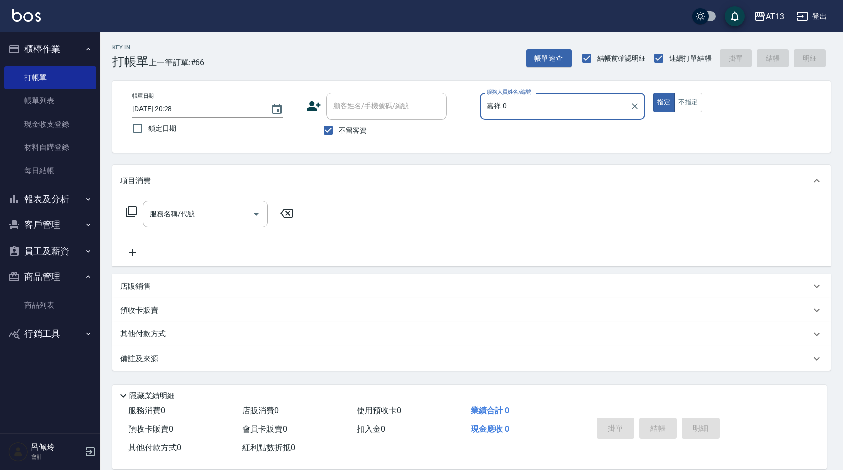
type input "嘉祥-0"
click at [703, 105] on div "指定 不指定" at bounding box center [736, 103] width 166 height 20
click at [693, 101] on button "不指定" at bounding box center [688, 103] width 28 height 20
click at [205, 206] on input "服務名稱/代號" at bounding box center [197, 214] width 101 height 18
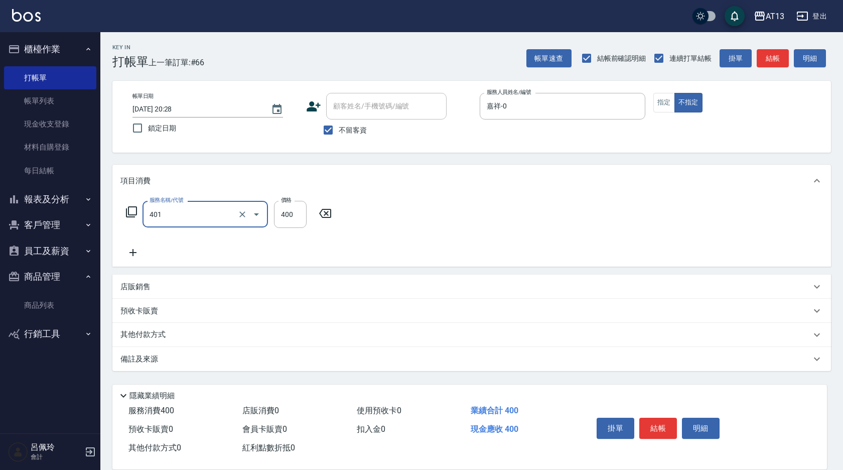
type input "剪髮(401)"
type input "200"
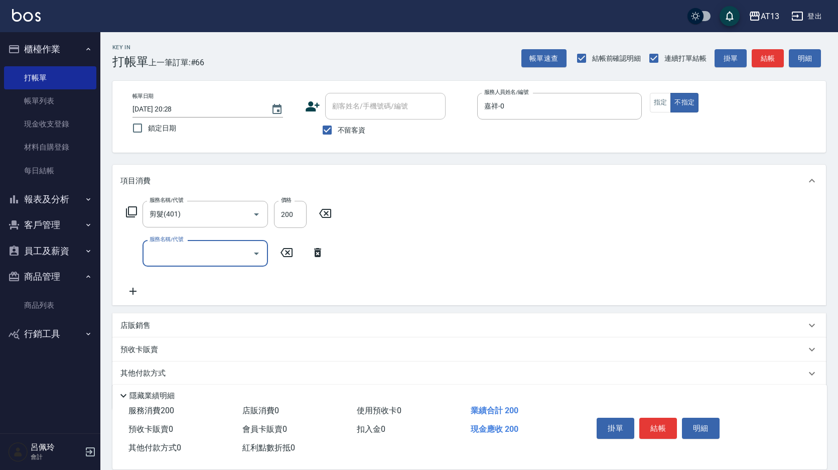
drag, startPoint x: 609, startPoint y: 214, endPoint x: 686, endPoint y: 399, distance: 200.8
click at [609, 215] on div "服務名稱/代號 剪髮(401) 服務名稱/代號 價格 200 價格 服務名稱/代號 服務名稱/代號" at bounding box center [468, 251] width 713 height 108
click at [676, 413] on div "掛單 結帳 明細" at bounding box center [658, 429] width 131 height 32
click at [674, 417] on button "結帳" at bounding box center [658, 427] width 38 height 21
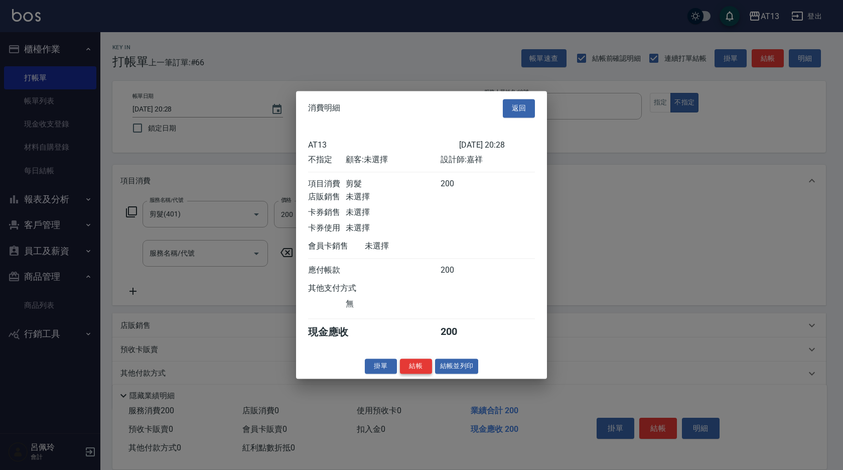
click at [419, 368] on button "結帳" at bounding box center [416, 366] width 32 height 16
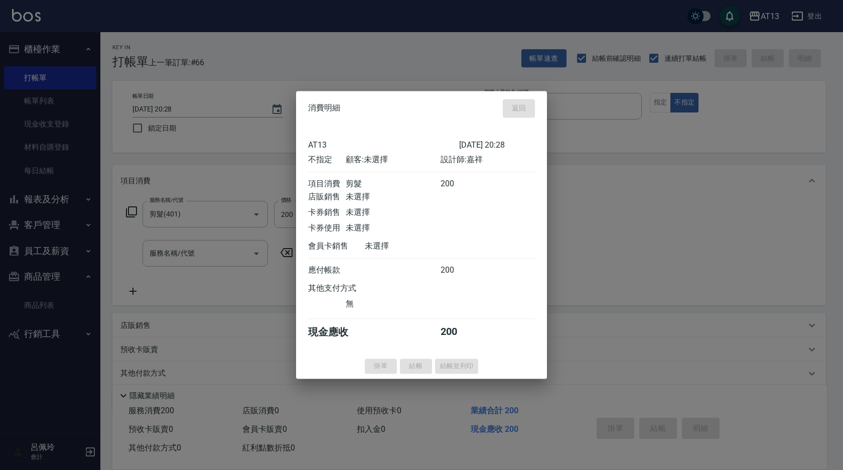
type input "[DATE] 20:29"
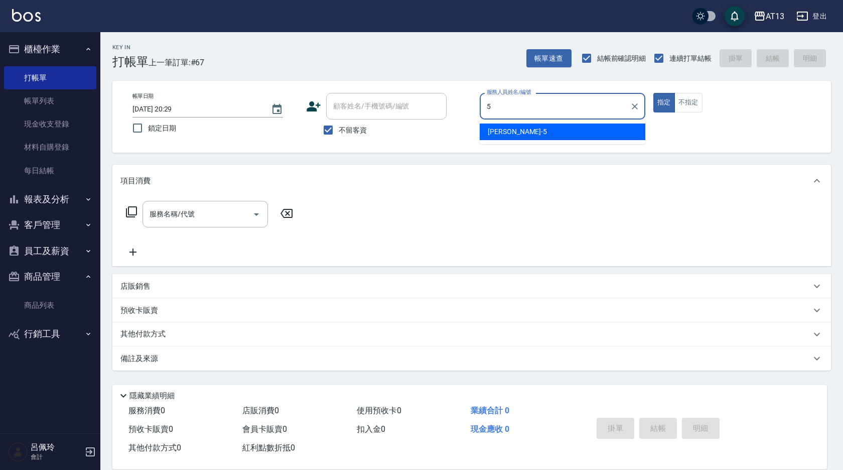
click at [534, 131] on div "[PERSON_NAME] -5" at bounding box center [563, 131] width 166 height 17
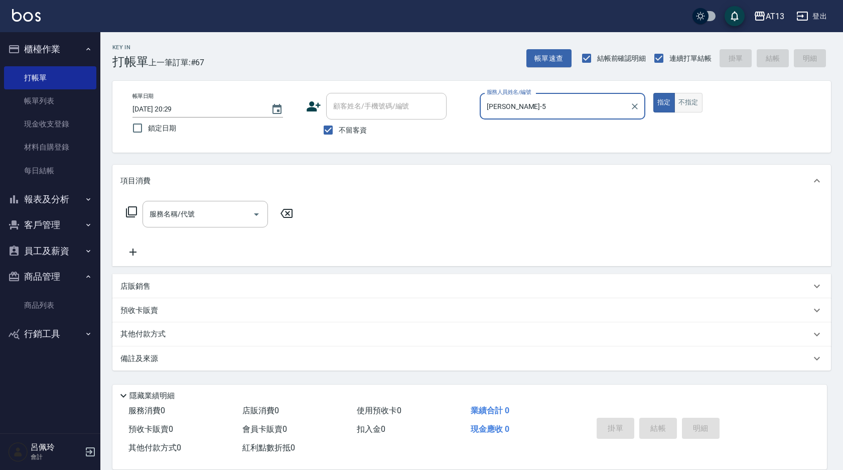
type input "[PERSON_NAME]-5"
click at [697, 99] on button "不指定" at bounding box center [688, 103] width 28 height 20
click at [202, 199] on div "服務名稱/代號 服務名稱/代號" at bounding box center [471, 231] width 719 height 69
click at [208, 220] on input "服務名稱/代號" at bounding box center [197, 214] width 101 height 18
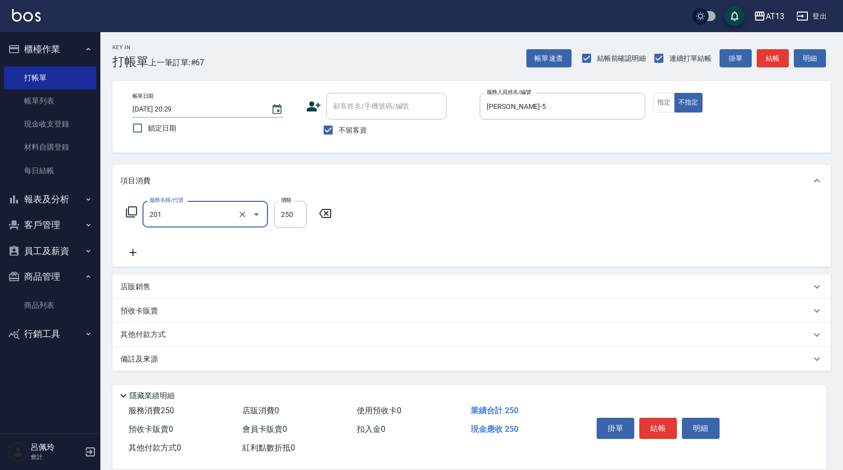
type input "洗髮(201)"
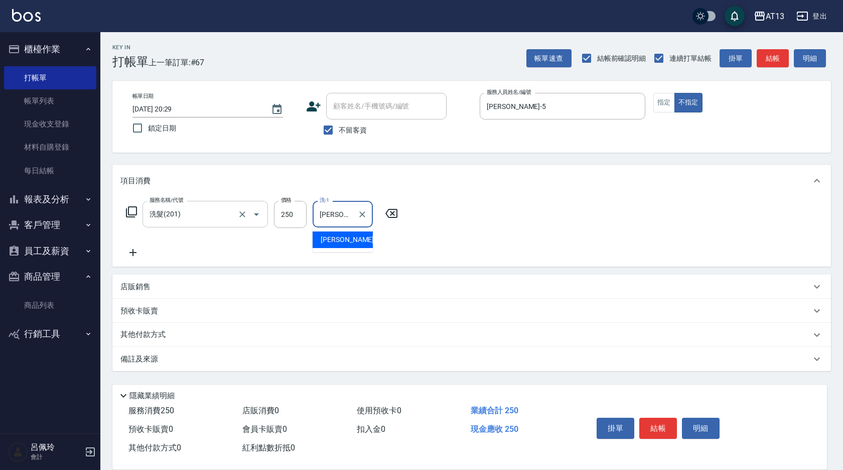
type input "[PERSON_NAME]-28"
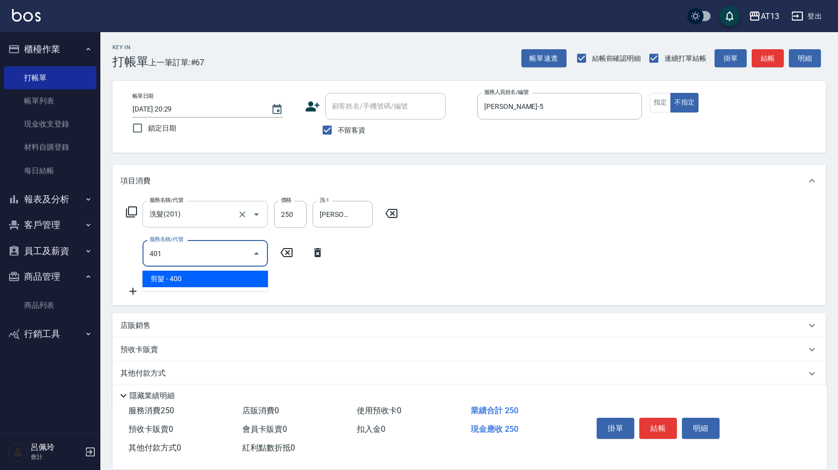
type input "剪髮(401)"
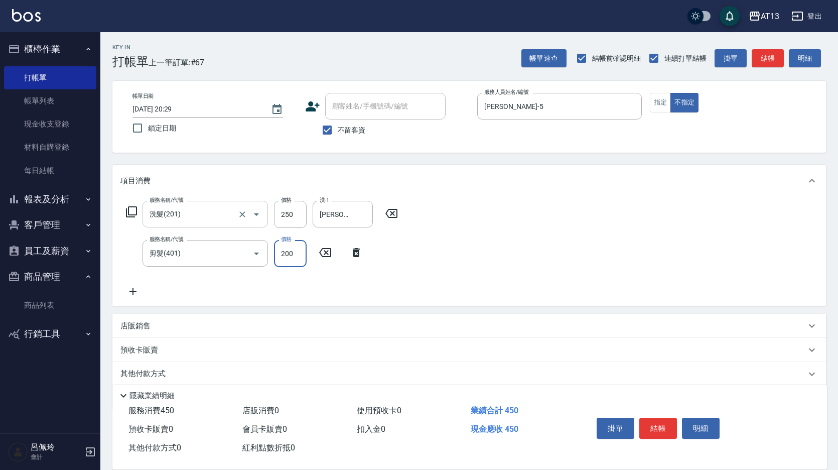
type input "200"
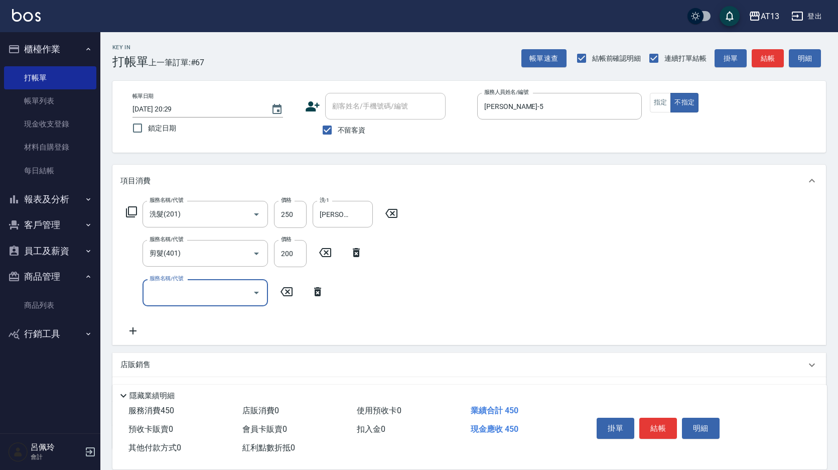
click at [576, 326] on div "服務名稱/代號 洗髮(201) 服務名稱/代號 價格 250 價格 洗-1 [PERSON_NAME]-28 洗-1 服務名稱/代號 剪髮(401) 服務名稱…" at bounding box center [468, 271] width 713 height 148
click at [658, 423] on button "結帳" at bounding box center [658, 427] width 38 height 21
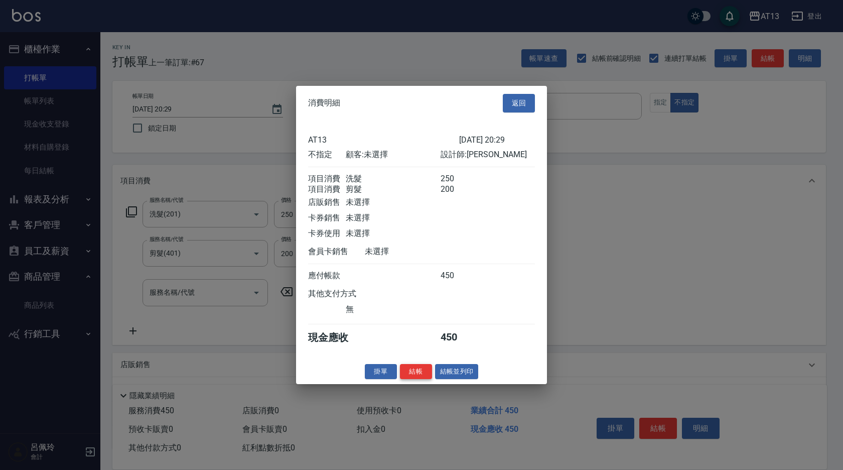
click at [424, 376] on button "結帳" at bounding box center [416, 371] width 32 height 16
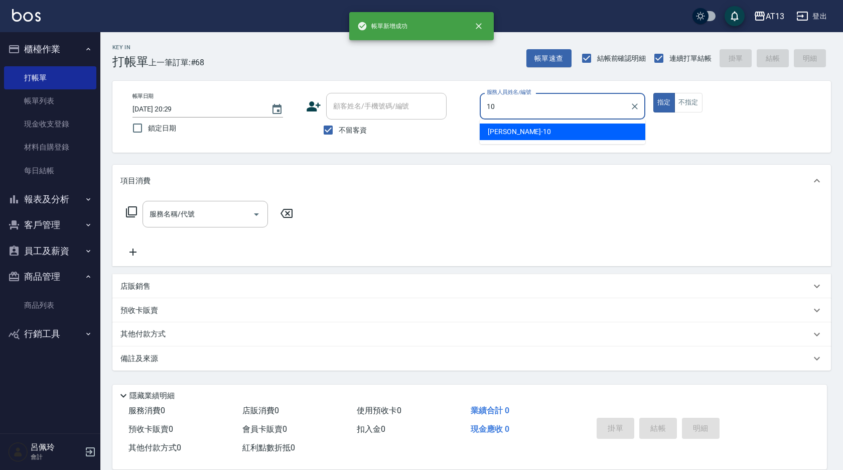
click at [518, 128] on div "稔穎 -10" at bounding box center [563, 131] width 166 height 17
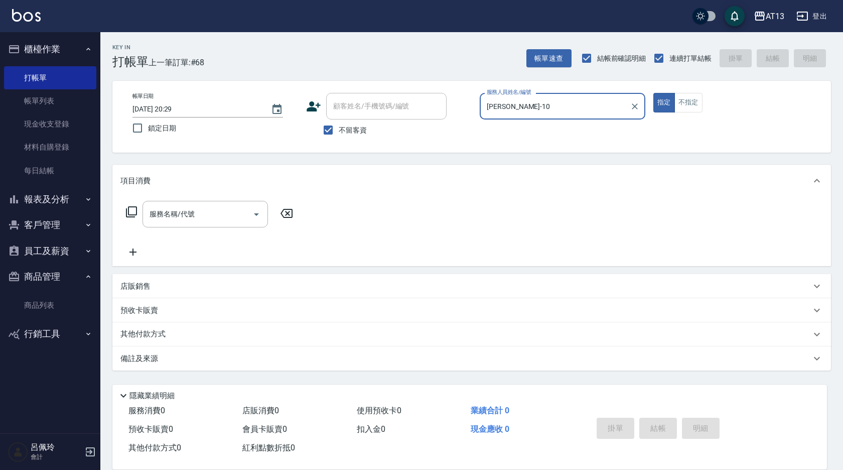
type input "[PERSON_NAME]-10"
click at [185, 217] on div "服務名稱/代號 服務名稱/代號" at bounding box center [204, 214] width 125 height 27
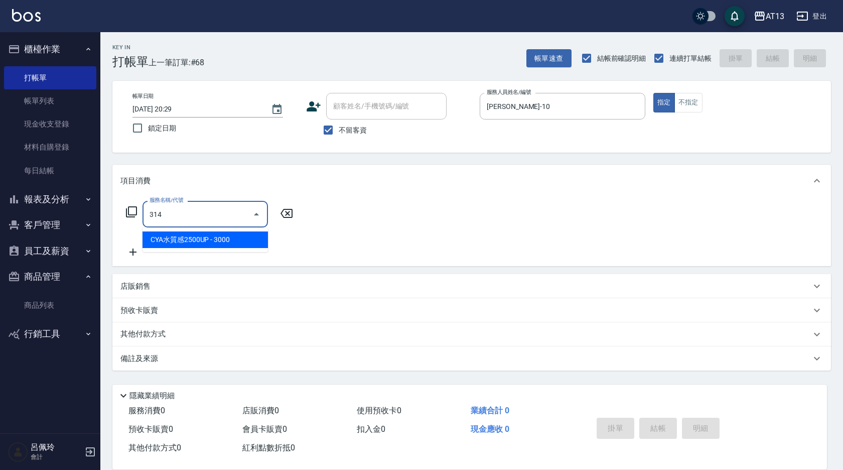
type input "CYA水質感2500UP(314)"
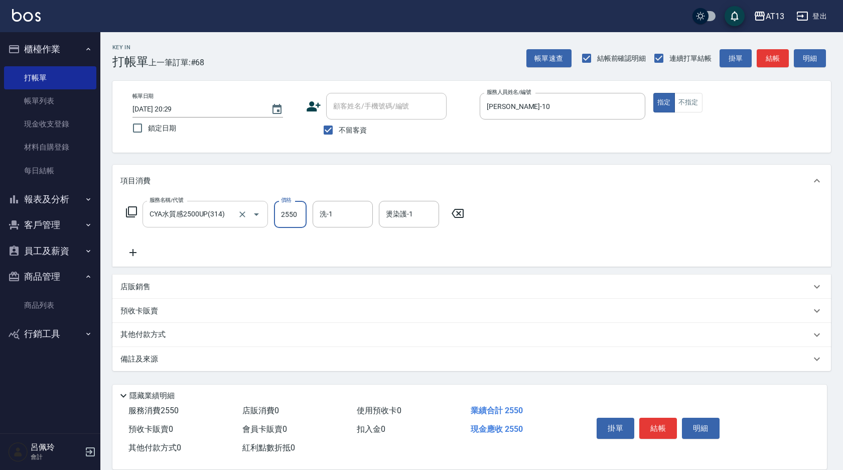
type input "2550"
type input "[PERSON_NAME]-11"
click at [658, 421] on button "結帳" at bounding box center [658, 427] width 38 height 21
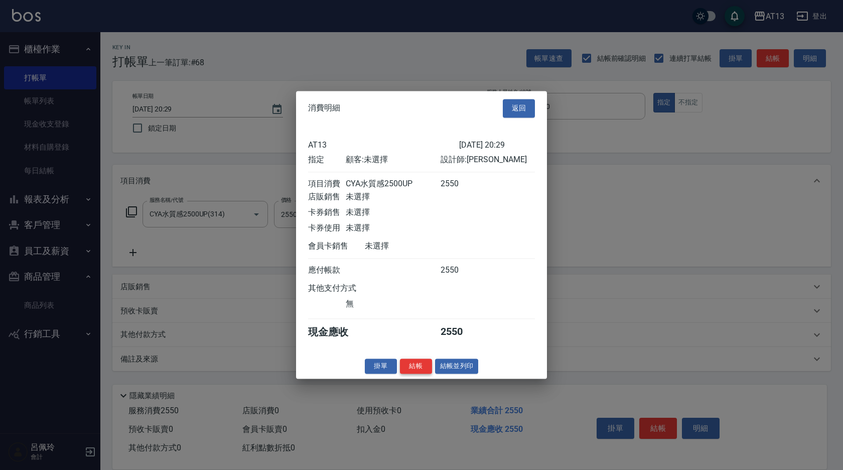
click at [417, 371] on button "結帳" at bounding box center [416, 366] width 32 height 16
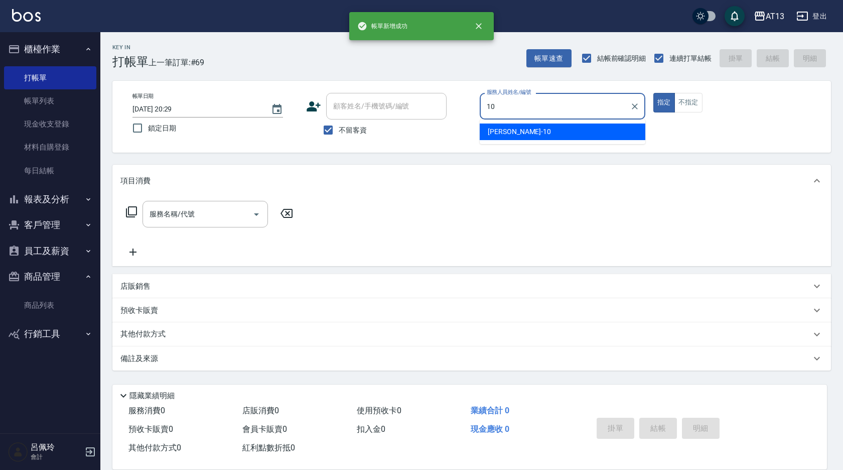
click at [508, 134] on span "稔穎 -10" at bounding box center [519, 131] width 63 height 11
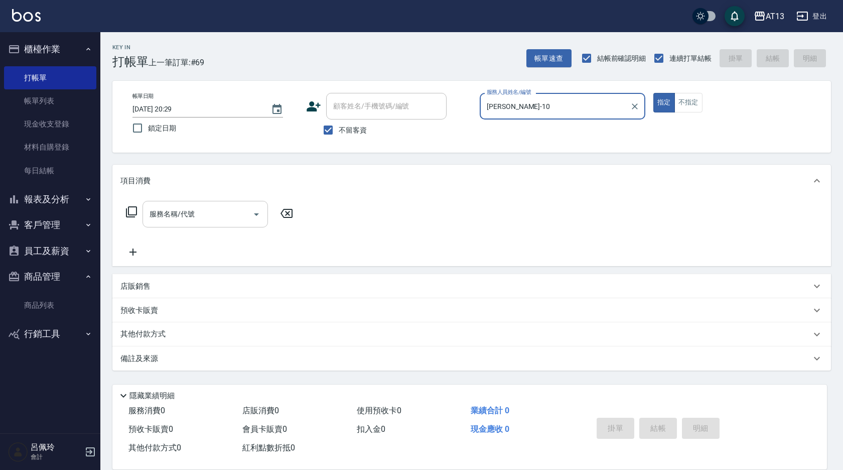
type input "[PERSON_NAME]-10"
drag, startPoint x: 215, startPoint y: 206, endPoint x: 211, endPoint y: 214, distance: 9.0
click at [214, 208] on input "服務名稱/代號" at bounding box center [197, 214] width 101 height 18
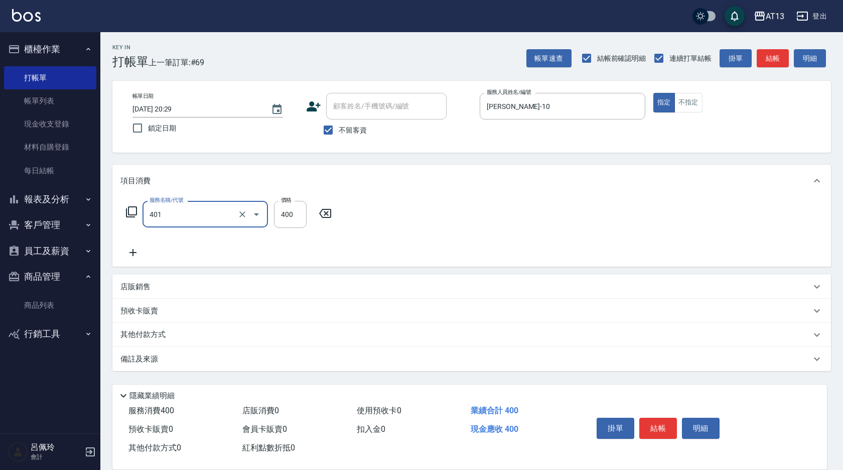
type input "剪髮(401)"
type input "100"
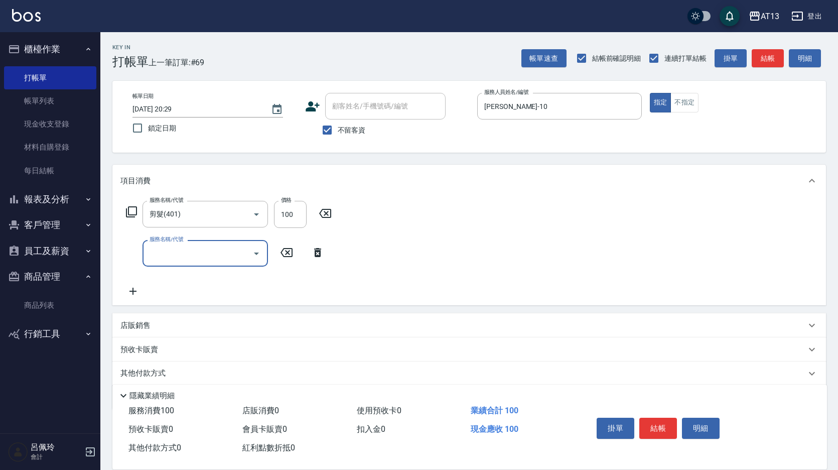
click at [582, 236] on div "服務名稱/代號 剪髮(401) 服務名稱/代號 價格 100 價格 服務名稱/代號 服務名稱/代號" at bounding box center [468, 251] width 713 height 108
click at [673, 437] on div "掛單 結帳 明細" at bounding box center [658, 429] width 131 height 32
click at [659, 433] on button "結帳" at bounding box center [658, 427] width 38 height 21
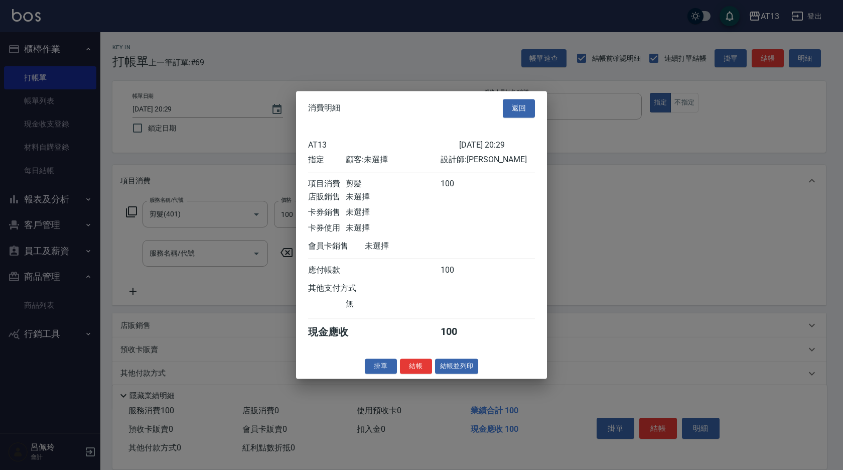
click at [416, 370] on button "結帳" at bounding box center [416, 366] width 32 height 16
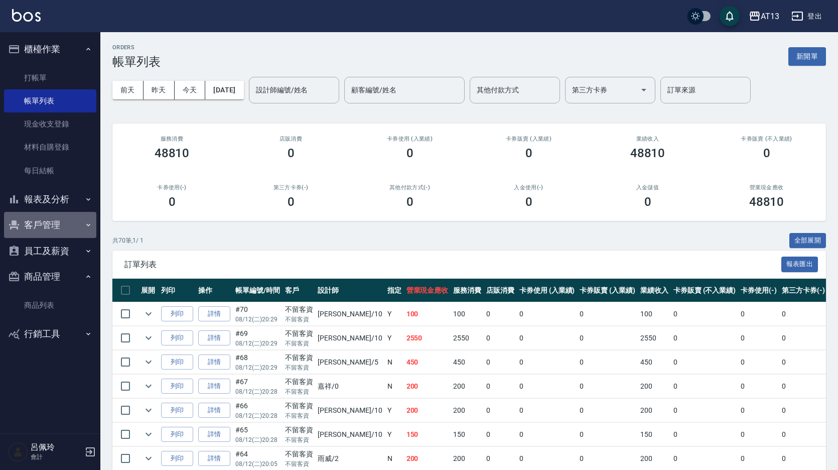
click at [40, 228] on button "客戶管理" at bounding box center [50, 225] width 92 height 26
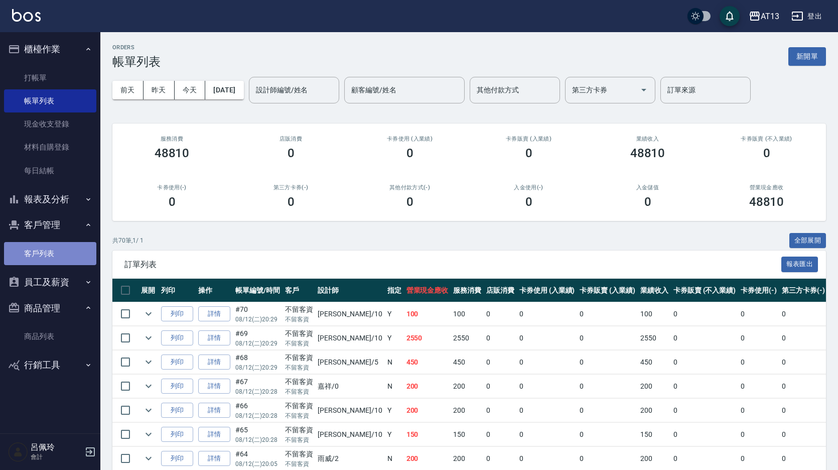
click at [46, 253] on link "客戶列表" at bounding box center [50, 253] width 92 height 23
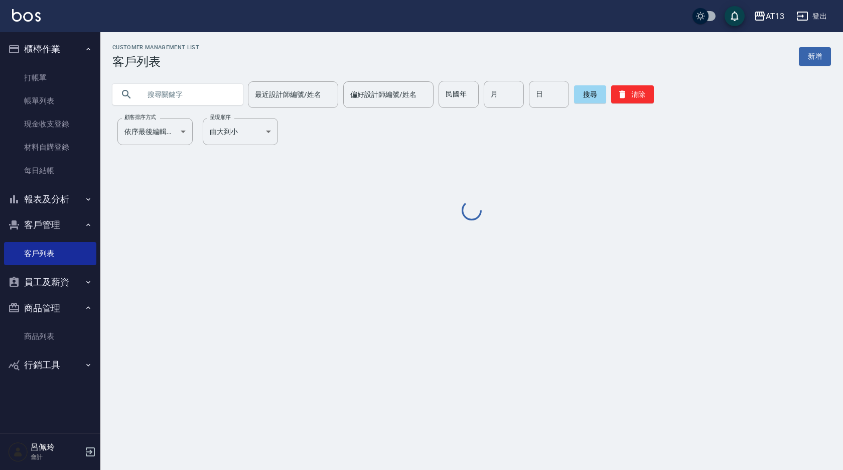
click at [163, 87] on input "text" at bounding box center [187, 94] width 94 height 27
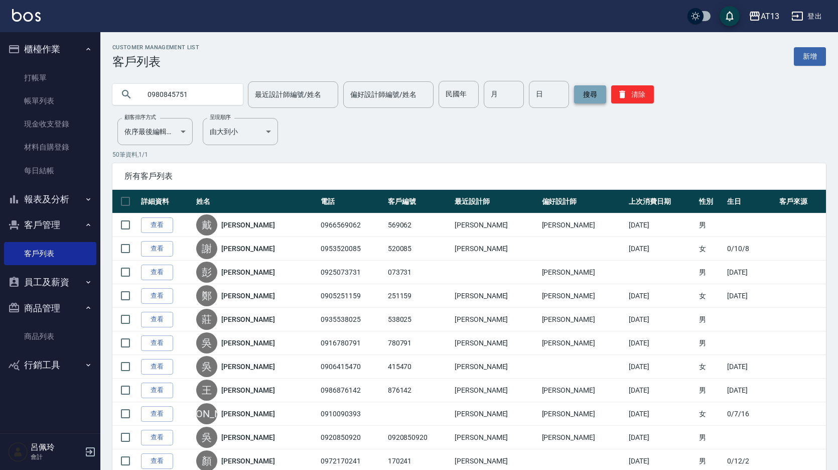
type input "0980845751"
click at [588, 96] on button "搜尋" at bounding box center [590, 94] width 32 height 18
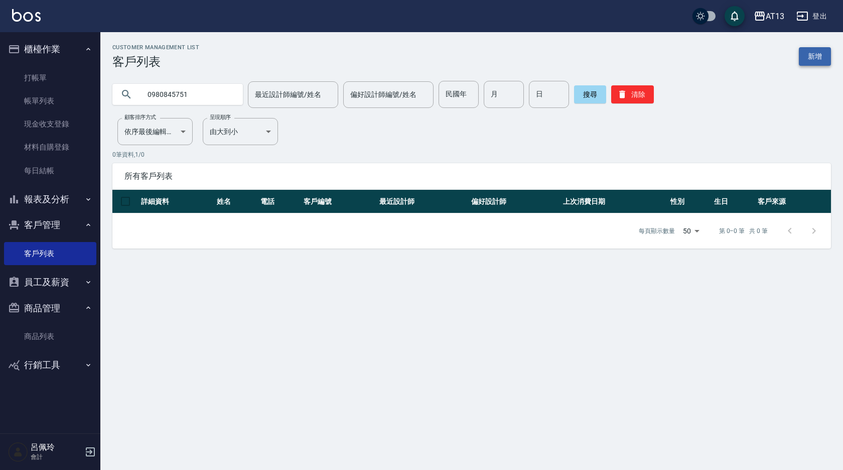
drag, startPoint x: 816, startPoint y: 51, endPoint x: 646, endPoint y: 111, distance: 180.3
click at [816, 51] on link "新增" at bounding box center [815, 56] width 32 height 19
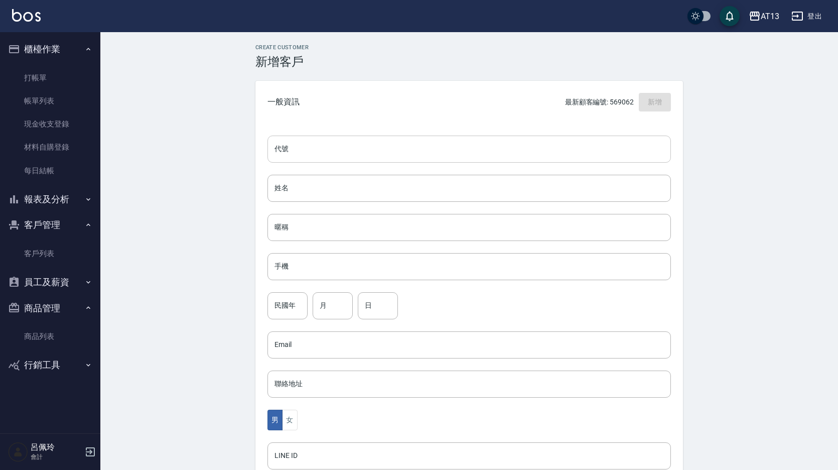
click at [325, 151] on input "代號" at bounding box center [468, 148] width 403 height 27
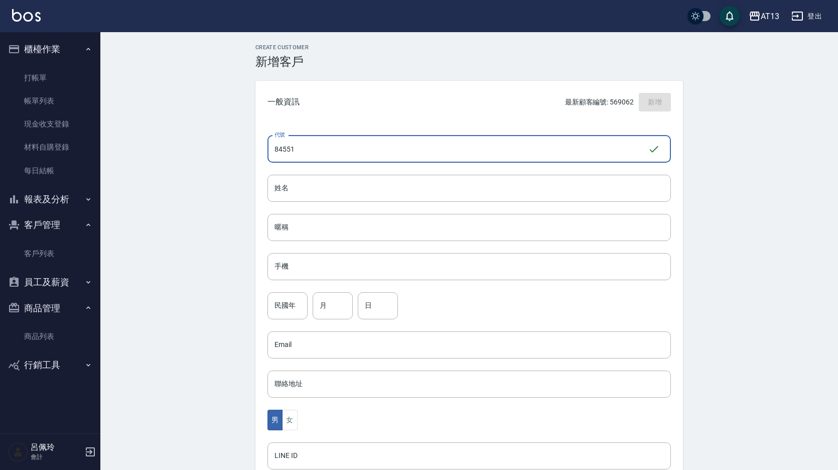
click at [285, 150] on input "84551" at bounding box center [457, 148] width 380 height 27
type input "845751"
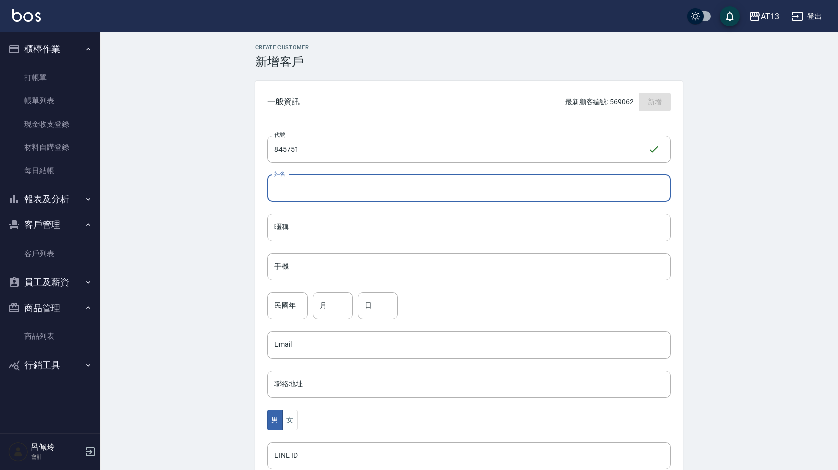
click at [305, 184] on input "姓名" at bounding box center [468, 188] width 403 height 27
click at [342, 186] on input "[PERSON_NAME]" at bounding box center [468, 188] width 403 height 27
type input "[PERSON_NAME]"
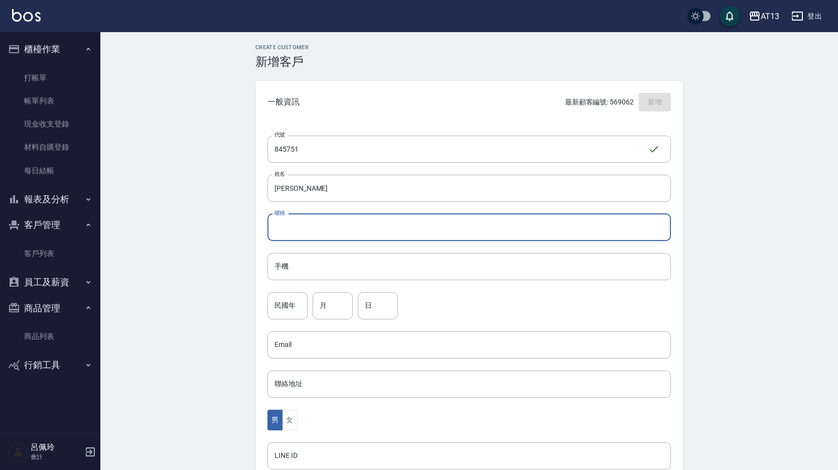
drag, startPoint x: 297, startPoint y: 229, endPoint x: 300, endPoint y: 210, distance: 19.2
click at [297, 229] on input "暱稱" at bounding box center [468, 227] width 403 height 27
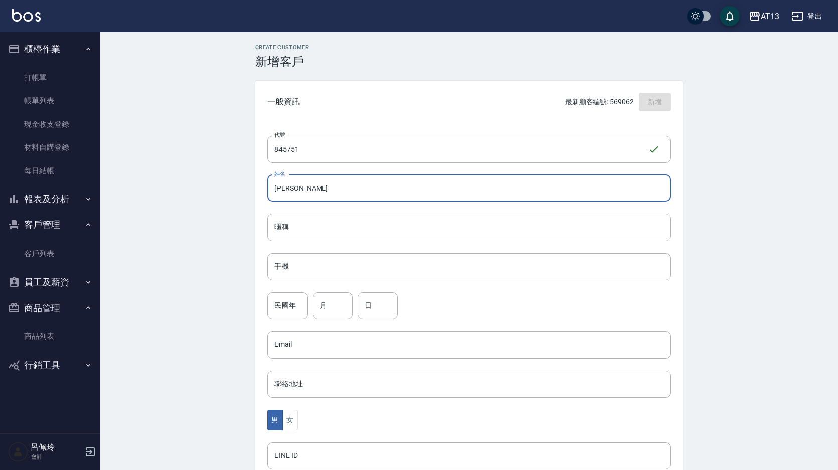
drag, startPoint x: 305, startPoint y: 188, endPoint x: 273, endPoint y: 193, distance: 31.9
click at [273, 193] on input "[PERSON_NAME]" at bounding box center [468, 188] width 403 height 27
click at [281, 227] on input "暱稱" at bounding box center [468, 227] width 403 height 27
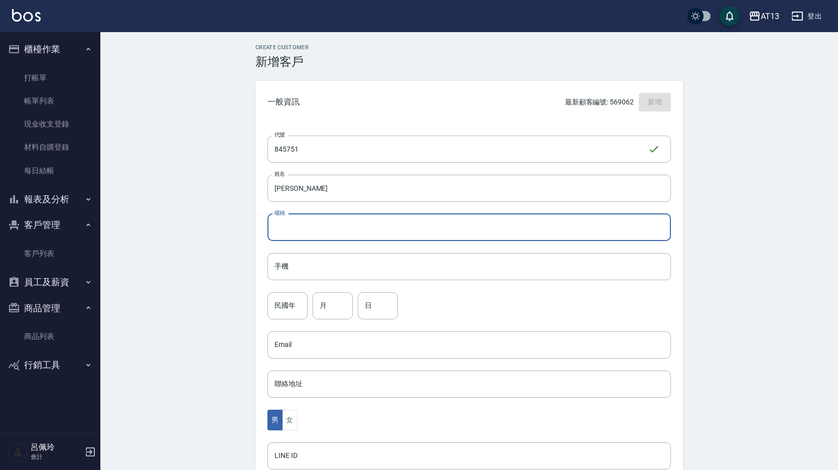
paste input "[PERSON_NAME]"
type input "[PERSON_NAME]"
click at [289, 251] on div "代號 845751 ​ 代號 姓名 [PERSON_NAME] 暱稱 [PERSON_NAME] 暱稱 手機 手機 民國年 民國年 月 月 日 日 Email…" at bounding box center [468, 367] width 427 height 488
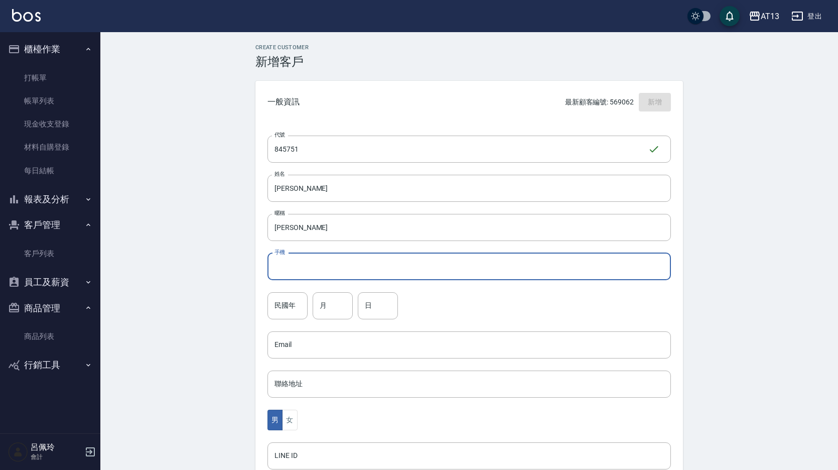
click at [290, 265] on input "手機" at bounding box center [468, 266] width 403 height 27
type input "0980845751"
click at [300, 308] on input "民國年" at bounding box center [287, 305] width 40 height 27
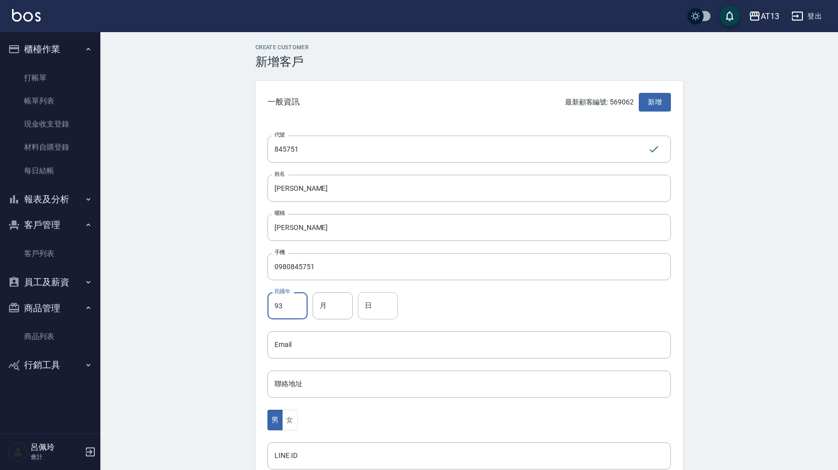
type input "93"
click at [358, 307] on input "日" at bounding box center [378, 305] width 40 height 27
click at [338, 312] on input "月" at bounding box center [333, 305] width 40 height 27
type input "04"
click at [377, 313] on input "日" at bounding box center [378, 305] width 40 height 27
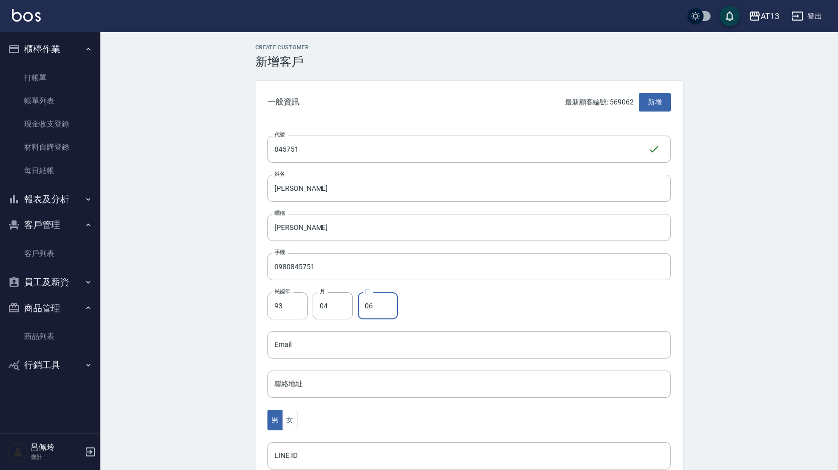
type input "06"
click at [467, 318] on div "民國年 93 民國年 月 04 月 日 06 日" at bounding box center [468, 305] width 403 height 27
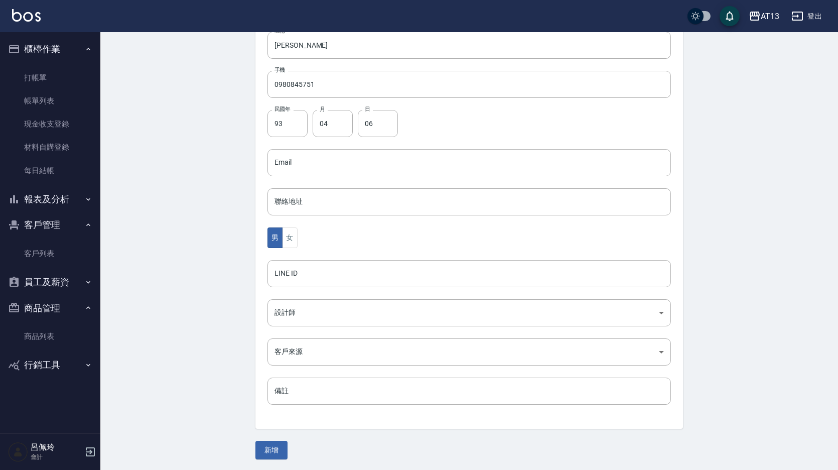
scroll to position [184, 0]
click at [314, 310] on body "AT13 登出 櫃檯作業 打帳單 帳單列表 現金收支登錄 材料自購登錄 每日結帳 報表及分析 報表目錄 店家區間累計表 店家日報表 互助日報表 互助月報表 互…" at bounding box center [419, 142] width 838 height 653
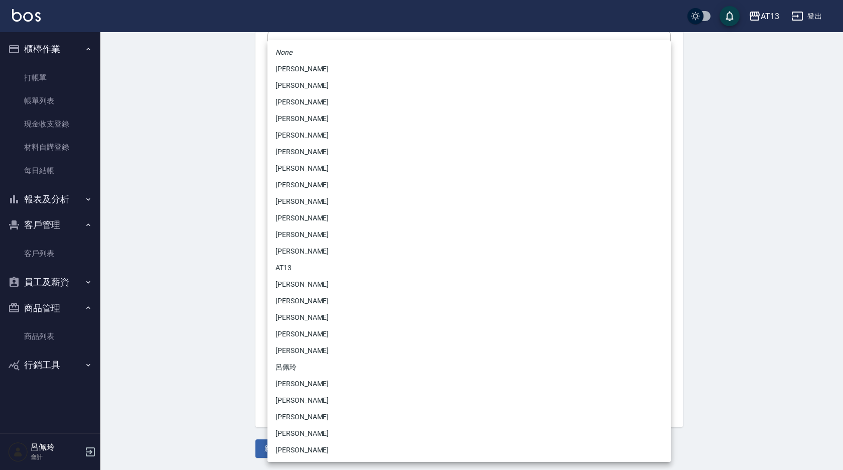
click at [298, 224] on li "[PERSON_NAME]" at bounding box center [468, 218] width 403 height 17
type input "1d6d0531-b927-4473-a8d6-9fc6c4eadbb9"
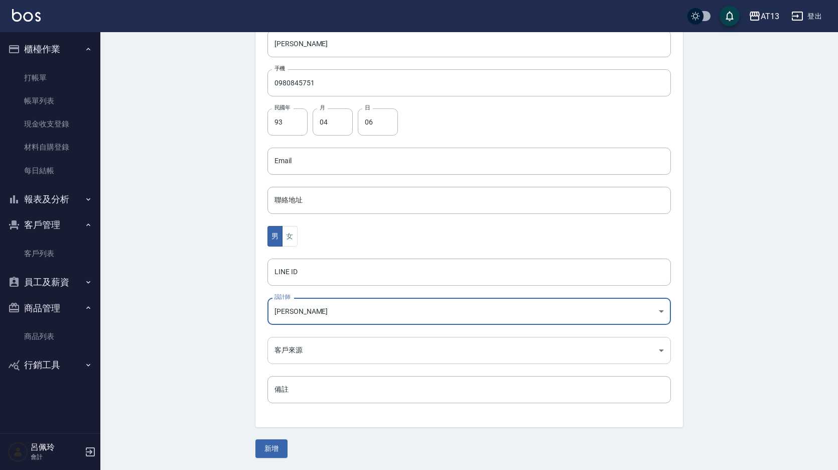
scroll to position [0, 0]
click at [281, 457] on button "新增" at bounding box center [271, 448] width 32 height 19
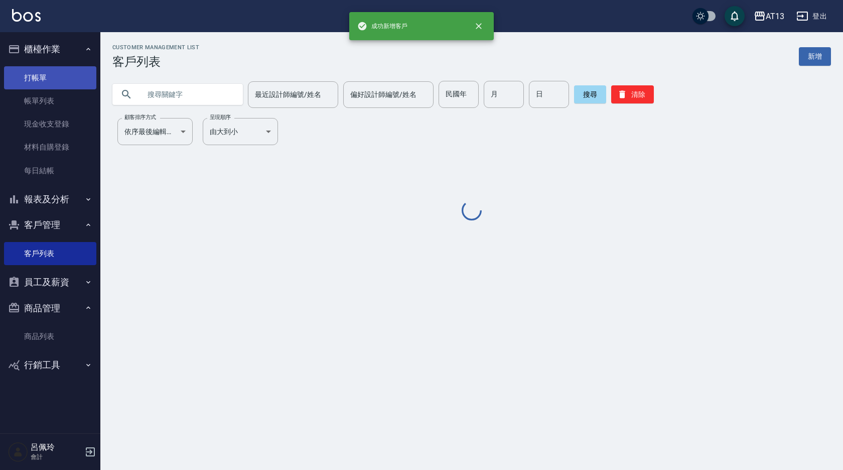
drag, startPoint x: 36, startPoint y: 76, endPoint x: 13, endPoint y: 68, distance: 25.1
click at [36, 76] on link "打帳單" at bounding box center [50, 77] width 92 height 23
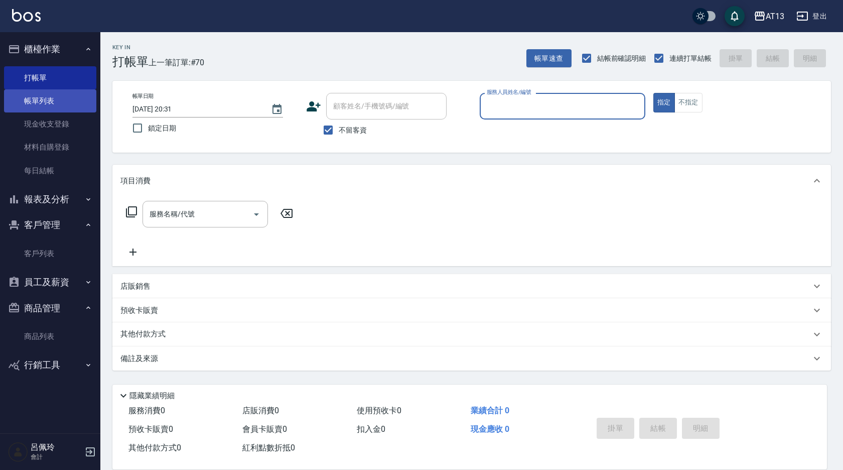
click at [36, 100] on link "帳單列表" at bounding box center [50, 100] width 92 height 23
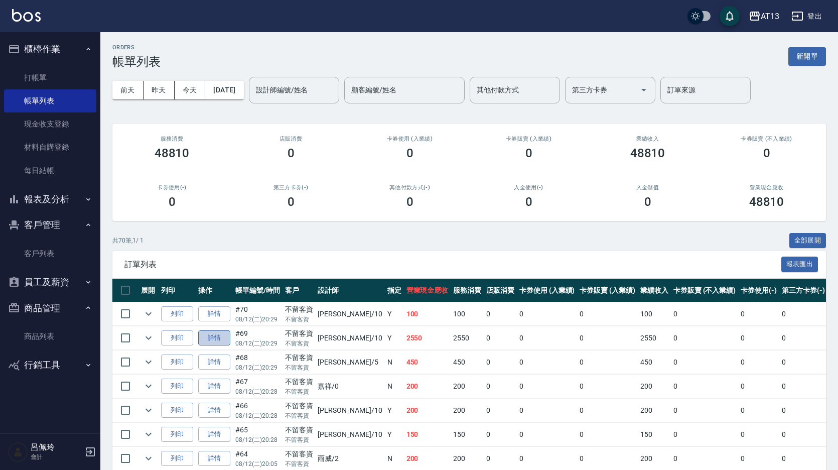
click at [219, 338] on link "詳情" at bounding box center [214, 338] width 32 height 16
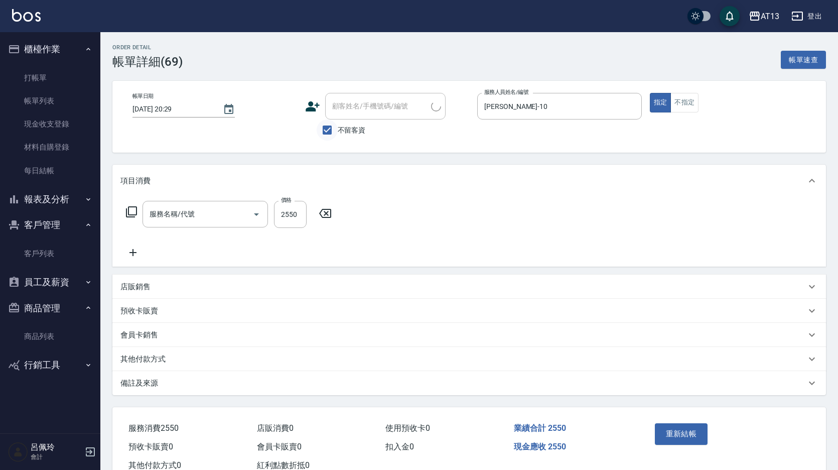
type input "[DATE] 20:29"
checkbox input "true"
type input "[PERSON_NAME]-10"
type input "CYA水質感2500UP(314)"
click at [327, 131] on input "不留客資" at bounding box center [327, 129] width 21 height 21
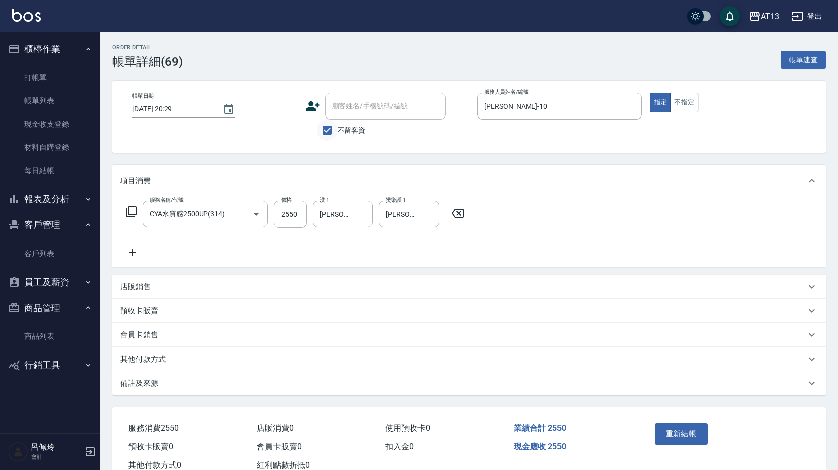
checkbox input "false"
click at [355, 110] on div "顧客姓名/手機號碼/編號 顧客姓名/手機號碼/編號" at bounding box center [385, 106] width 120 height 27
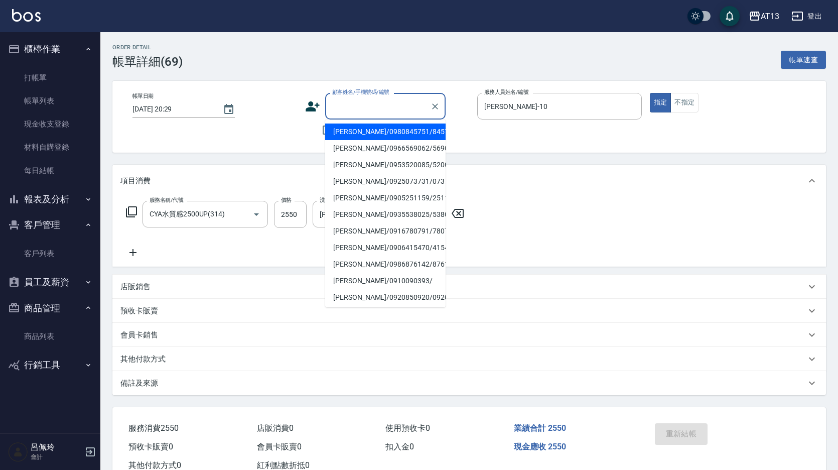
click at [381, 134] on li "[PERSON_NAME]/0980845751/845751" at bounding box center [385, 131] width 120 height 17
type input "[PERSON_NAME]/0980845751/845751"
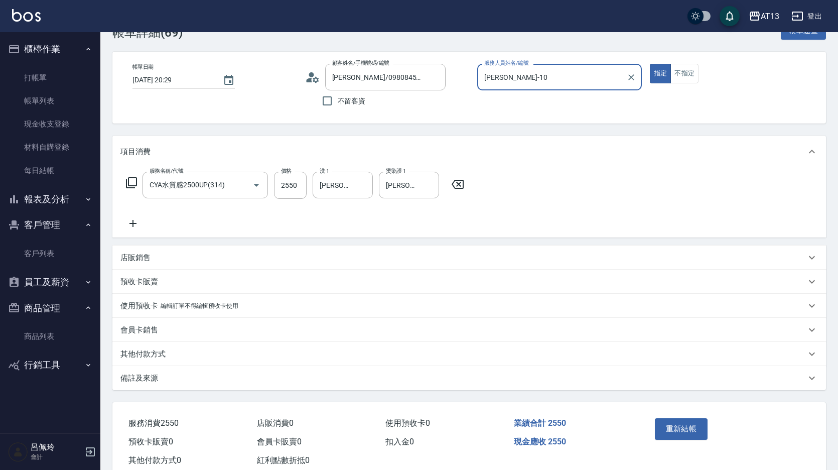
scroll to position [58, 0]
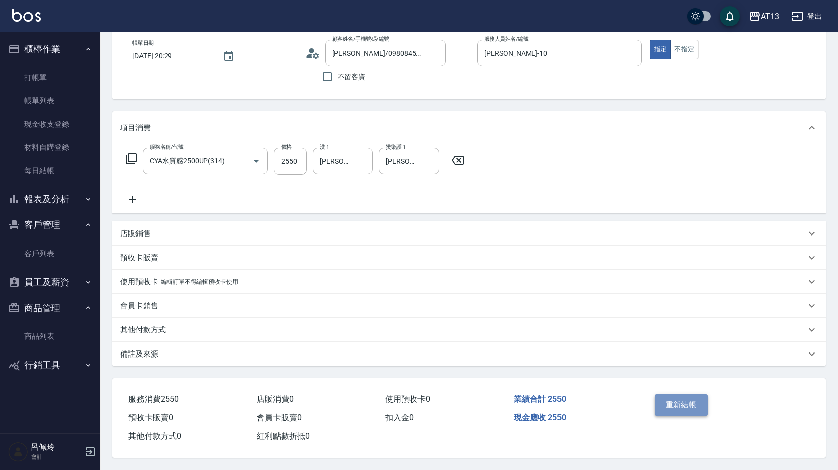
click at [682, 402] on button "重新結帳" at bounding box center [681, 404] width 53 height 21
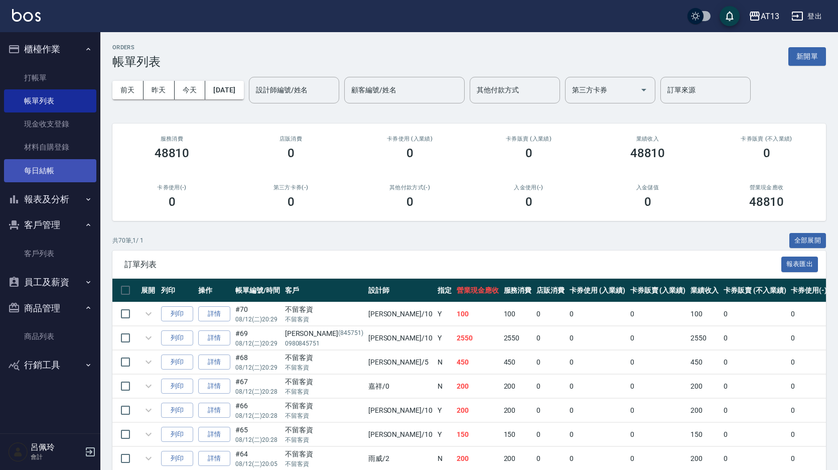
click at [40, 173] on link "每日結帳" at bounding box center [50, 170] width 92 height 23
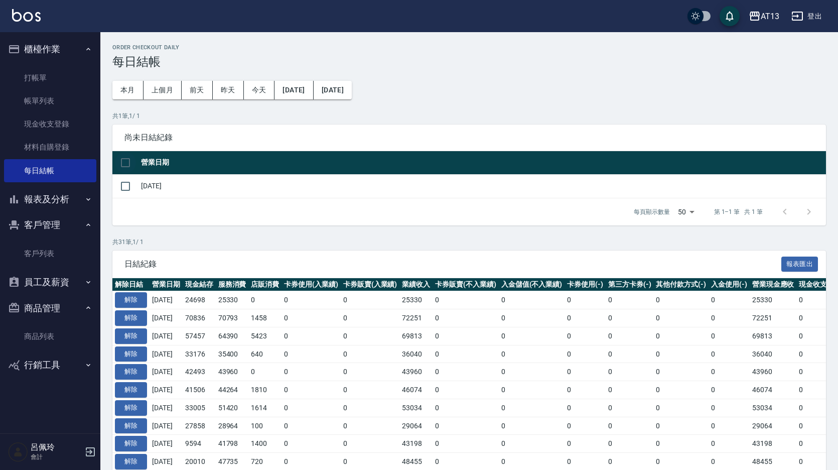
click at [123, 166] on input "checkbox" at bounding box center [125, 162] width 21 height 21
checkbox input "true"
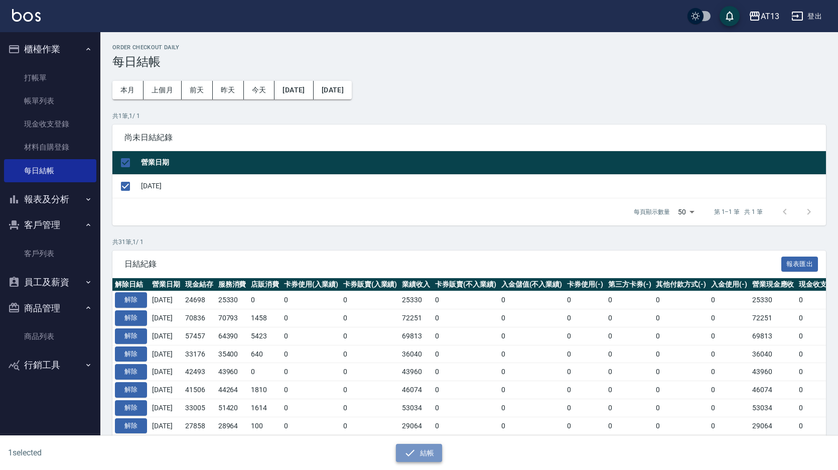
click at [422, 454] on button "結帳" at bounding box center [419, 453] width 47 height 19
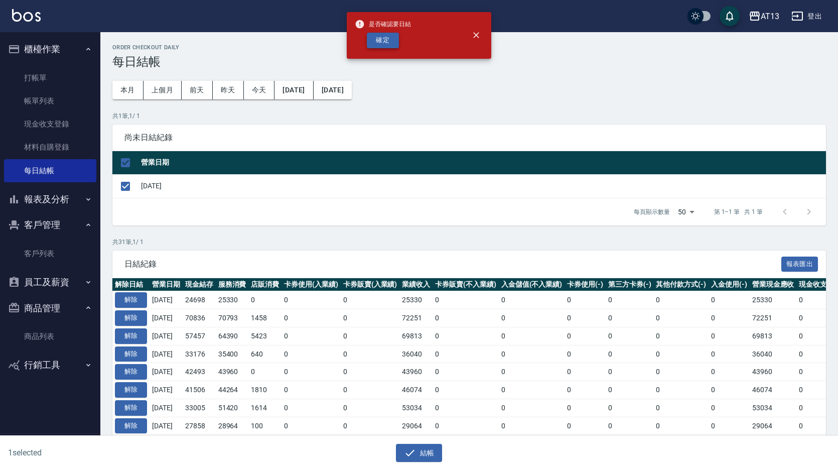
click at [383, 40] on button "確定" at bounding box center [383, 41] width 32 height 16
checkbox input "false"
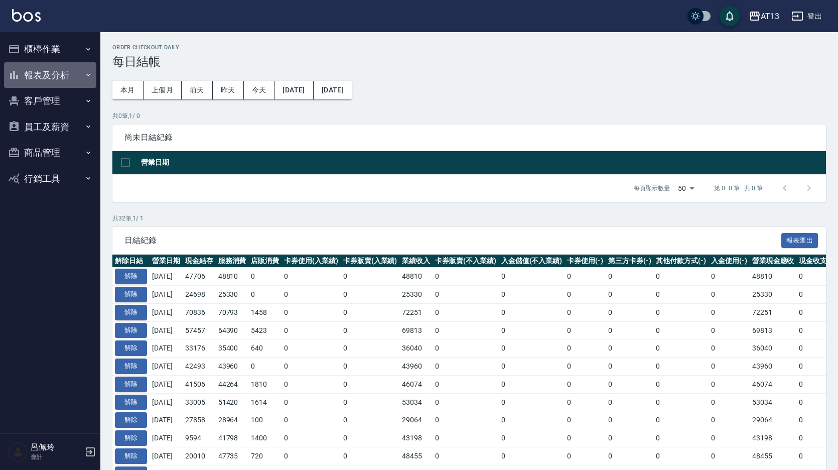
click at [36, 66] on button "報表及分析" at bounding box center [50, 75] width 92 height 26
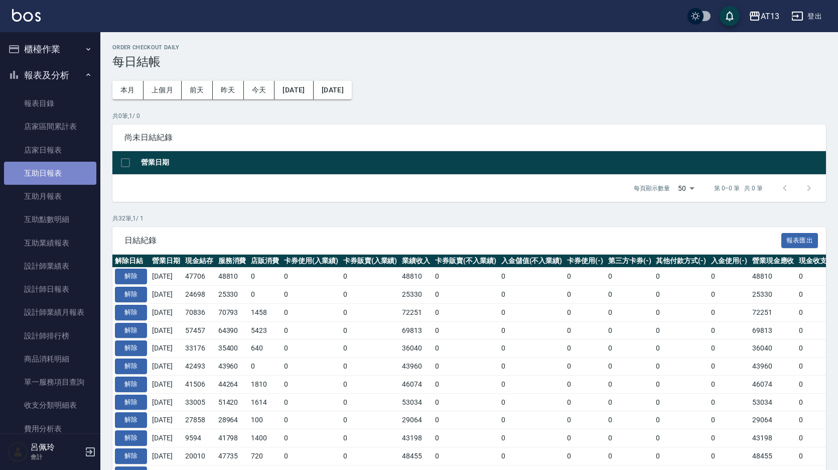
click at [52, 180] on link "互助日報表" at bounding box center [50, 173] width 92 height 23
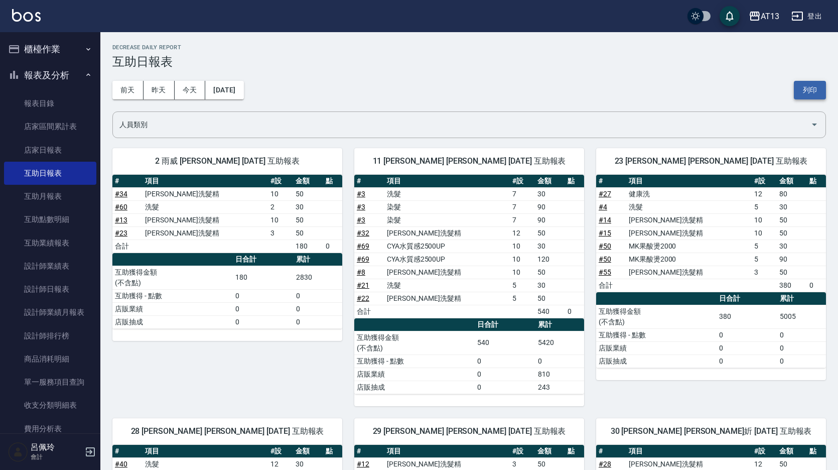
click at [815, 84] on button "列印" at bounding box center [810, 90] width 32 height 19
click at [63, 289] on link "設計師日報表" at bounding box center [50, 288] width 92 height 23
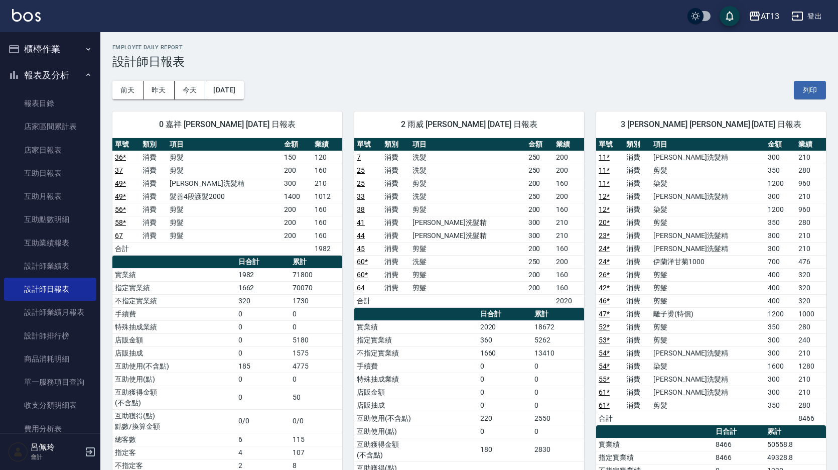
drag, startPoint x: 811, startPoint y: 90, endPoint x: 94, endPoint y: 412, distance: 785.8
click at [812, 90] on button "列印" at bounding box center [810, 90] width 32 height 19
click at [56, 151] on link "店家日報表" at bounding box center [50, 149] width 92 height 23
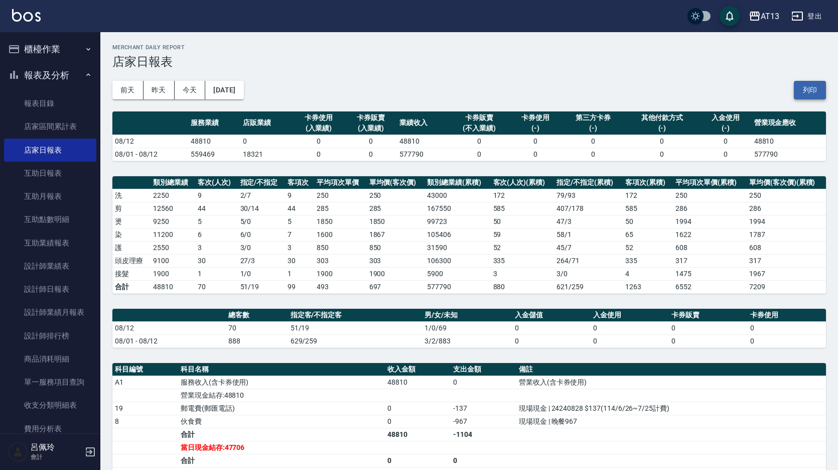
click at [806, 84] on button "列印" at bounding box center [810, 90] width 32 height 19
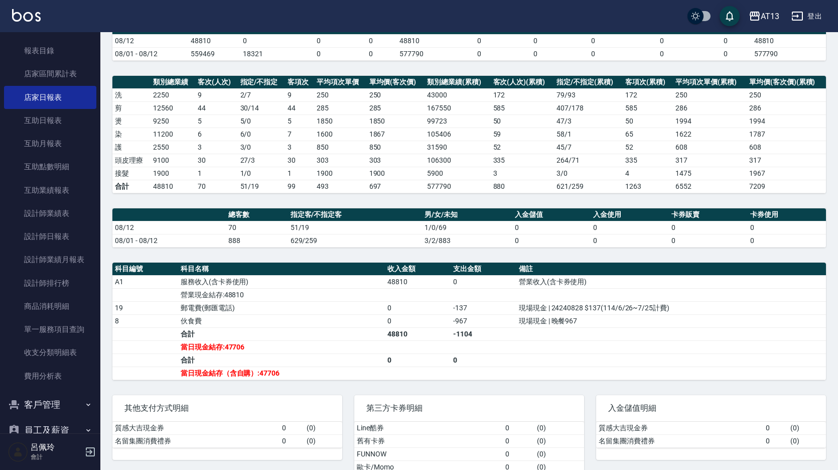
scroll to position [126, 0]
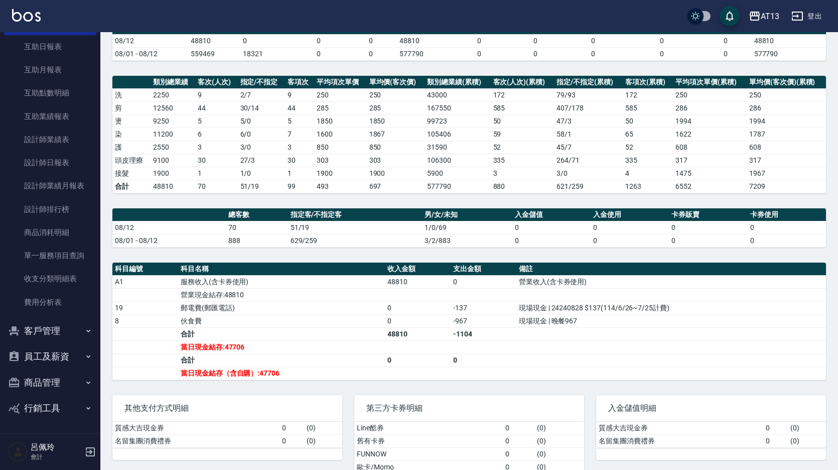
drag, startPoint x: 44, startPoint y: 353, endPoint x: 38, endPoint y: 354, distance: 6.5
click at [44, 354] on button "員工及薪資" at bounding box center [50, 356] width 92 height 26
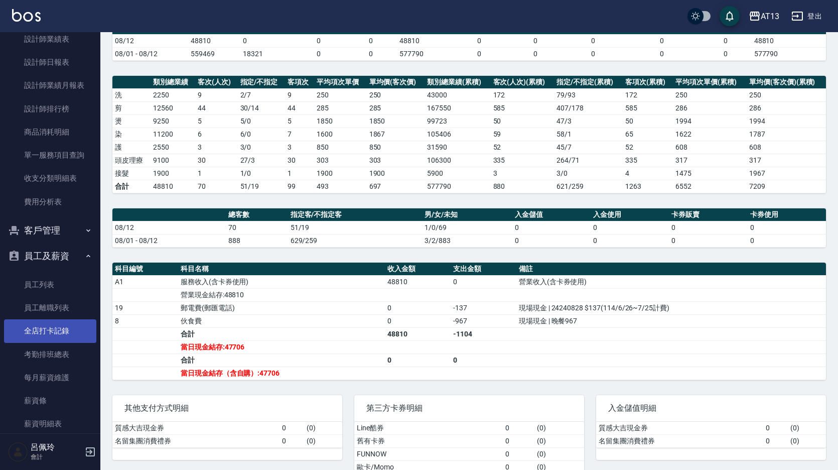
click at [51, 325] on link "全店打卡記錄" at bounding box center [50, 330] width 92 height 23
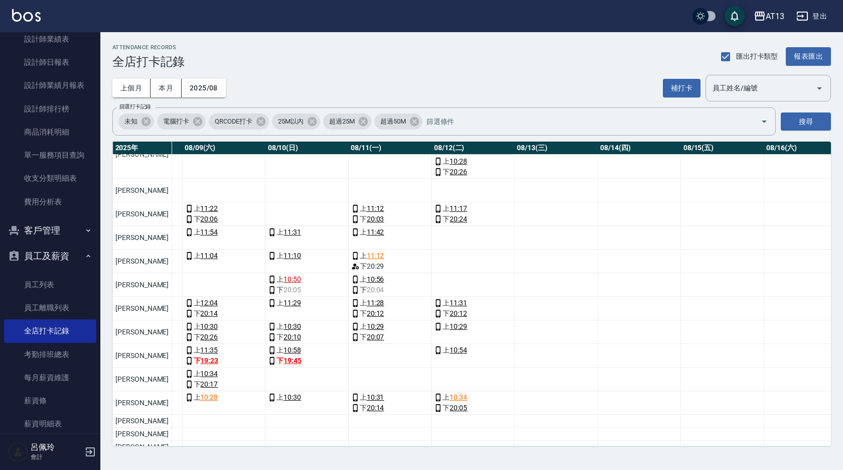
scroll to position [100, 774]
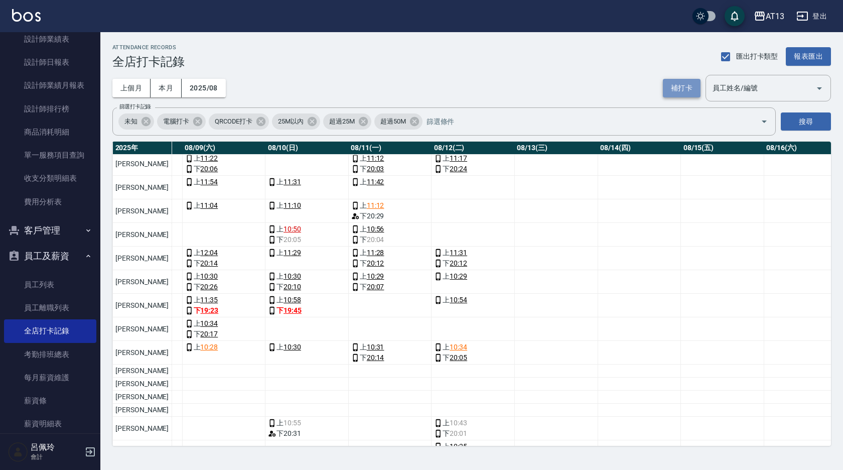
click at [673, 85] on button "補打卡" at bounding box center [682, 88] width 38 height 19
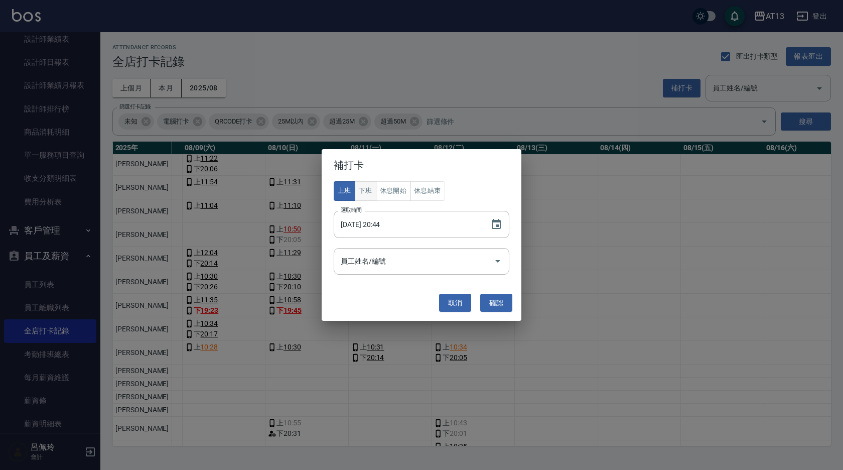
click at [365, 191] on button "下班" at bounding box center [366, 191] width 22 height 20
click at [500, 260] on icon "Open" at bounding box center [498, 261] width 12 height 12
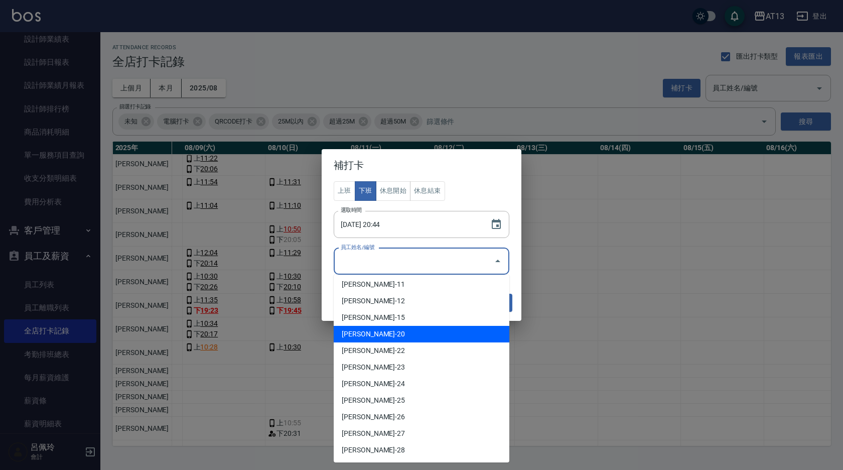
scroll to position [151, 0]
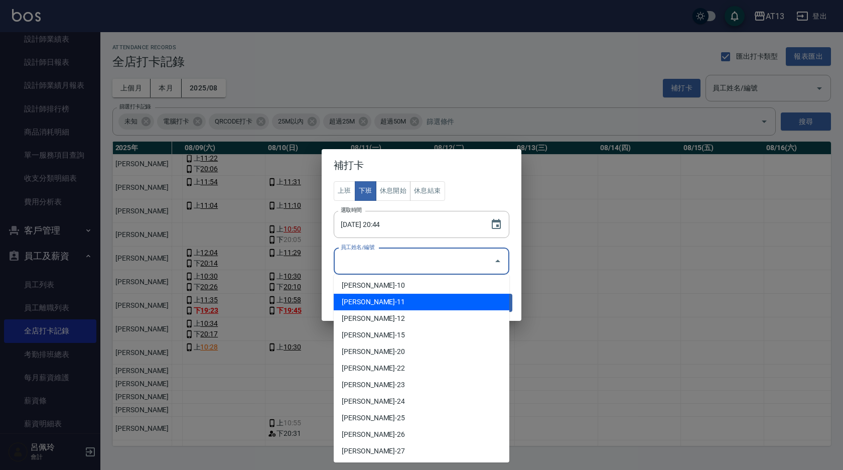
click at [370, 300] on li "[PERSON_NAME]-11" at bounding box center [422, 302] width 176 height 17
type input "[PERSON_NAME]"
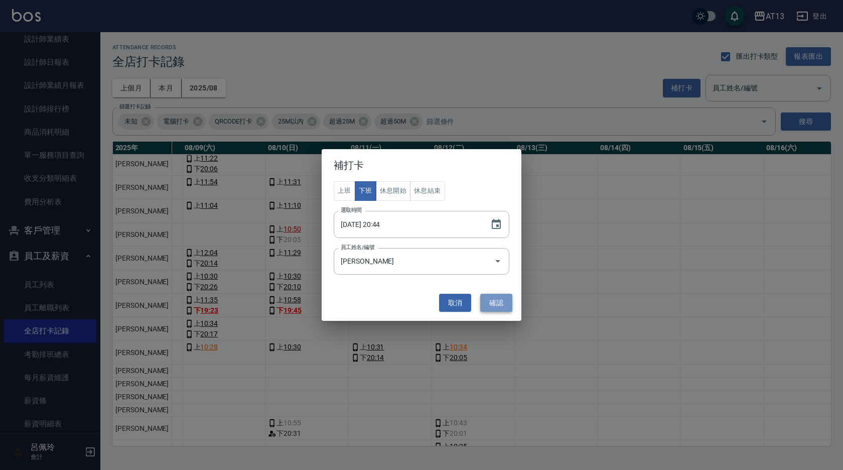
click at [505, 304] on button "確認" at bounding box center [496, 303] width 32 height 19
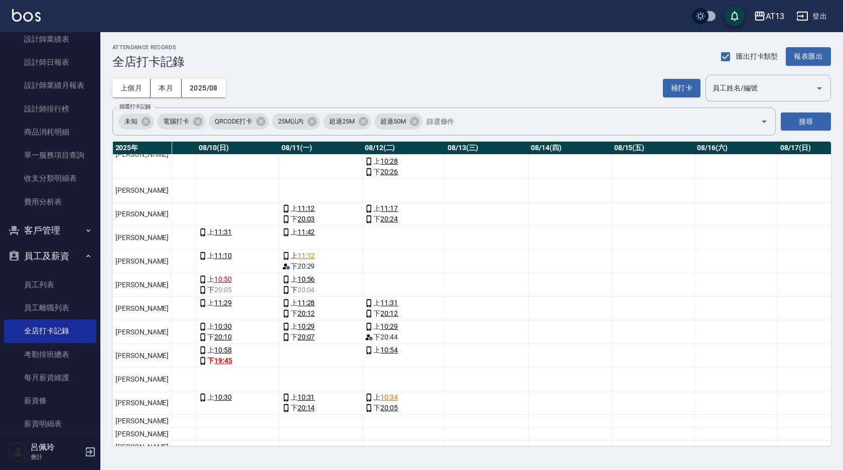
scroll to position [100, 843]
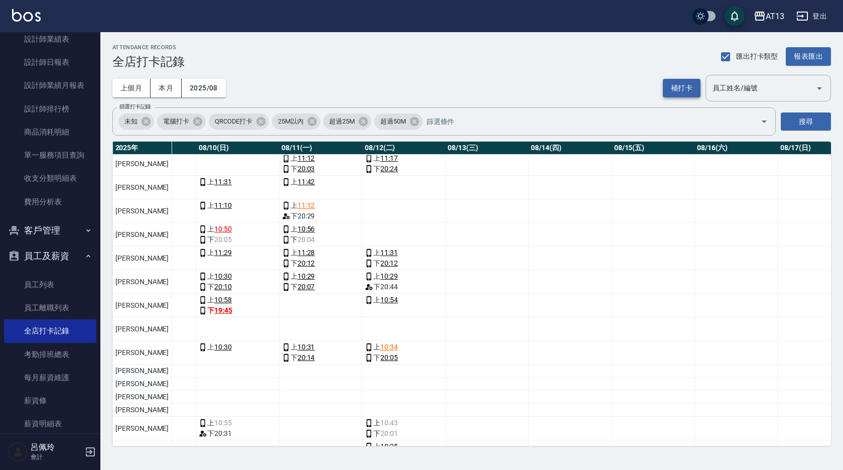
click at [682, 87] on button "補打卡" at bounding box center [682, 88] width 38 height 19
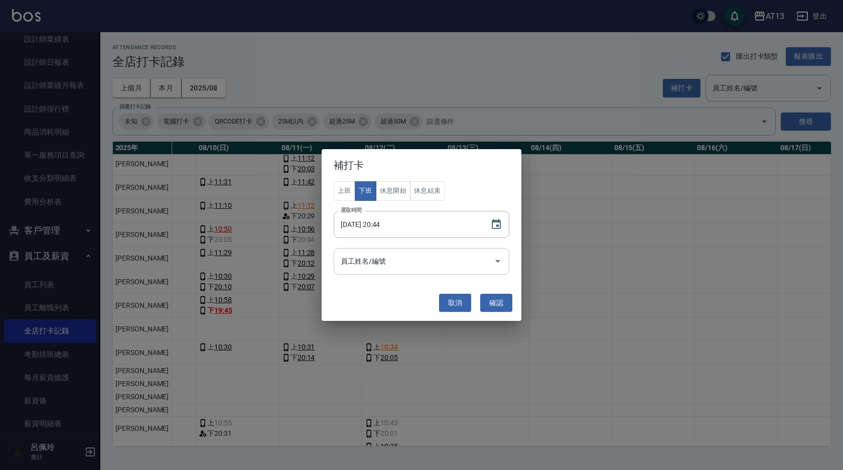
click at [499, 261] on icon "Open" at bounding box center [497, 261] width 5 height 3
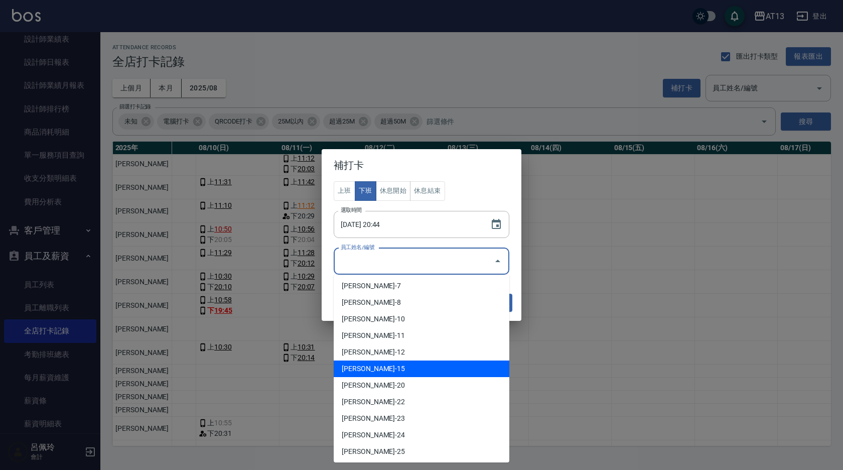
scroll to position [151, 0]
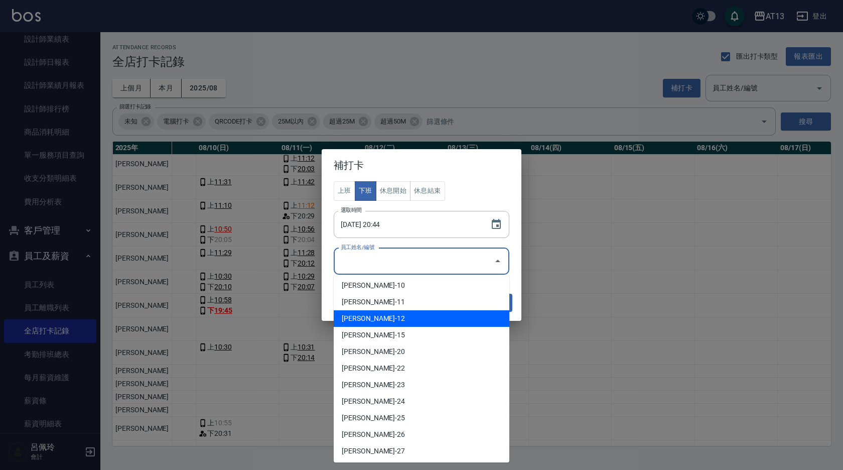
click at [396, 321] on li "蕭育萍-12" at bounding box center [422, 318] width 176 height 17
type input "[PERSON_NAME]"
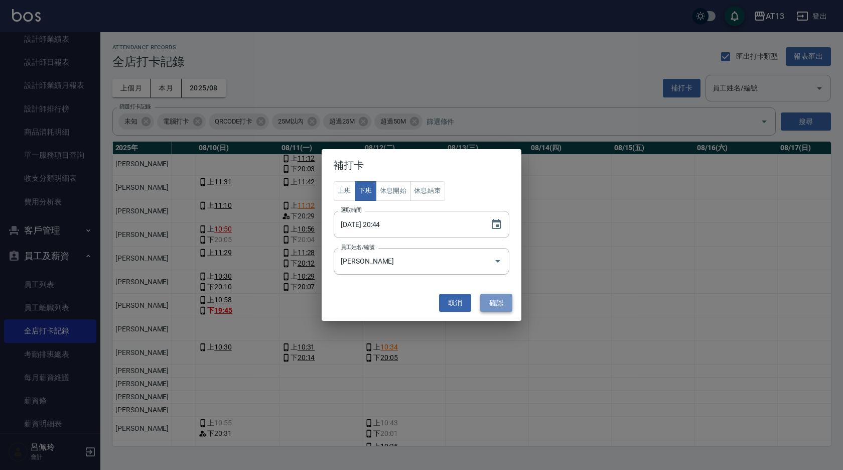
click at [502, 307] on button "確認" at bounding box center [496, 303] width 32 height 19
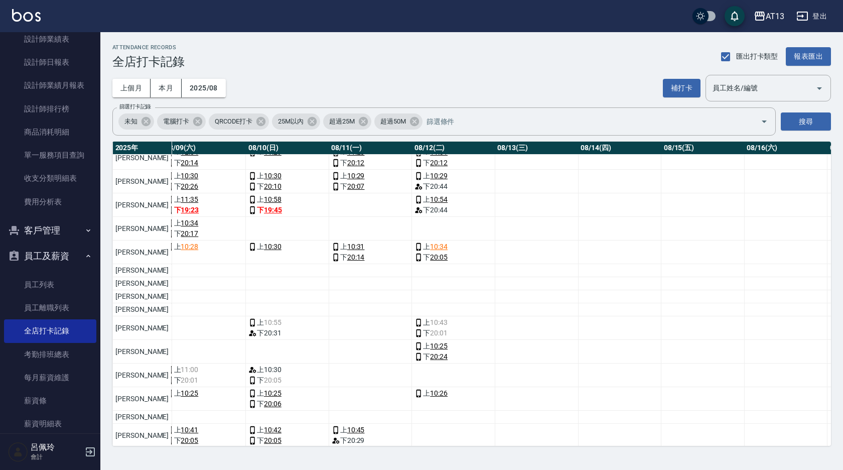
scroll to position [233, 794]
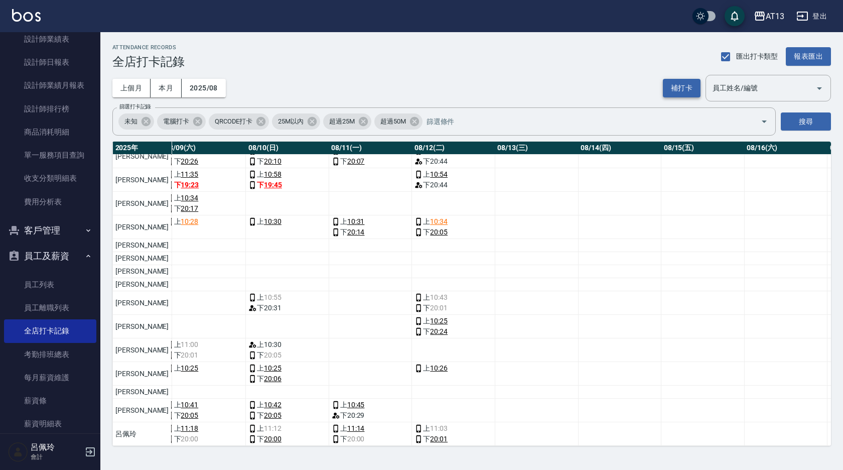
click at [690, 87] on button "補打卡" at bounding box center [682, 88] width 38 height 19
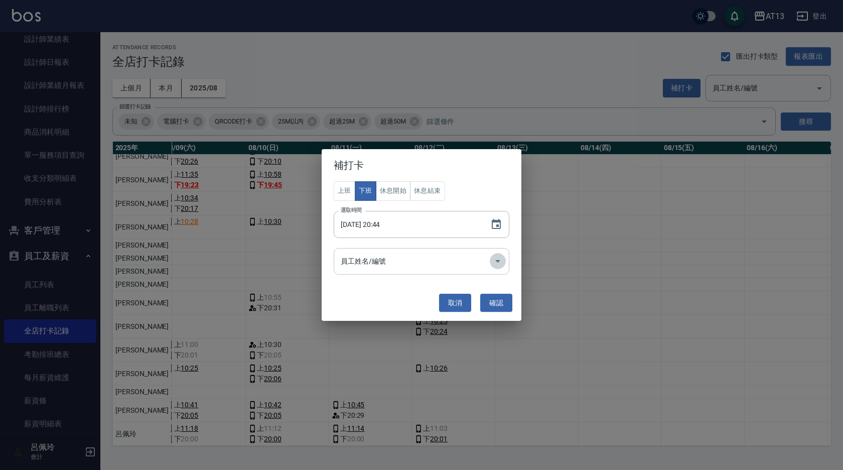
click at [499, 261] on icon "Open" at bounding box center [498, 261] width 12 height 12
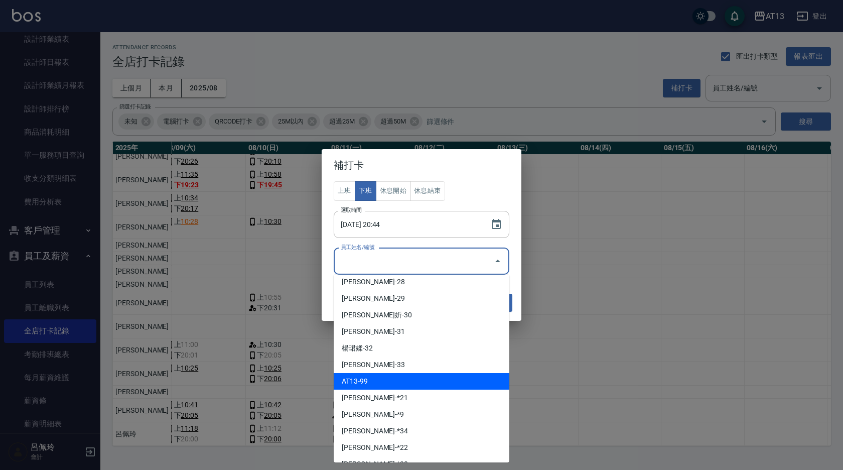
scroll to position [351, 0]
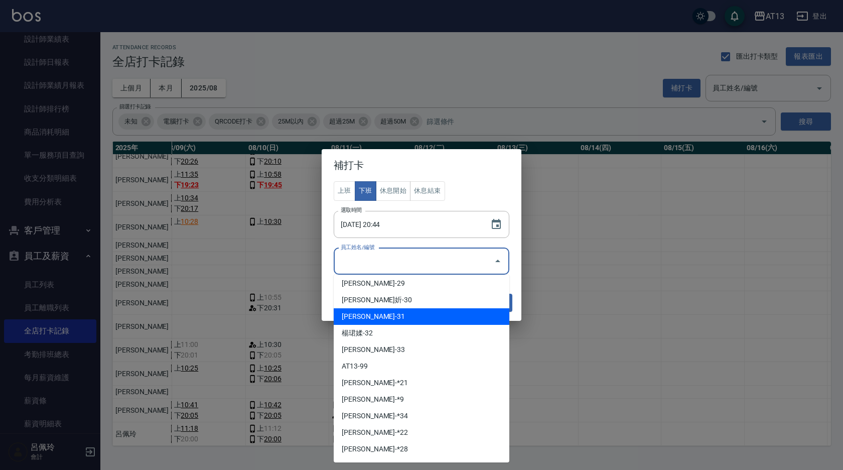
click at [398, 320] on li "[PERSON_NAME]-31" at bounding box center [422, 316] width 176 height 17
type input "[PERSON_NAME]"
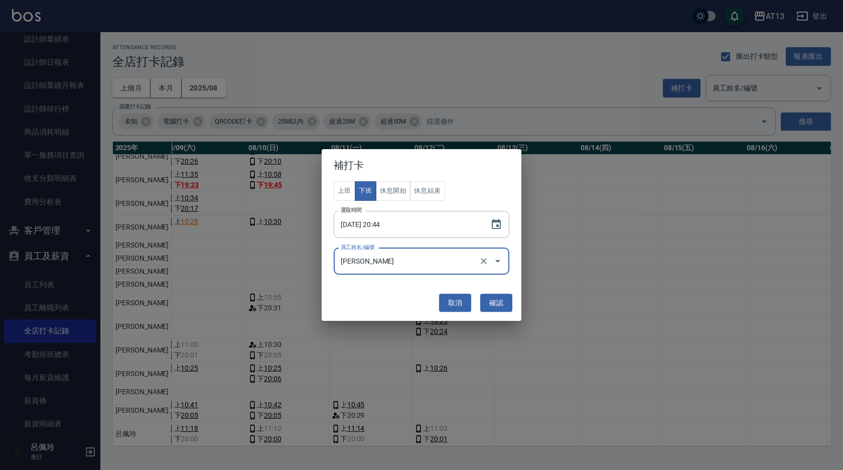
click at [499, 300] on button "確認" at bounding box center [496, 303] width 32 height 19
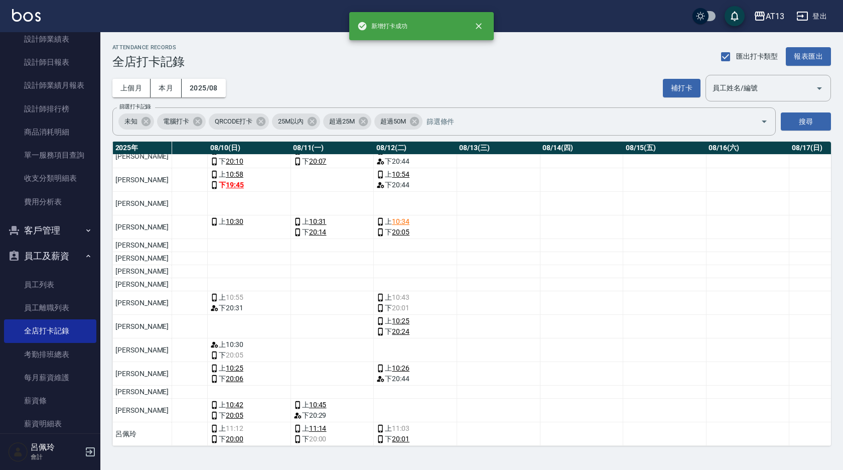
scroll to position [233, 832]
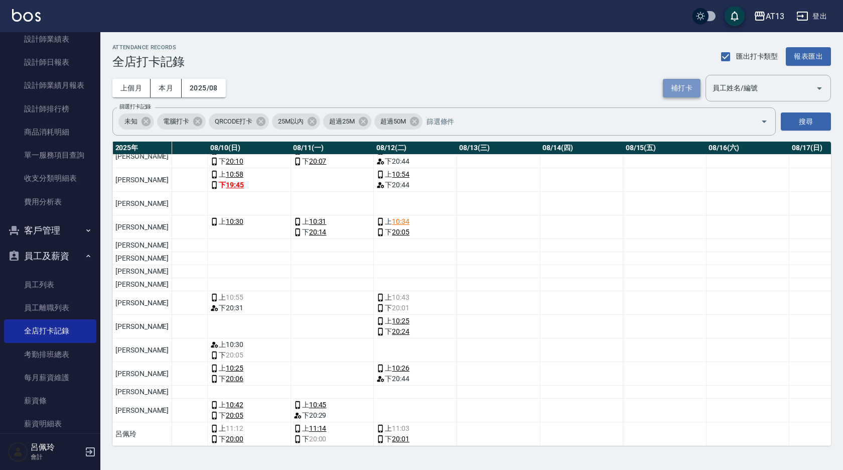
click at [674, 87] on button "補打卡" at bounding box center [682, 88] width 38 height 19
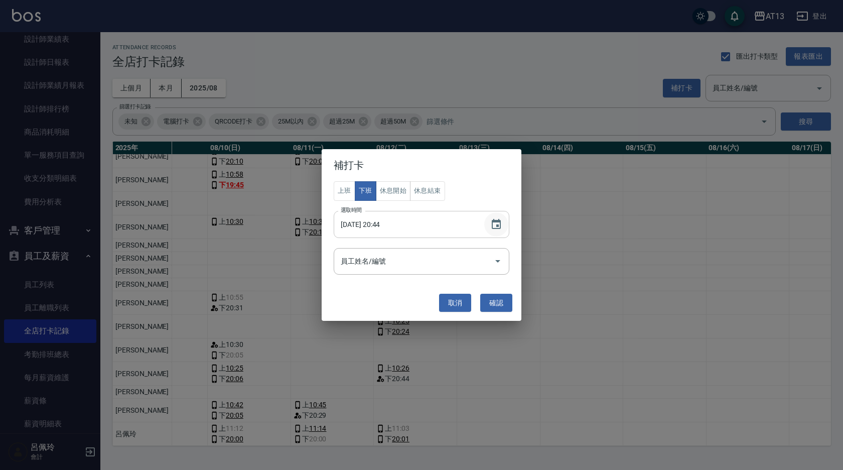
click at [498, 220] on icon "Choose date, selected date is 2025-08-12" at bounding box center [496, 224] width 9 height 10
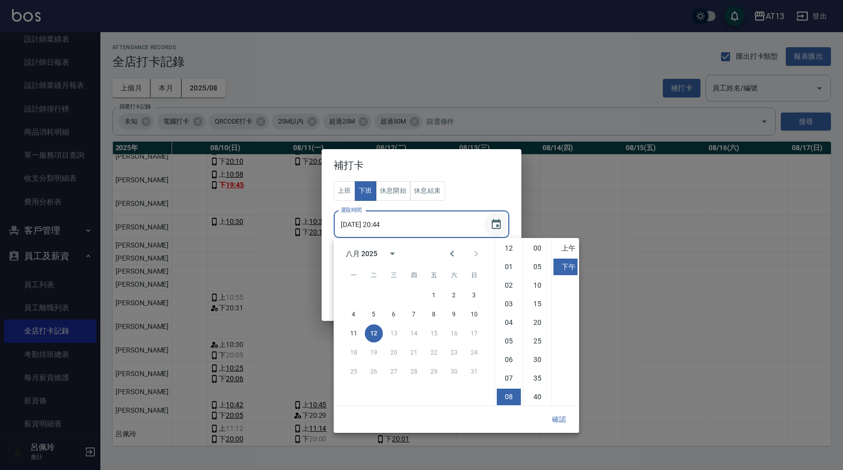
scroll to position [56, 0]
click at [346, 194] on button "上班" at bounding box center [345, 191] width 22 height 20
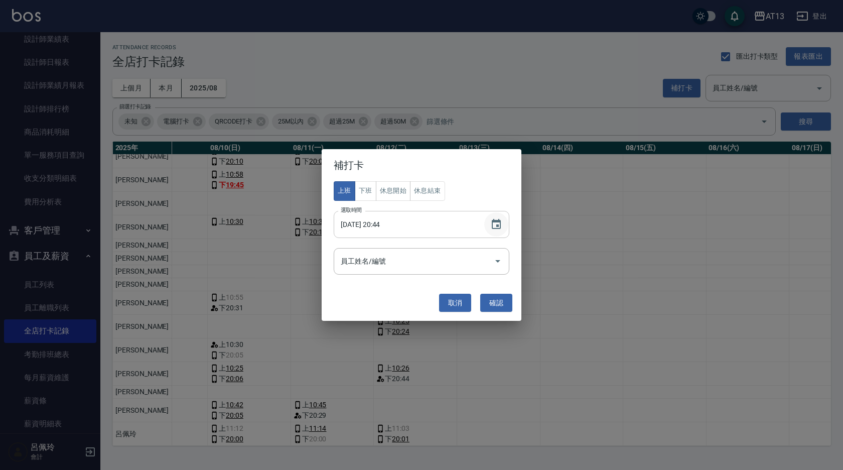
click at [498, 227] on icon "Choose date, selected date is 2025-08-12" at bounding box center [496, 224] width 12 height 12
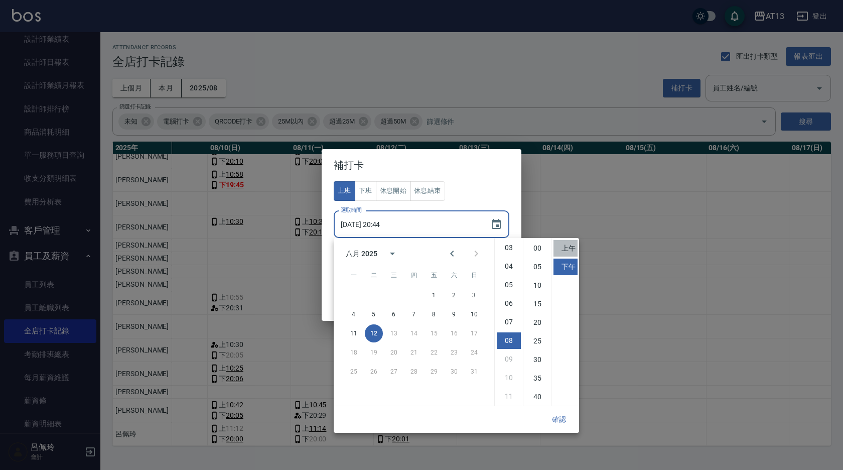
click at [568, 247] on li "上午" at bounding box center [565, 248] width 24 height 17
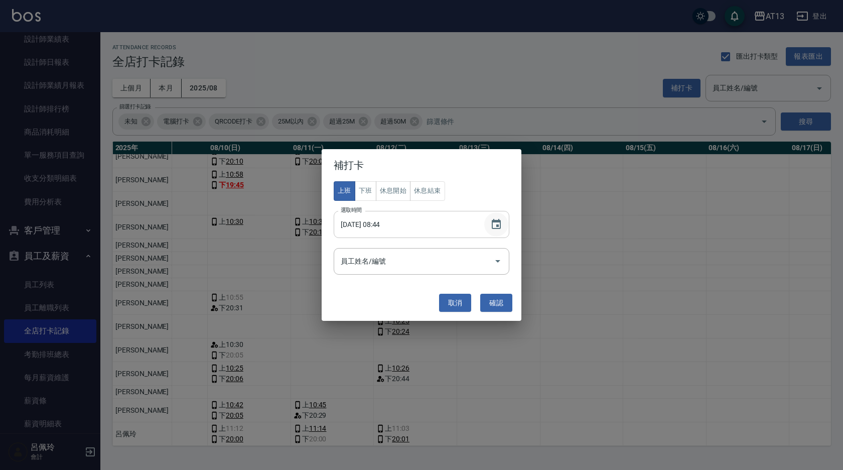
click at [498, 223] on icon "Choose date, selected date is 2025-08-12" at bounding box center [496, 224] width 12 height 12
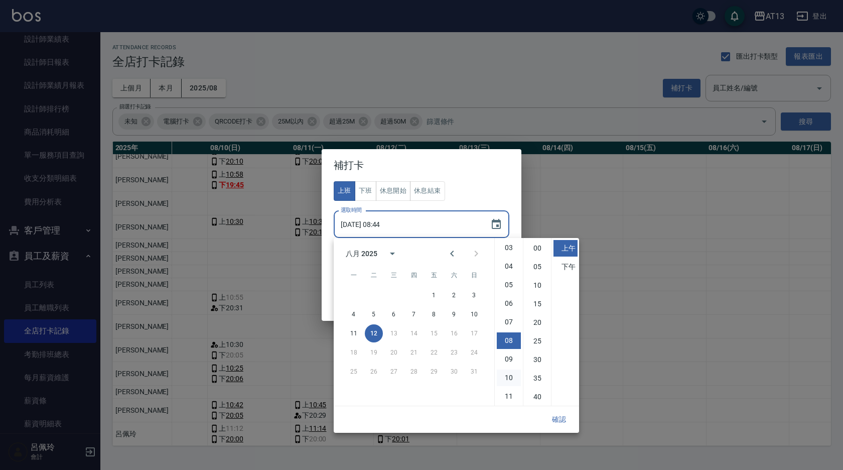
click at [513, 375] on li "10" at bounding box center [509, 377] width 24 height 17
click at [538, 397] on li "40" at bounding box center [537, 396] width 24 height 17
type input "2025/08/12 10:40"
click at [561, 414] on button "確認" at bounding box center [559, 419] width 32 height 19
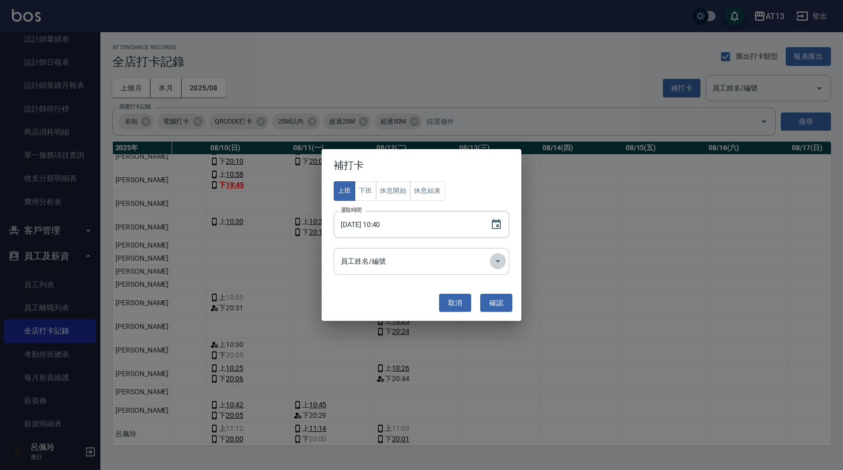
drag, startPoint x: 495, startPoint y: 259, endPoint x: 490, endPoint y: 272, distance: 13.7
click at [496, 259] on icon "Open" at bounding box center [498, 261] width 12 height 12
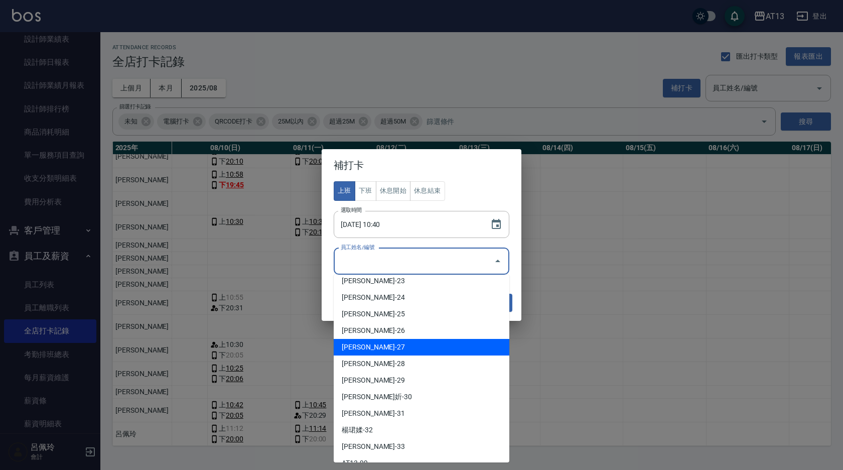
scroll to position [301, 0]
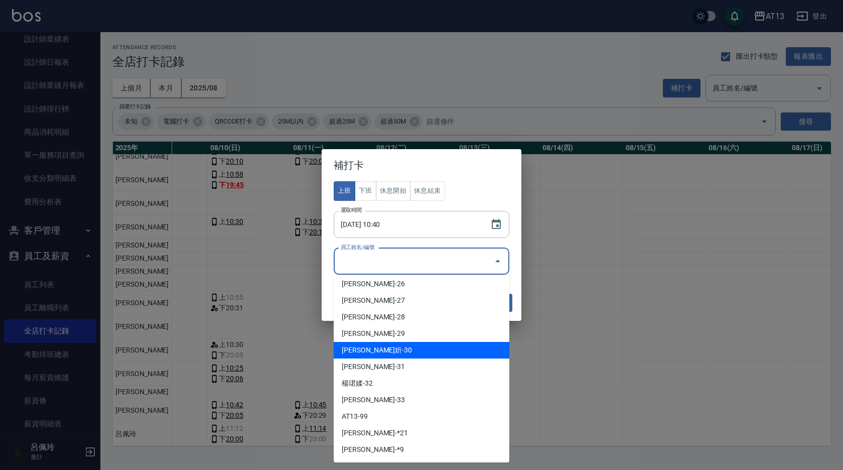
click at [415, 348] on li "[PERSON_NAME]妡-30" at bounding box center [422, 350] width 176 height 17
type input "[PERSON_NAME]"
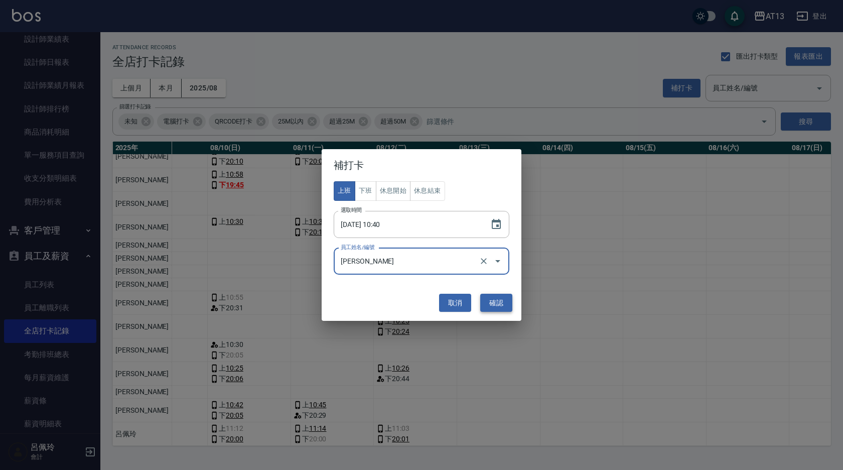
click at [501, 310] on button "確認" at bounding box center [496, 303] width 32 height 19
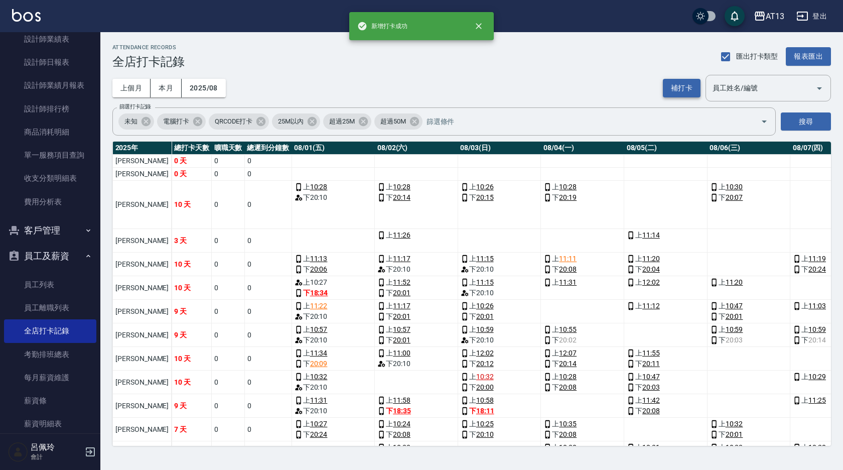
click at [680, 88] on button "補打卡" at bounding box center [682, 88] width 38 height 19
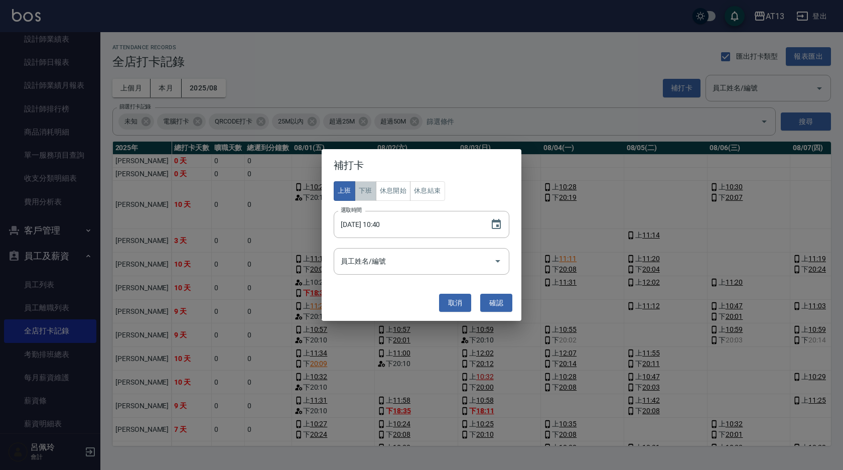
click at [365, 187] on button "下班" at bounding box center [366, 191] width 22 height 20
click at [498, 221] on icon "Choose date, selected date is 2025-08-12" at bounding box center [496, 224] width 9 height 10
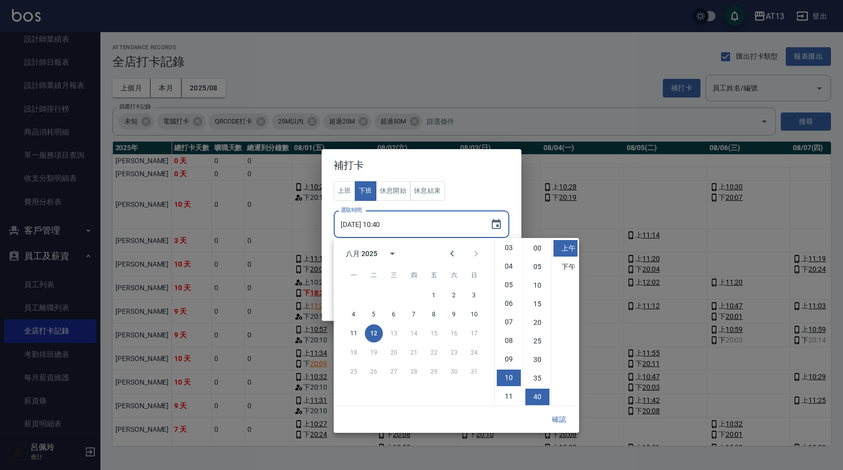
scroll to position [56, 0]
click at [567, 263] on li "下午" at bounding box center [565, 266] width 24 height 17
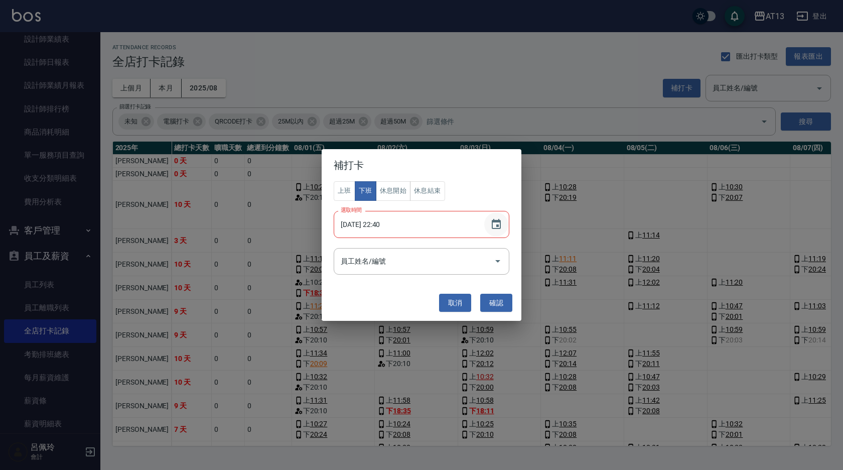
click at [497, 220] on icon "Choose date, selected date is 2025-08-12" at bounding box center [496, 224] width 9 height 10
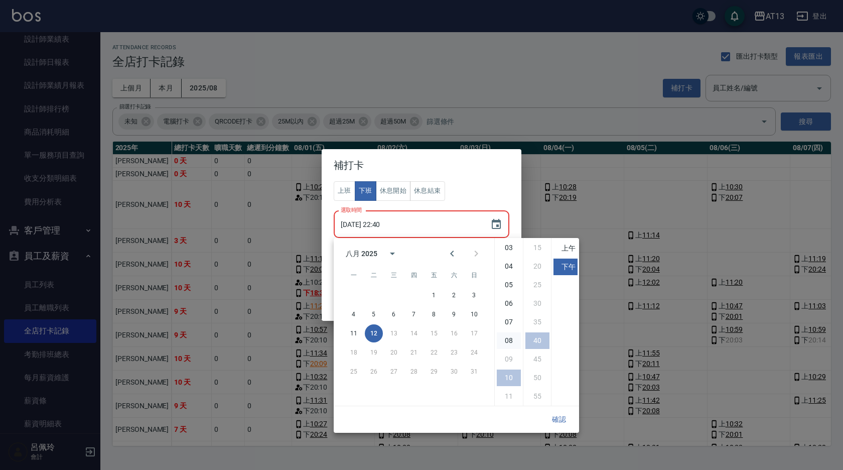
click at [510, 340] on li "08" at bounding box center [509, 340] width 24 height 17
type input "2025/08/12 20:40"
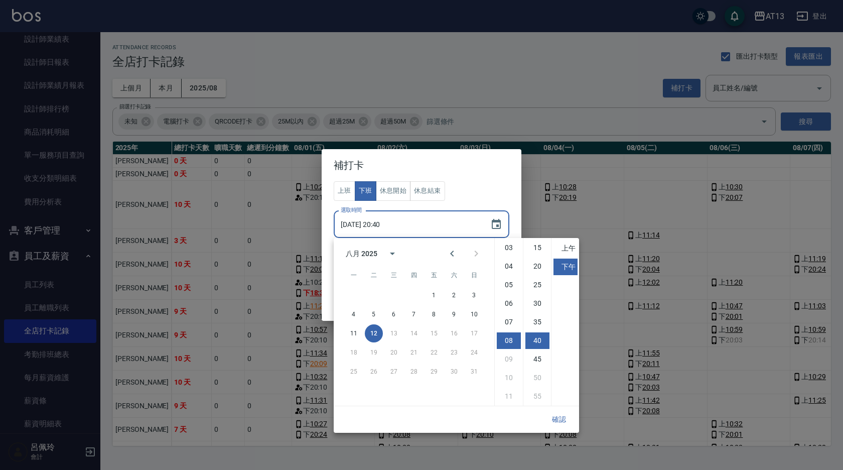
click at [558, 415] on button "確認" at bounding box center [559, 419] width 32 height 19
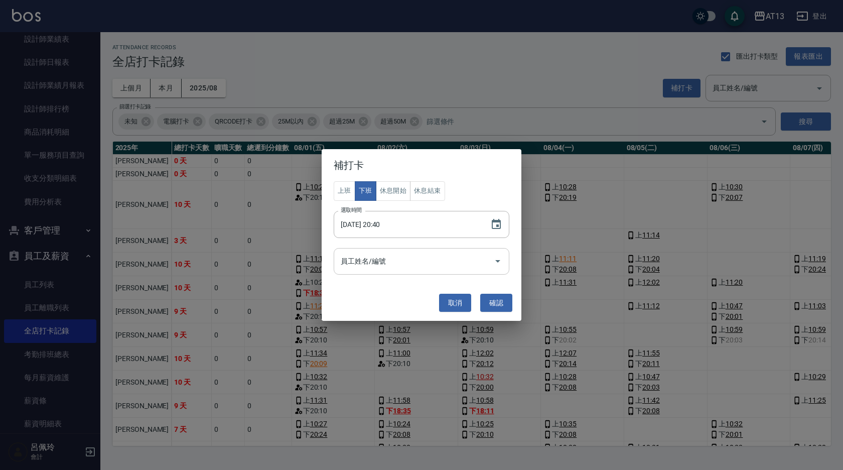
click at [500, 263] on icon "Open" at bounding box center [498, 261] width 12 height 12
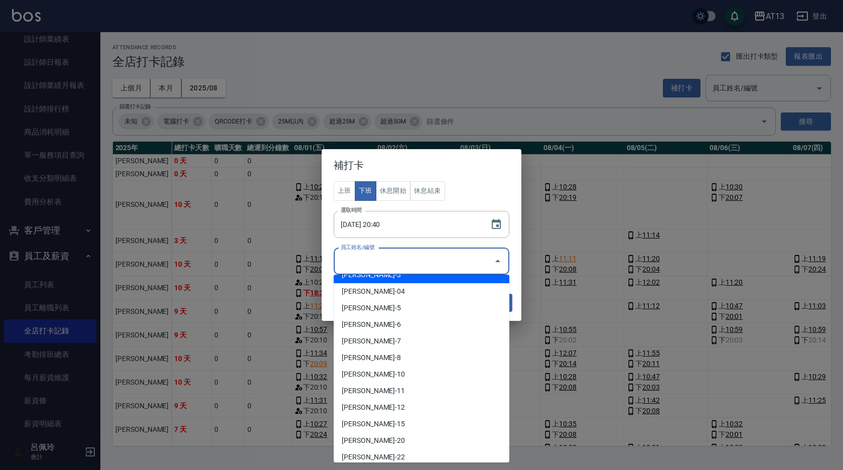
scroll to position [251, 0]
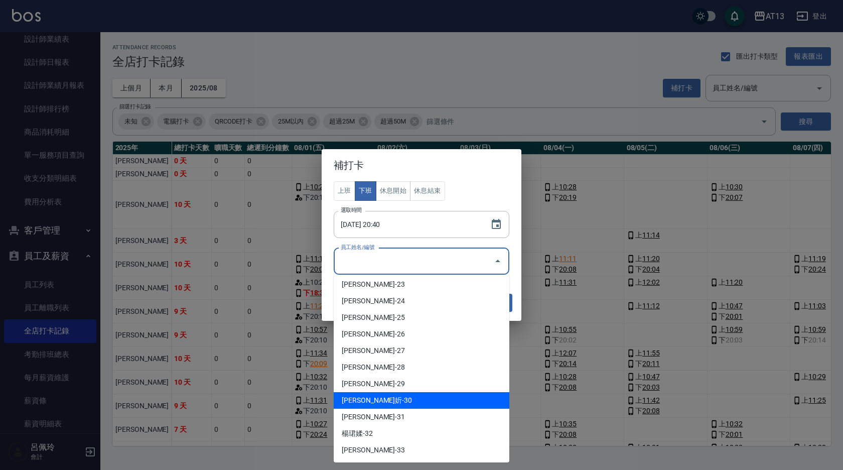
click at [424, 396] on li "[PERSON_NAME]妡-30" at bounding box center [422, 400] width 176 height 17
type input "[PERSON_NAME]"
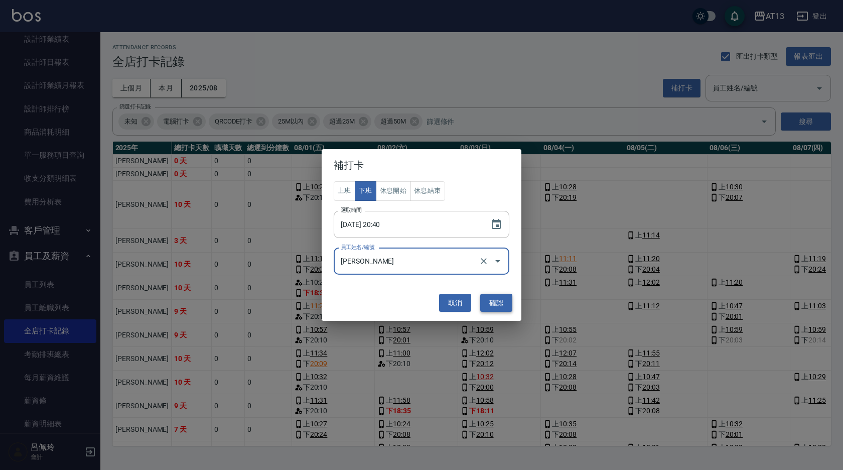
click at [499, 301] on button "確認" at bounding box center [496, 303] width 32 height 19
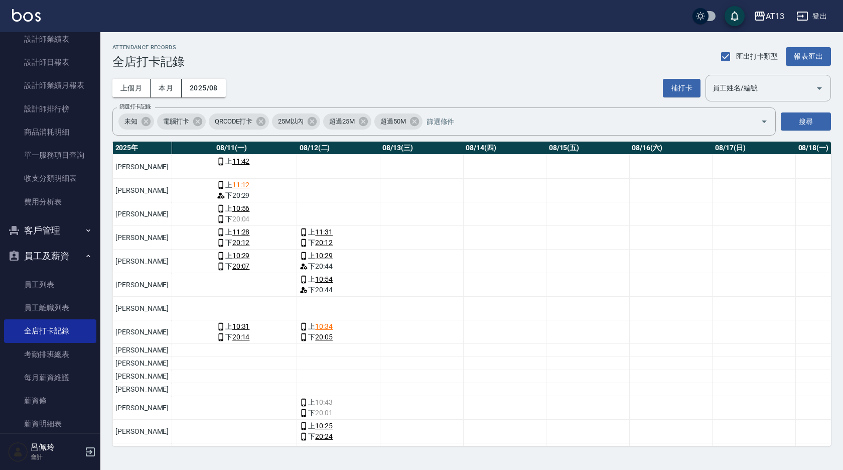
scroll to position [0, 909]
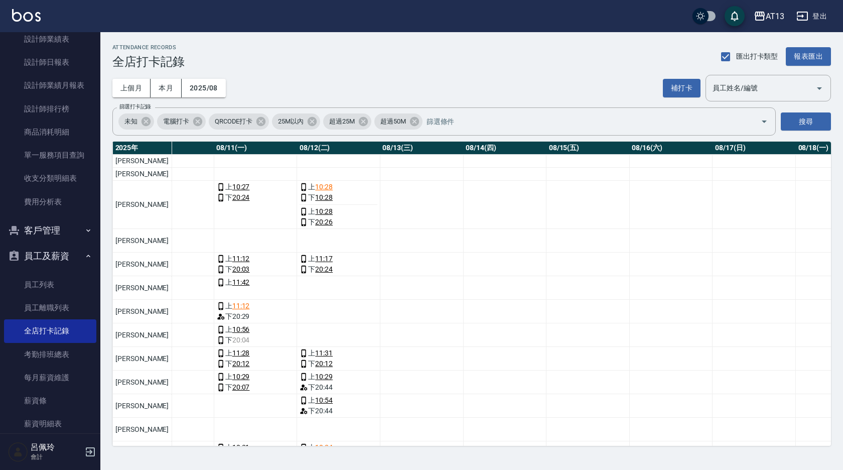
click at [819, 15] on button "登出" at bounding box center [811, 16] width 39 height 19
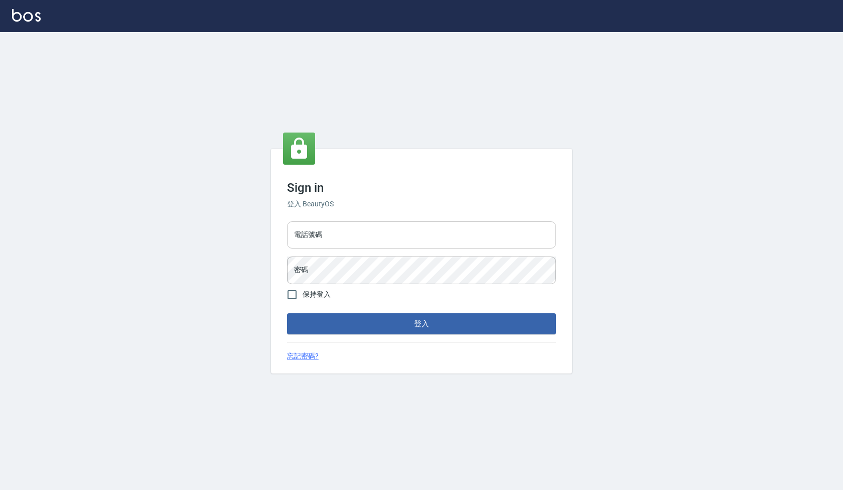
click at [372, 238] on input "電話號碼" at bounding box center [421, 234] width 269 height 27
type input "24233512"
click at [294, 293] on input "保持登入" at bounding box center [291, 294] width 21 height 21
checkbox input "true"
click at [328, 327] on button "登入" at bounding box center [421, 323] width 269 height 21
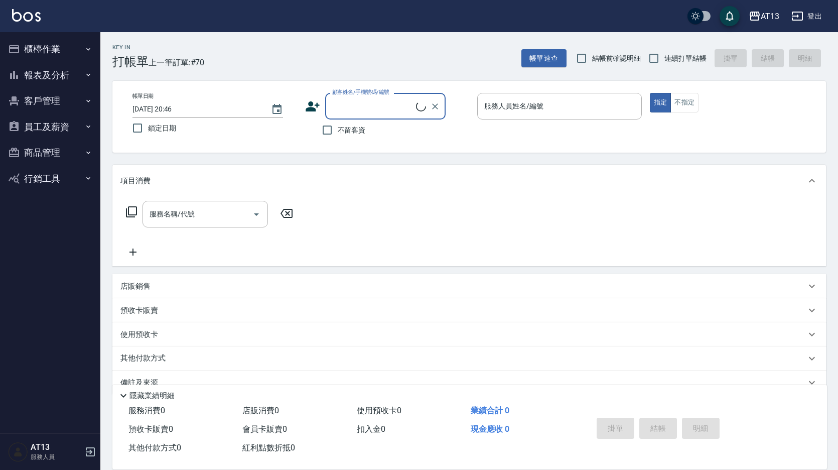
click at [658, 59] on input "連續打單結帳" at bounding box center [653, 58] width 21 height 21
checkbox input "true"
click at [583, 59] on input "結帳前確認明細" at bounding box center [581, 58] width 21 height 21
checkbox input "true"
click at [328, 129] on input "不留客資" at bounding box center [327, 129] width 21 height 21
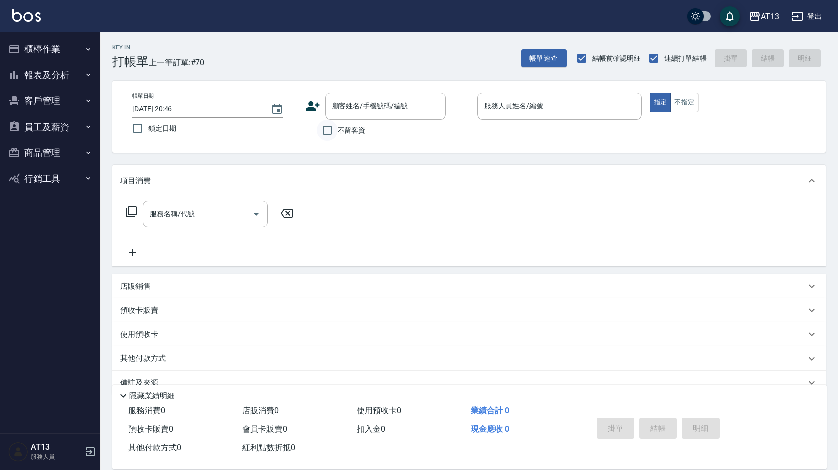
checkbox input "true"
